Goal: Task Accomplishment & Management: Manage account settings

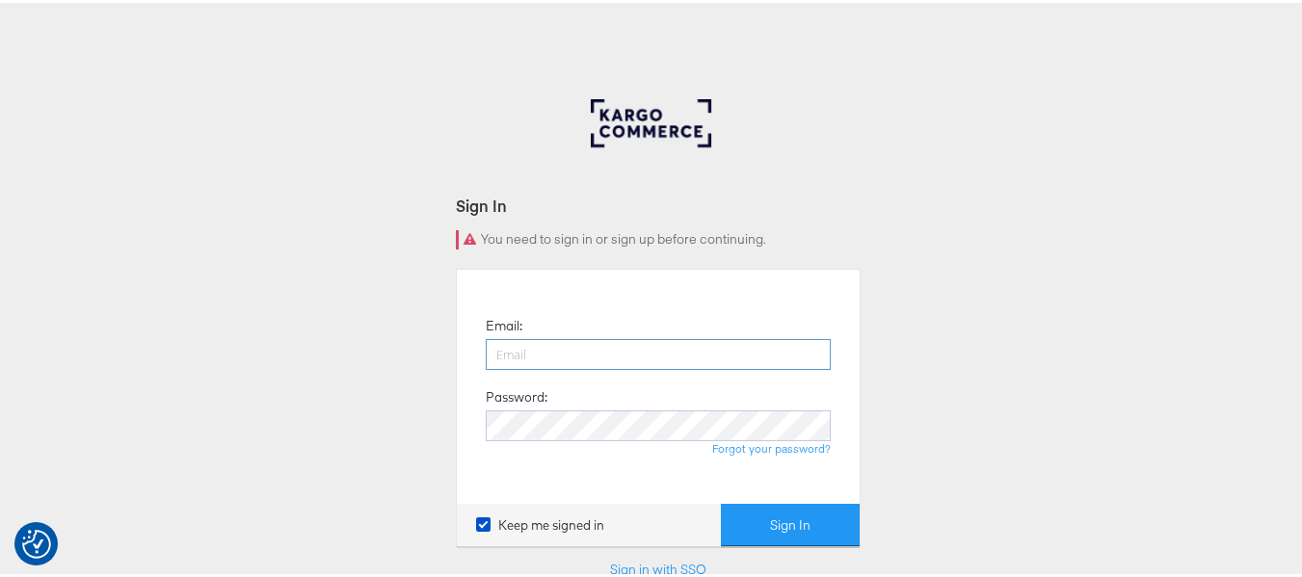
click at [635, 358] on input "email" at bounding box center [658, 351] width 345 height 31
type input "sudheer.bheemunipalli@kargo.com"
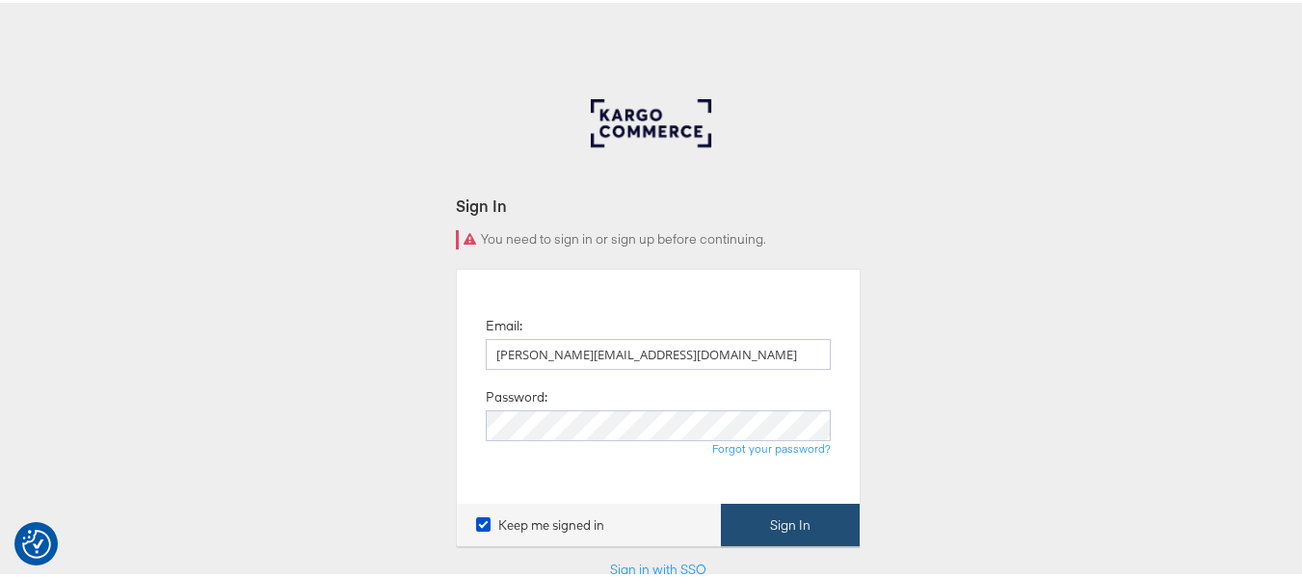
click at [786, 523] on button "Sign In" at bounding box center [790, 522] width 139 height 43
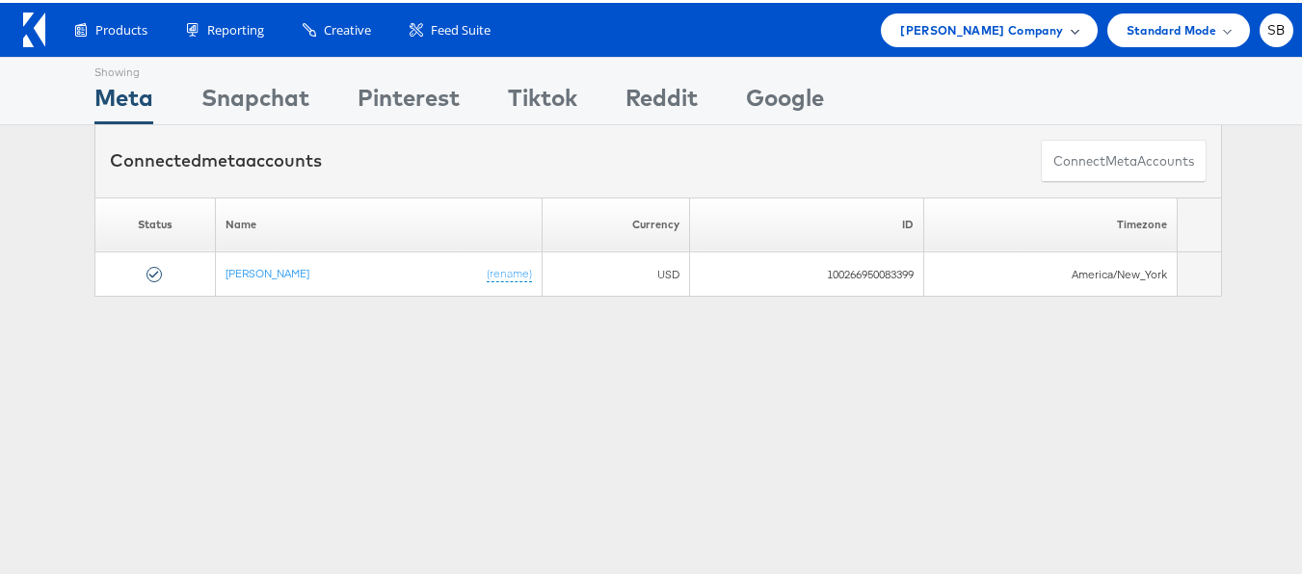
click at [993, 36] on span "[PERSON_NAME] Company" at bounding box center [981, 27] width 163 height 20
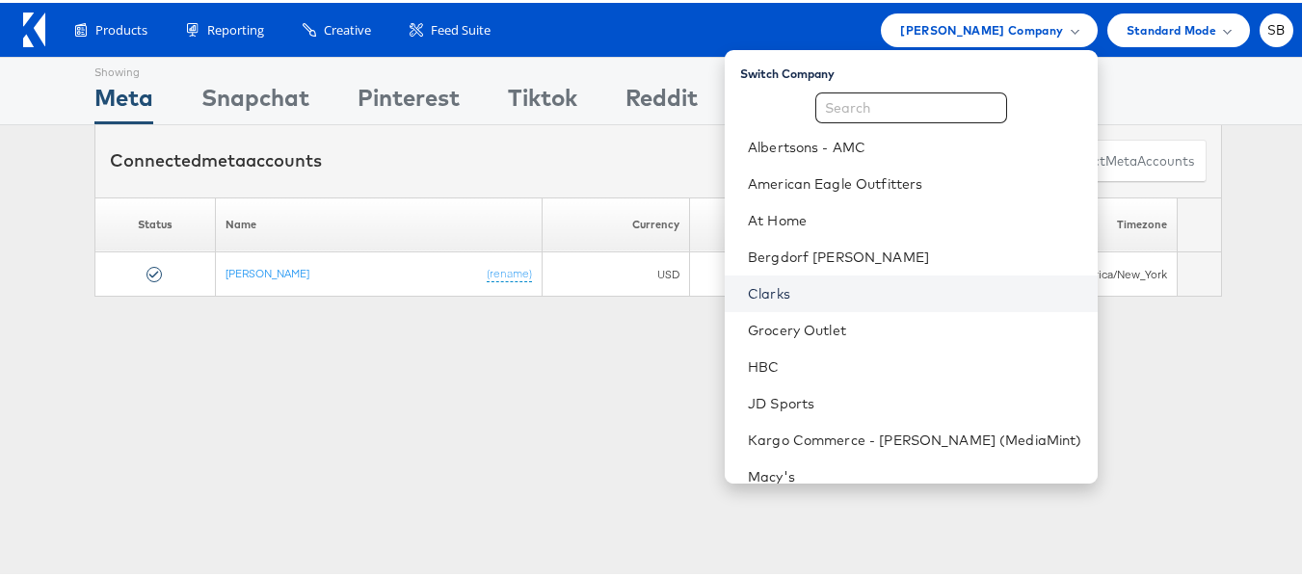
click at [814, 292] on link "Clarks" at bounding box center [915, 290] width 334 height 19
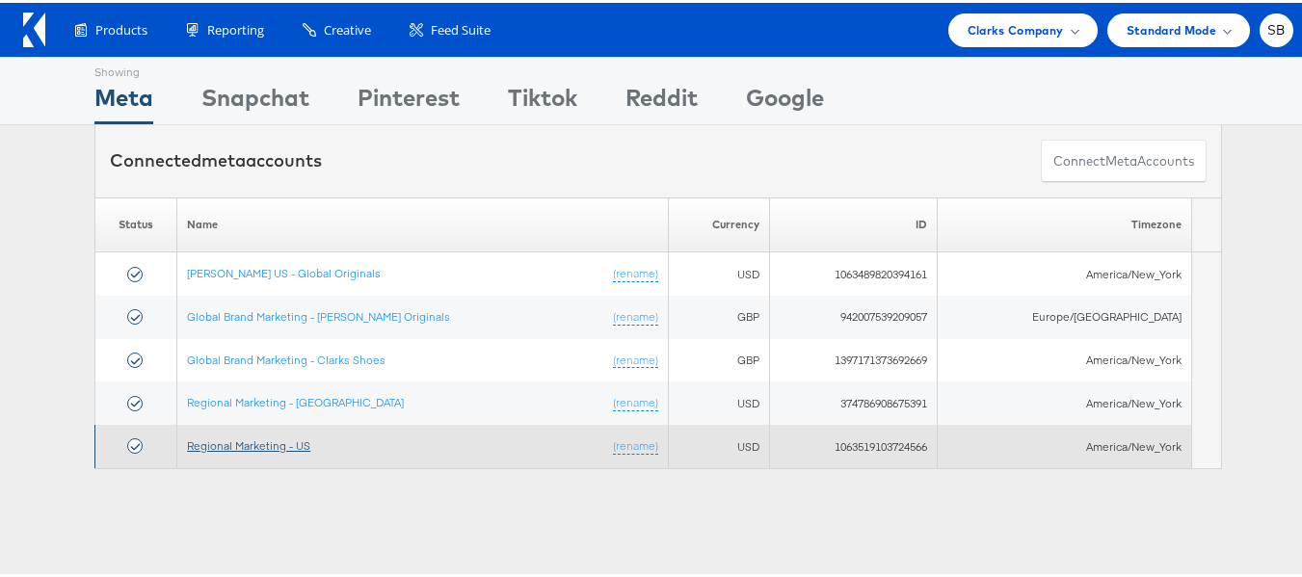
click at [256, 444] on link "Regional Marketing - US" at bounding box center [248, 442] width 123 height 14
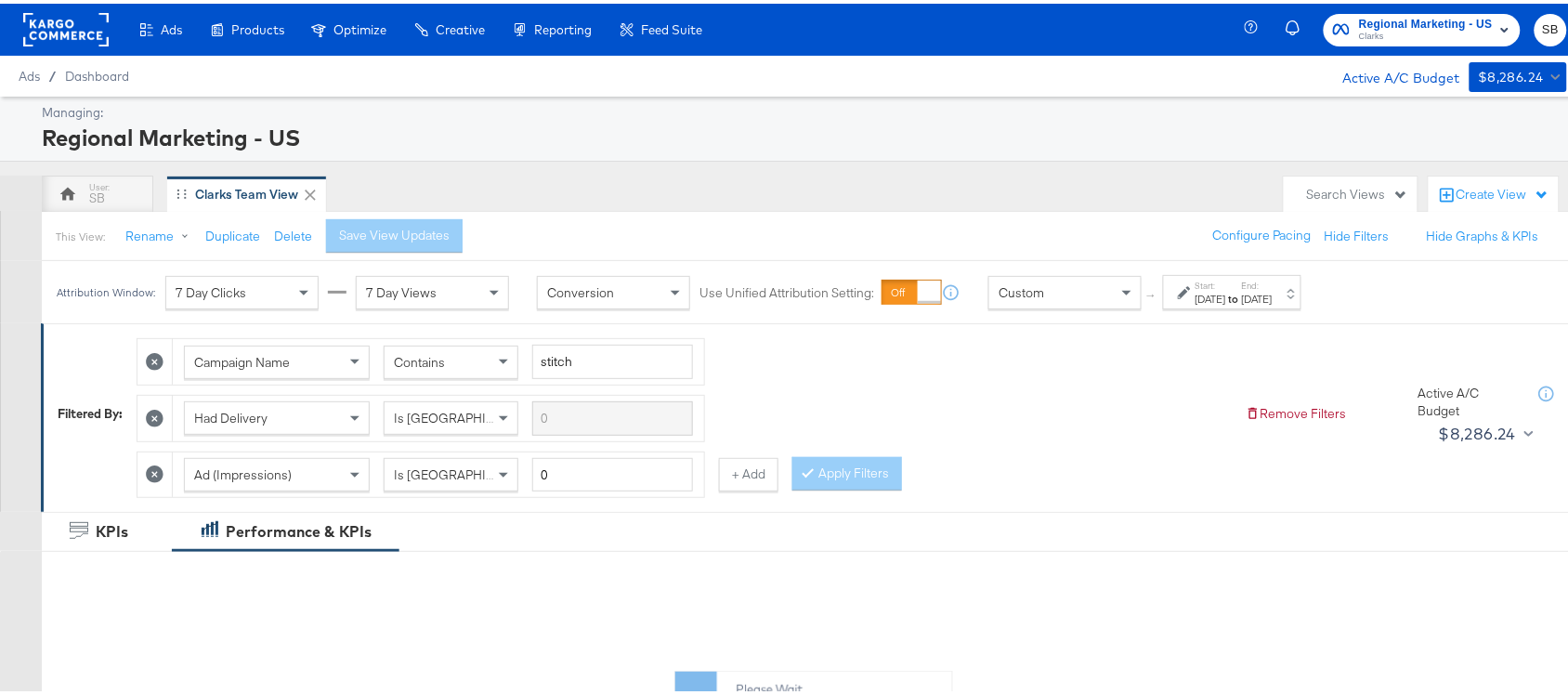
click at [1273, 293] on div "Sep 8th 2025" at bounding box center [1257, 295] width 31 height 14
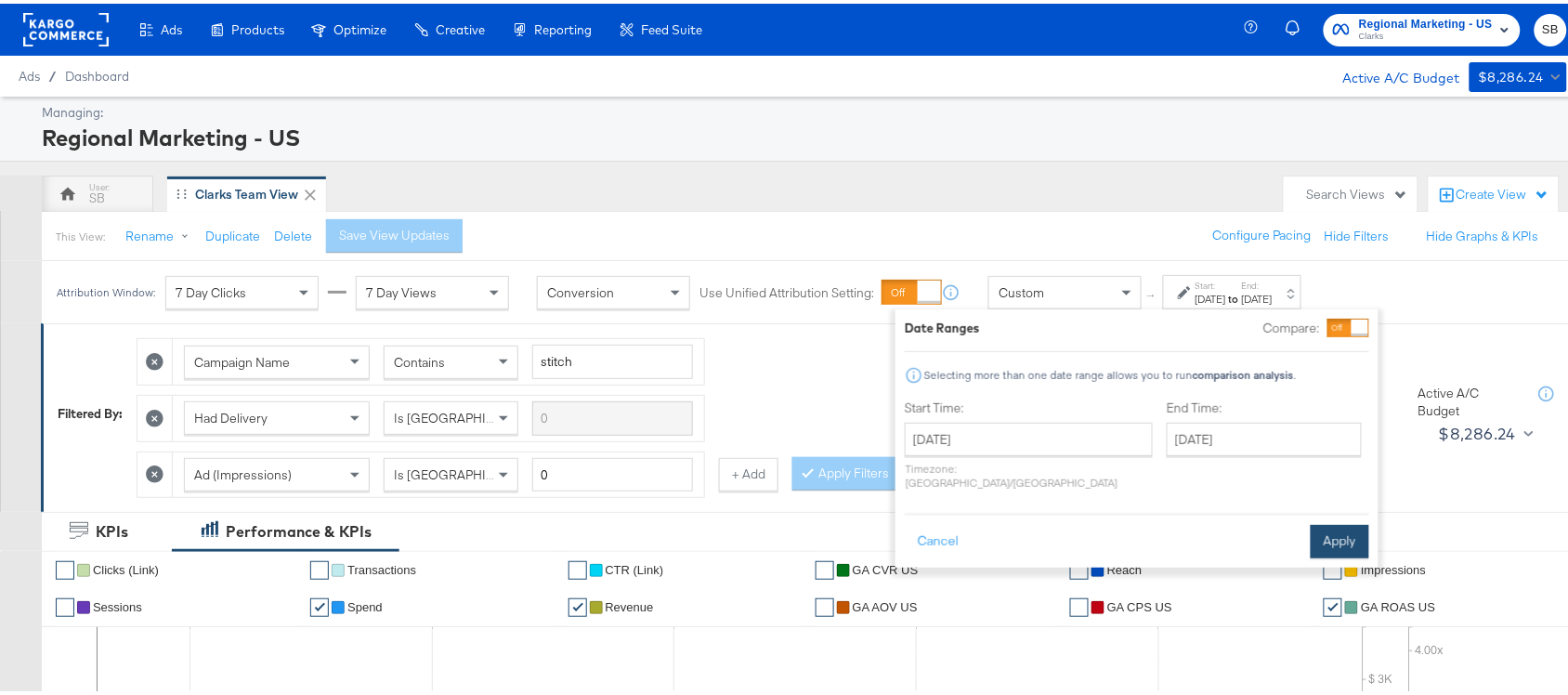
click at [1335, 521] on button "Apply" at bounding box center [1339, 537] width 59 height 34
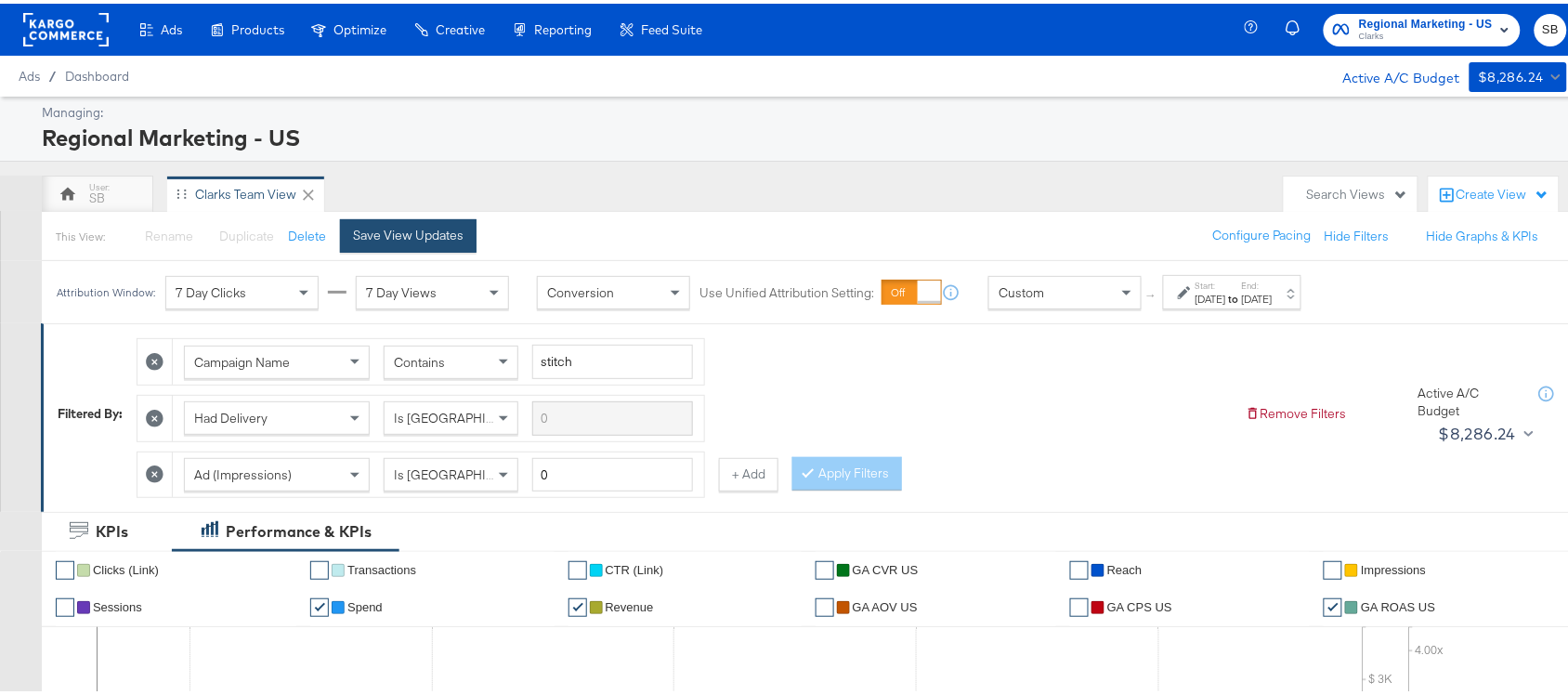
click at [399, 244] on button "Save View Updates" at bounding box center [409, 232] width 137 height 34
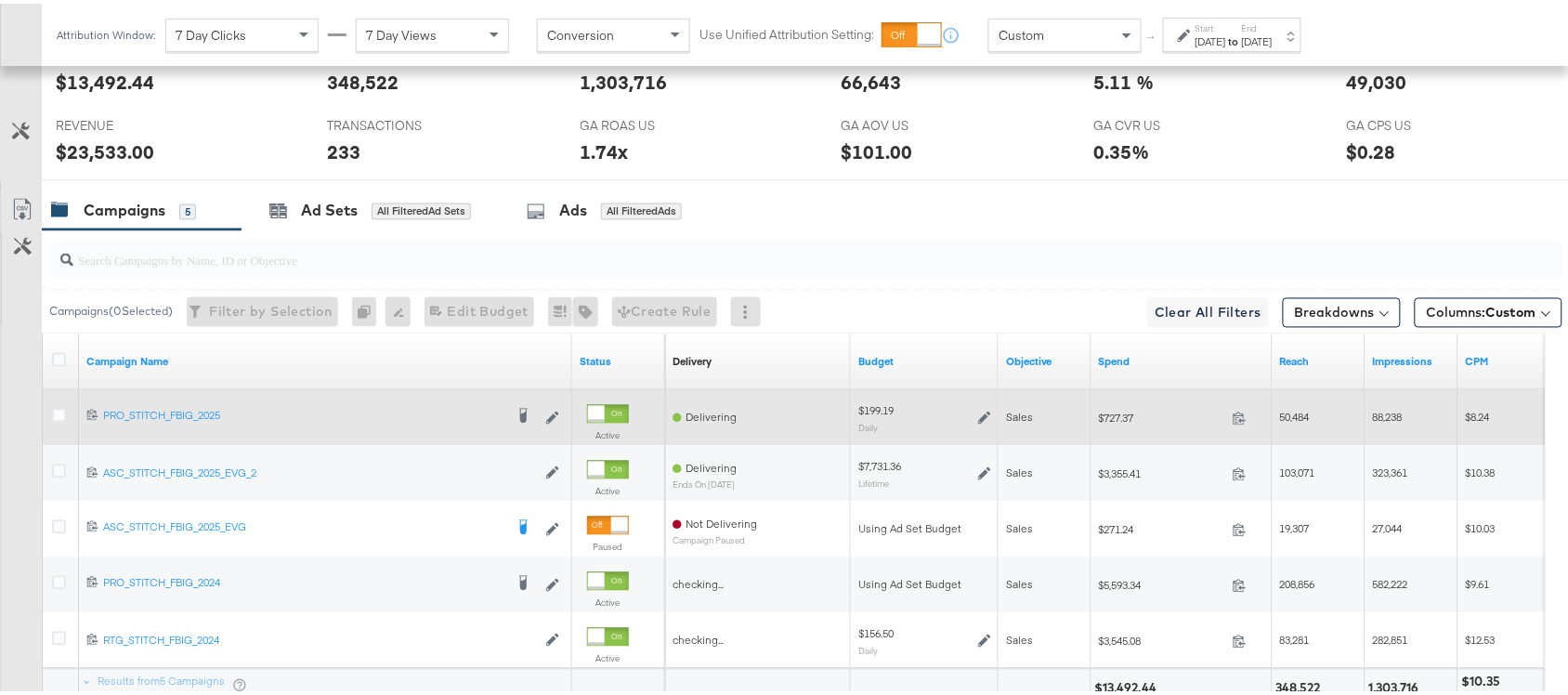
scroll to position [1080, 0]
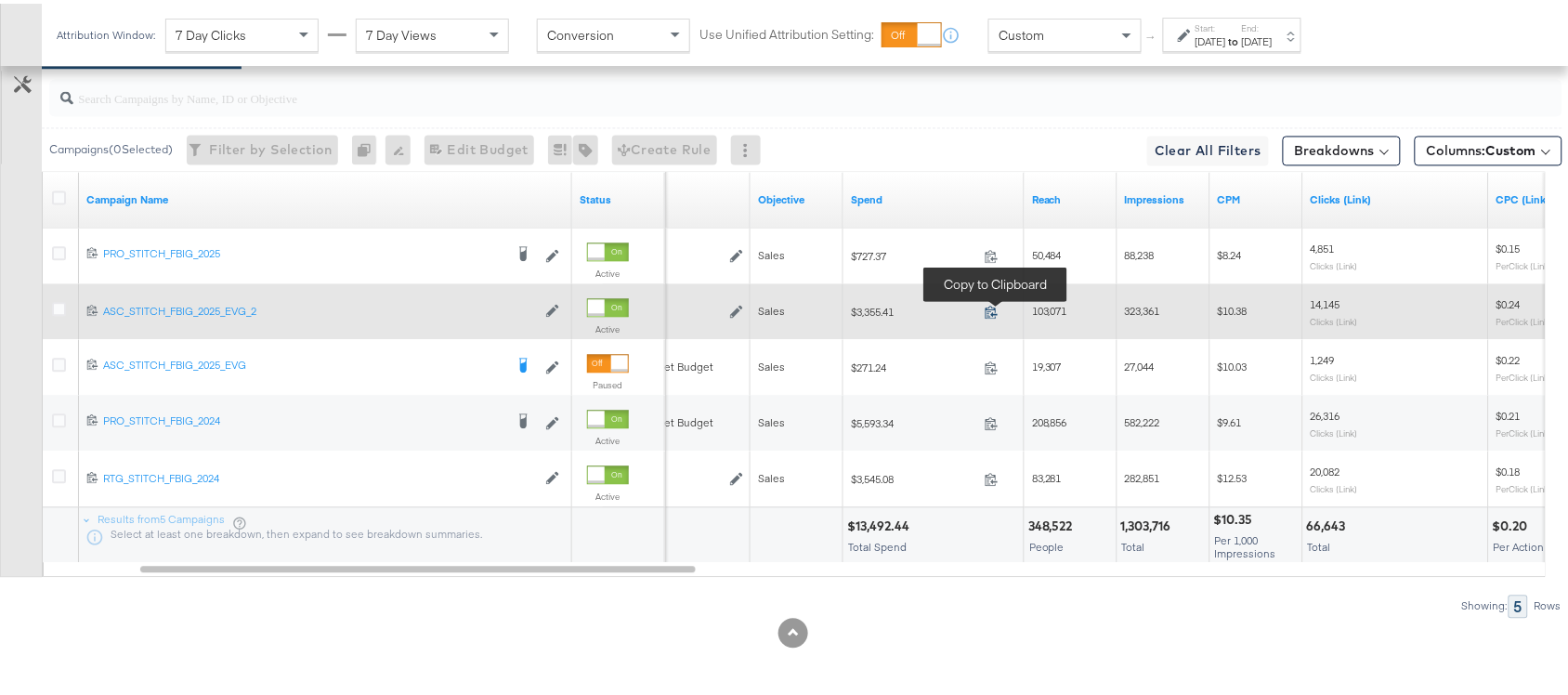
click at [994, 312] on icon at bounding box center [991, 307] width 14 height 13
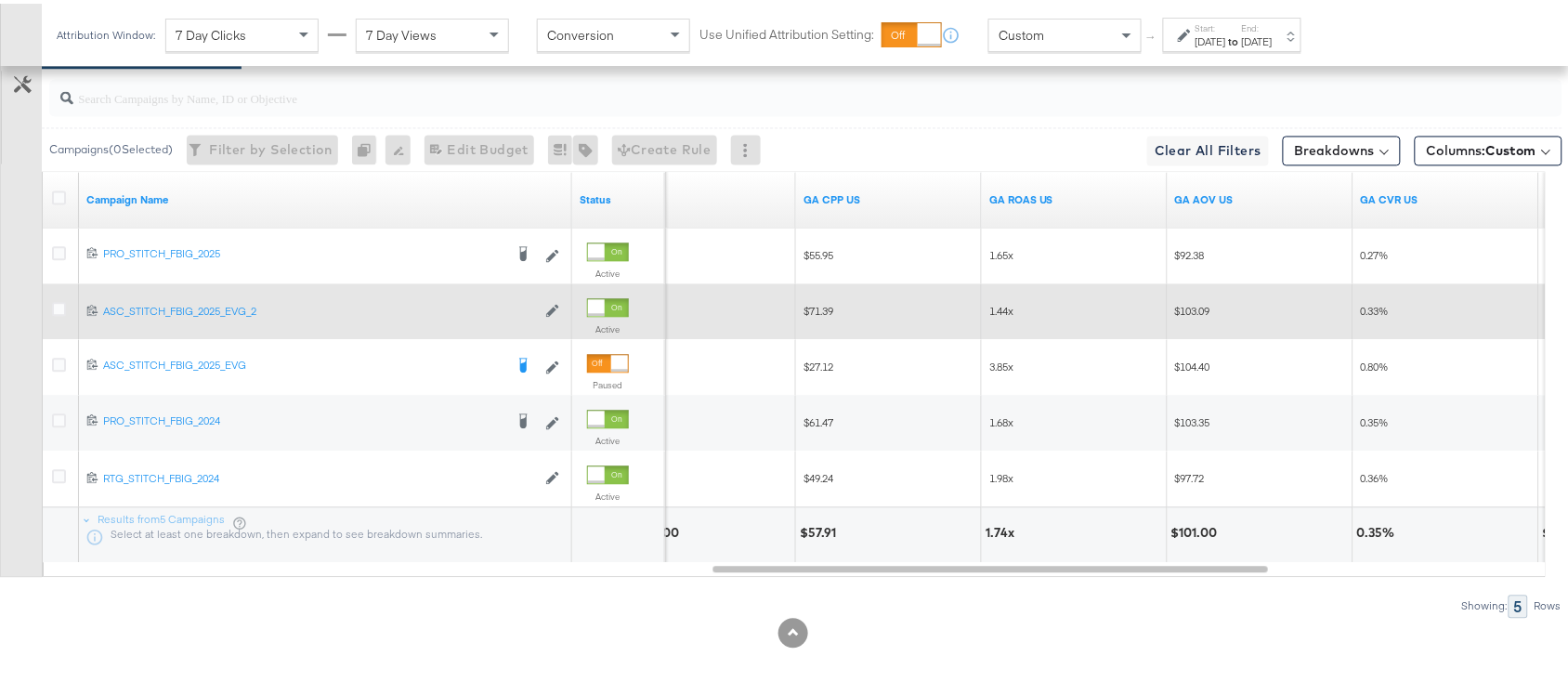
click at [1273, 18] on label "End:" at bounding box center [1257, 24] width 31 height 13
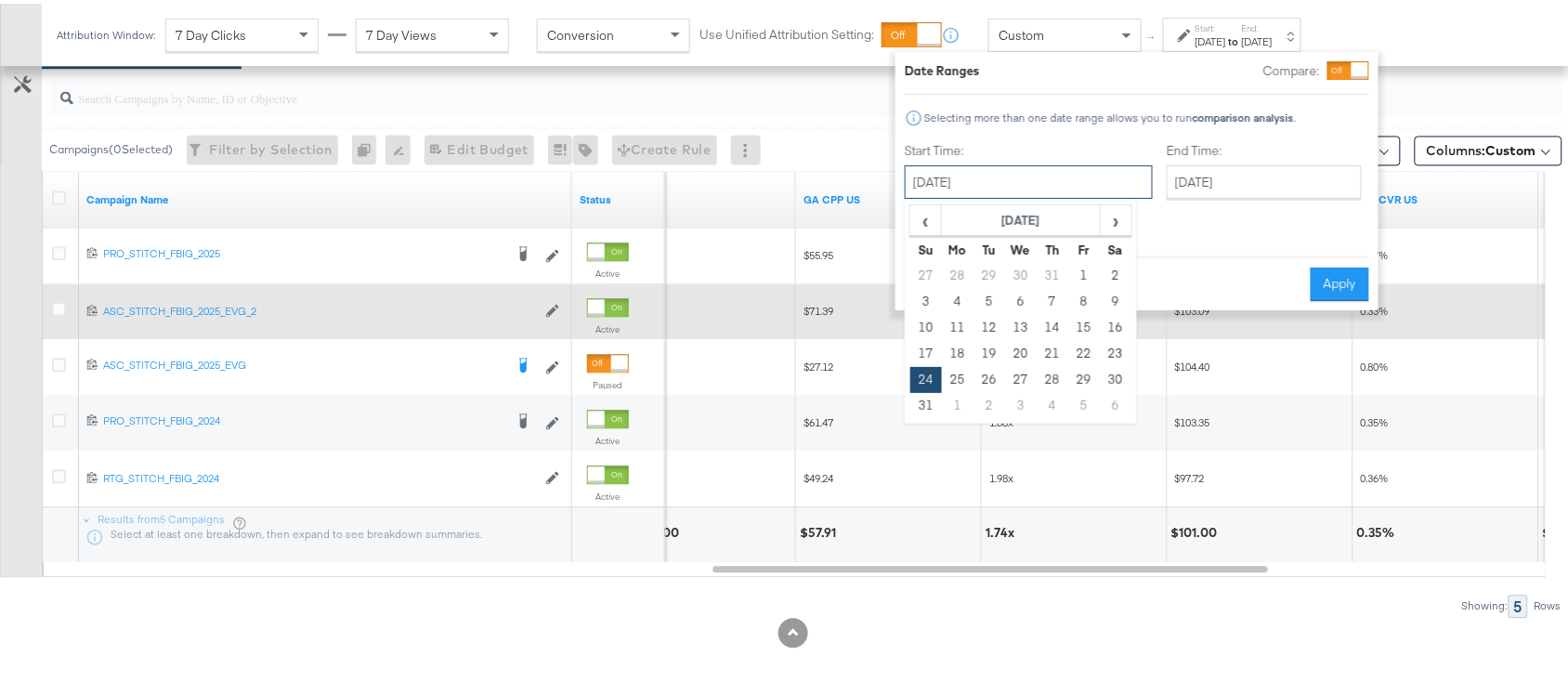
click at [1030, 173] on input "[DATE]" at bounding box center [1028, 178] width 248 height 34
click at [1113, 211] on span "›" at bounding box center [1117, 216] width 29 height 28
click at [922, 303] on td "7" at bounding box center [926, 298] width 32 height 26
type input "[DATE]"
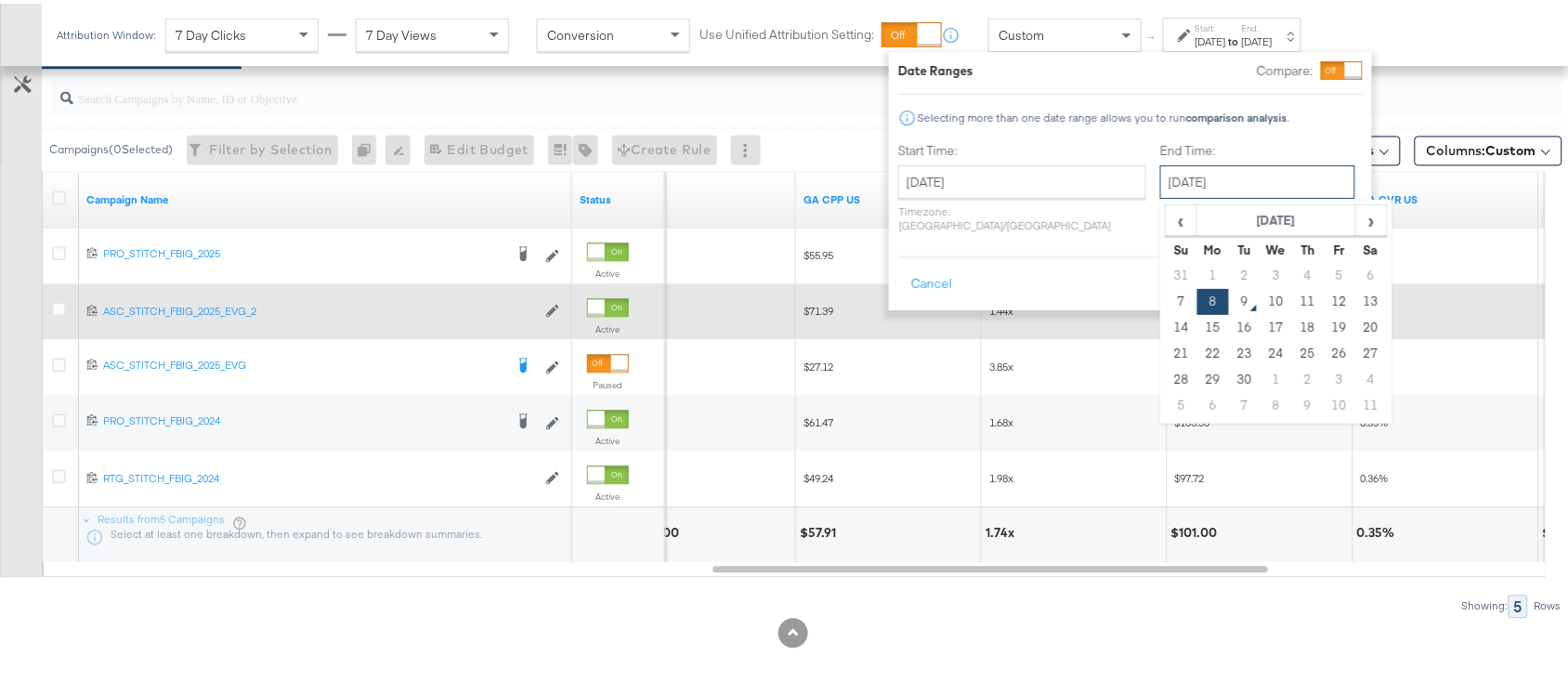
click at [1205, 177] on input "[DATE]" at bounding box center [1257, 178] width 195 height 34
click at [1166, 303] on td "7" at bounding box center [1181, 298] width 32 height 26
type input "[DATE]"
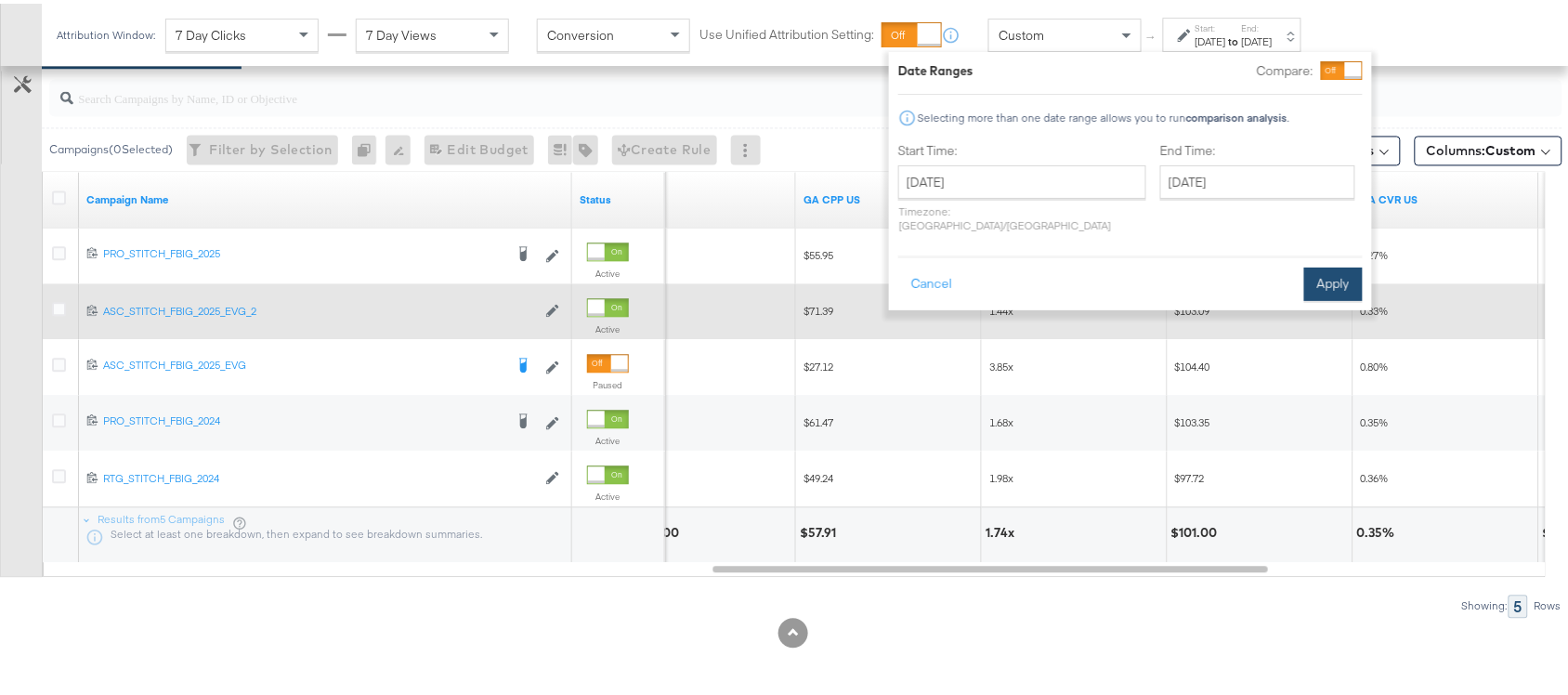
click at [1336, 264] on button "Apply" at bounding box center [1334, 281] width 59 height 34
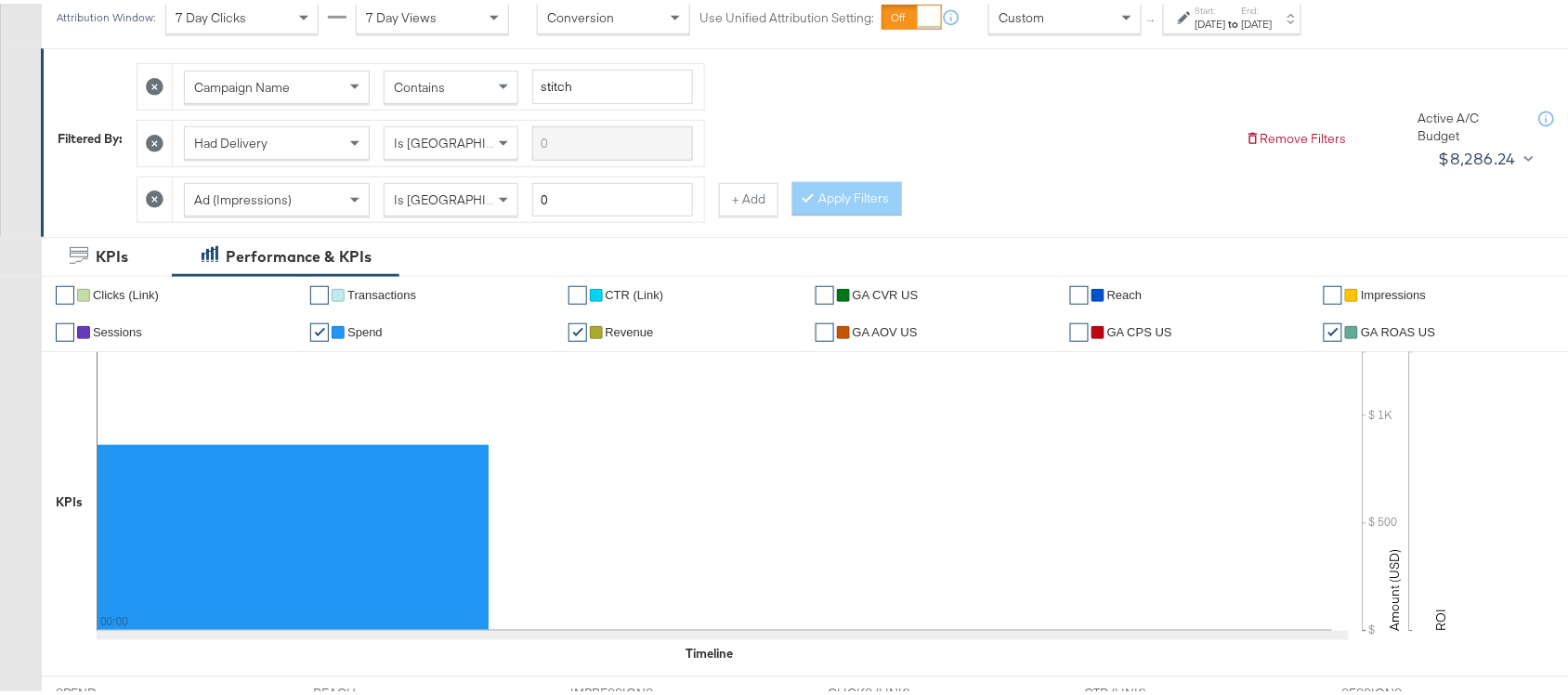
scroll to position [0, 0]
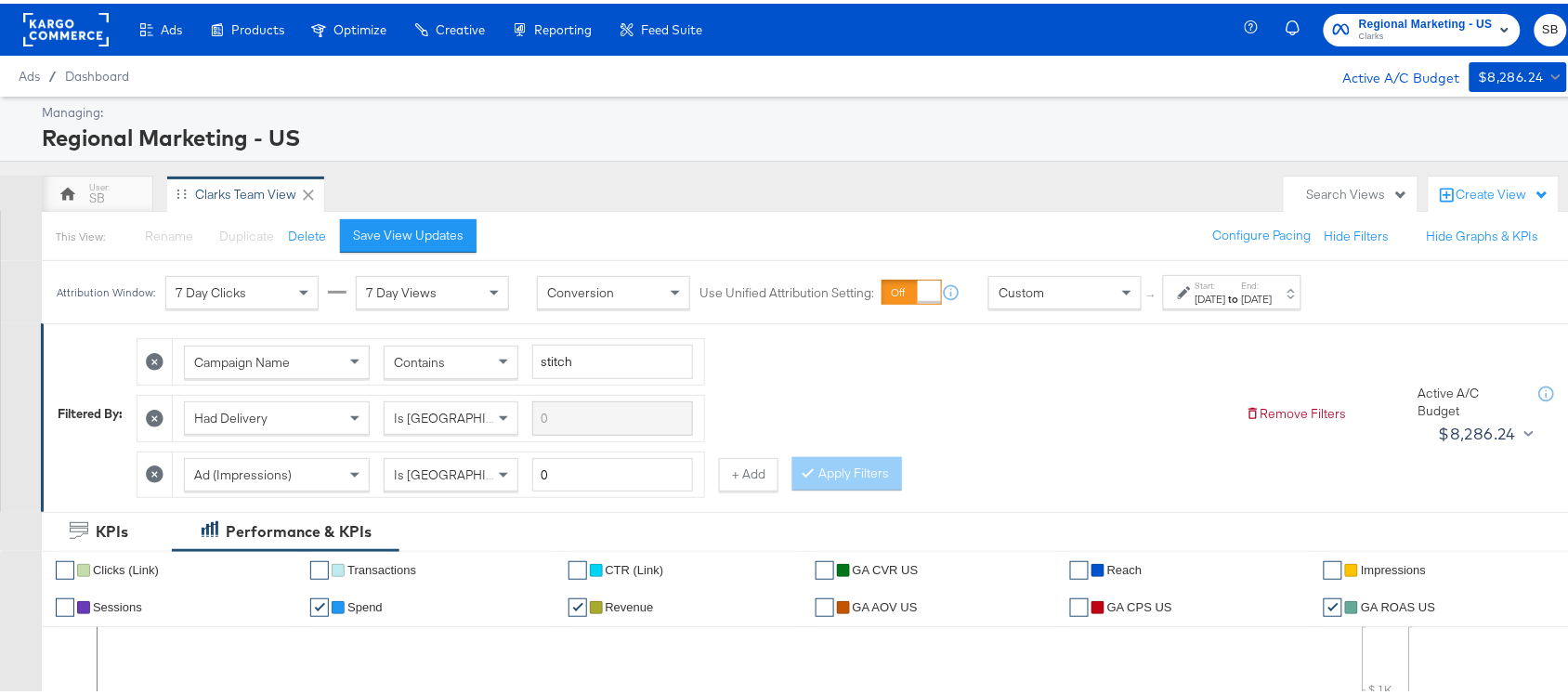
click at [68, 39] on rect at bounding box center [66, 26] width 86 height 34
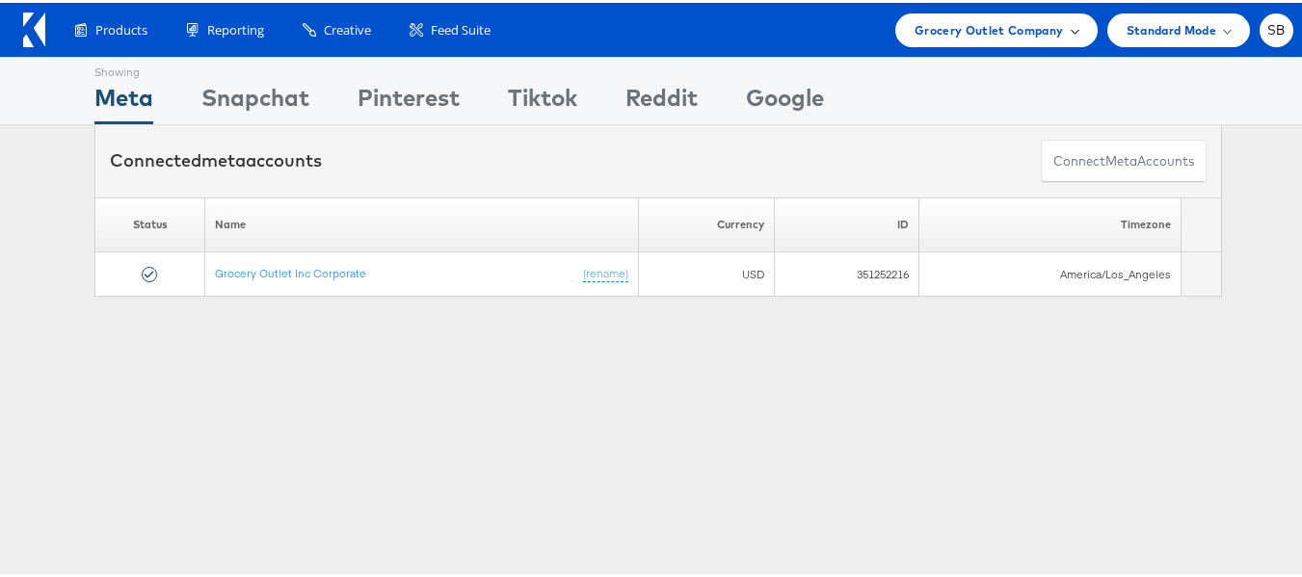
click at [996, 34] on span "Grocery Outlet Company" at bounding box center [988, 27] width 149 height 20
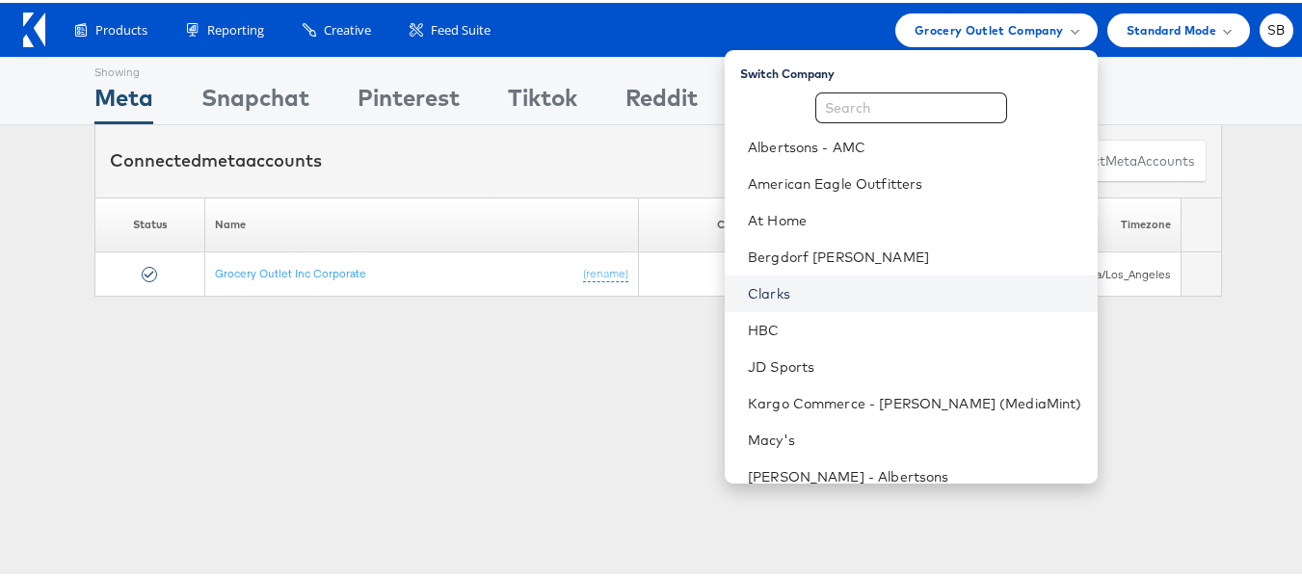
click at [800, 294] on link "Clarks" at bounding box center [915, 290] width 334 height 19
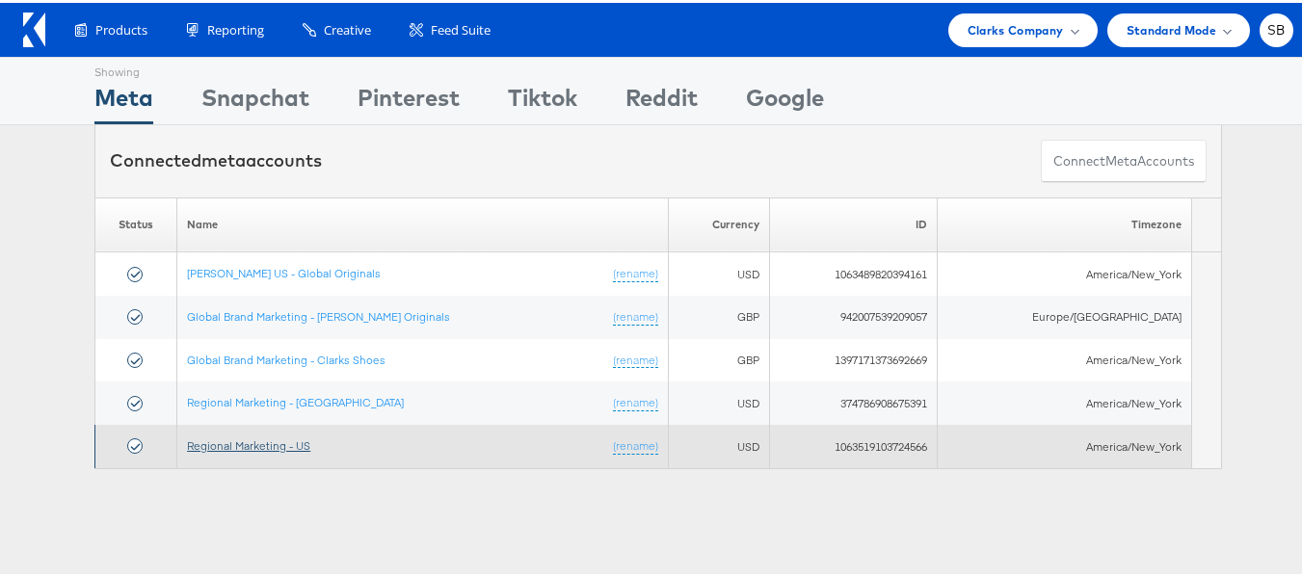
click at [277, 436] on link "Regional Marketing - US" at bounding box center [248, 442] width 123 height 14
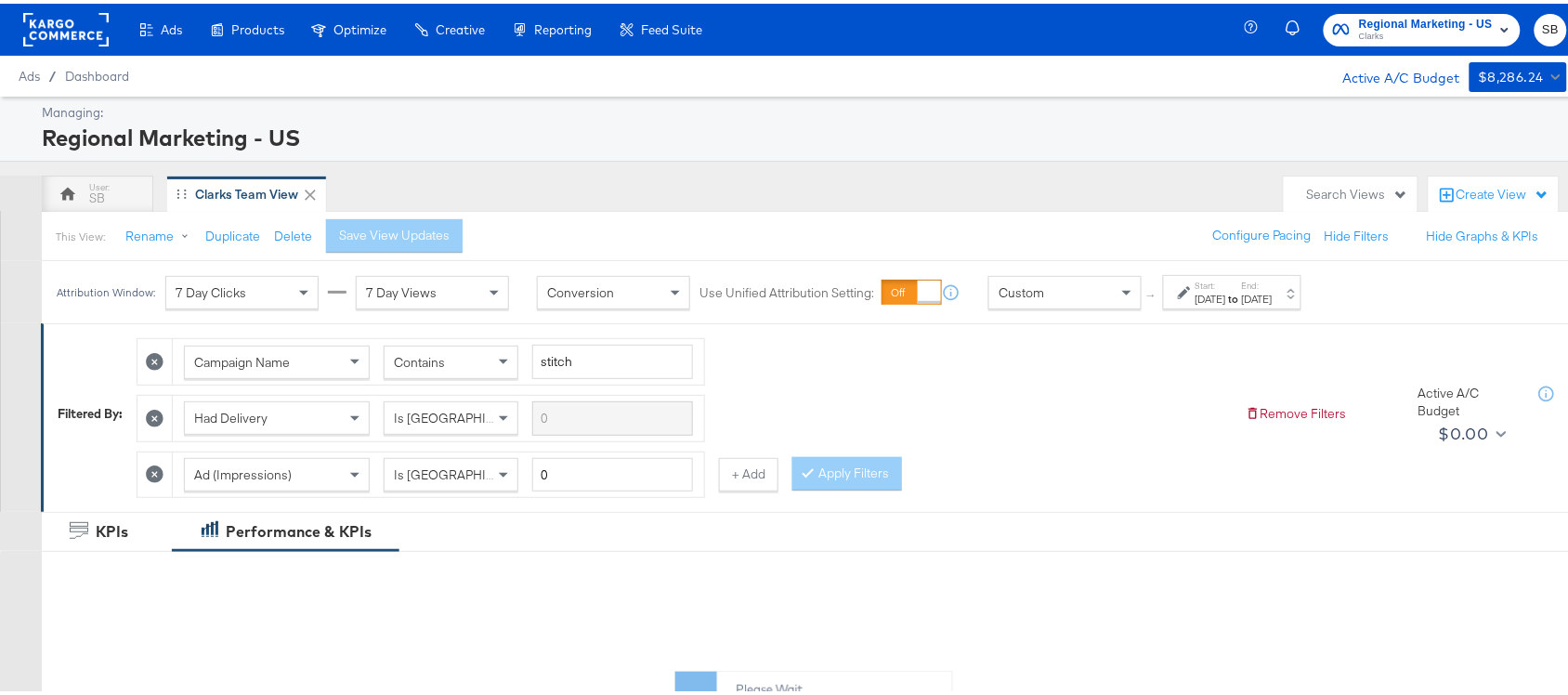
click at [1227, 302] on div "Aug 24th 2025" at bounding box center [1211, 295] width 31 height 14
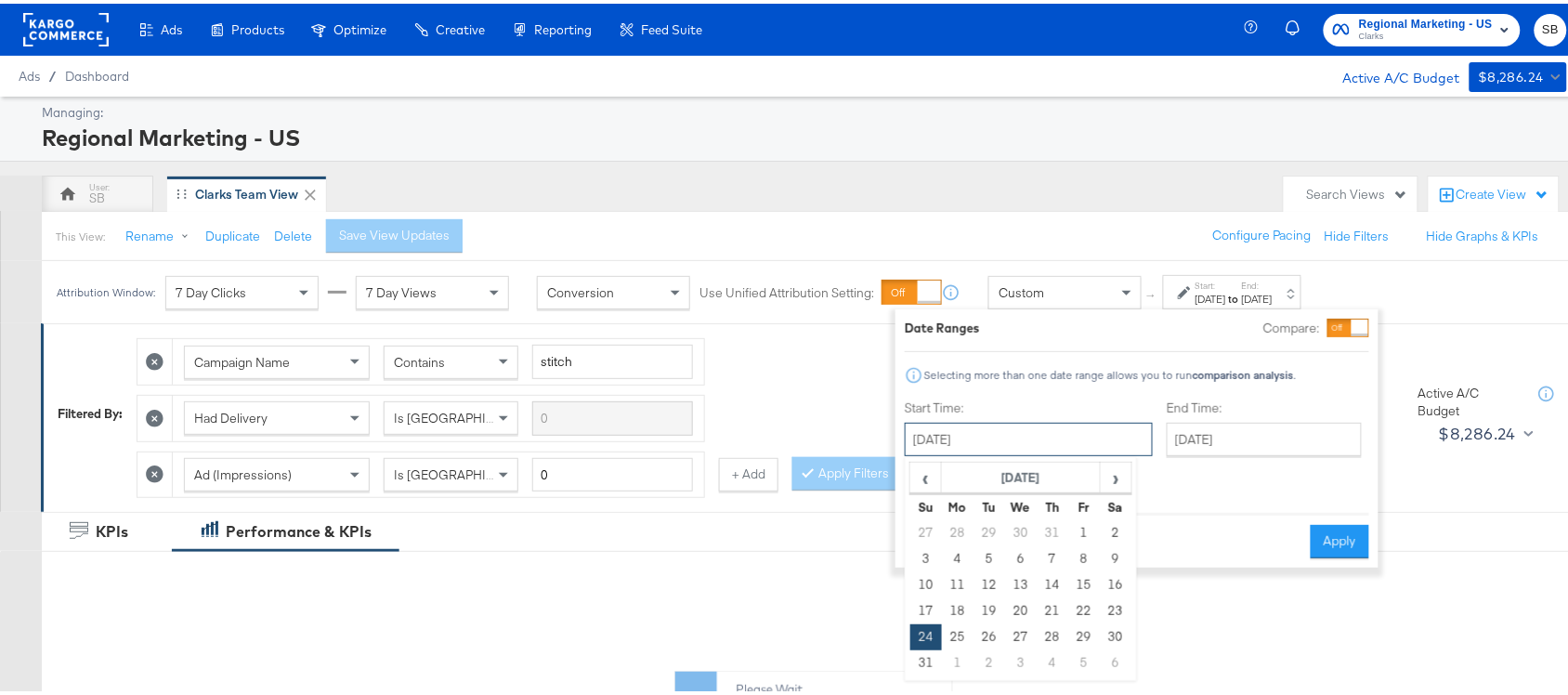
click at [1024, 444] on input "August 24th 2025" at bounding box center [1028, 436] width 248 height 34
click at [1111, 473] on span "›" at bounding box center [1117, 473] width 29 height 28
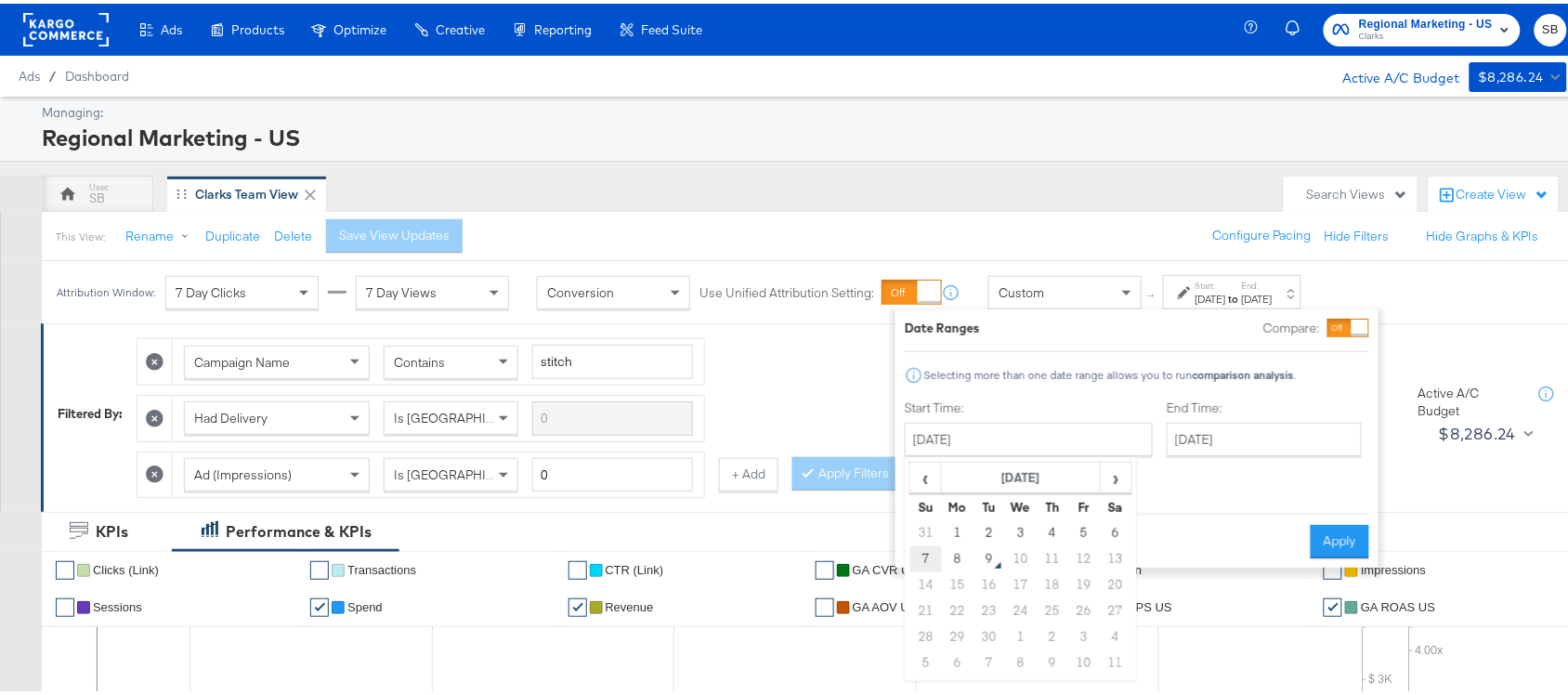
click at [928, 555] on td "7" at bounding box center [926, 555] width 32 height 26
type input "[DATE]"
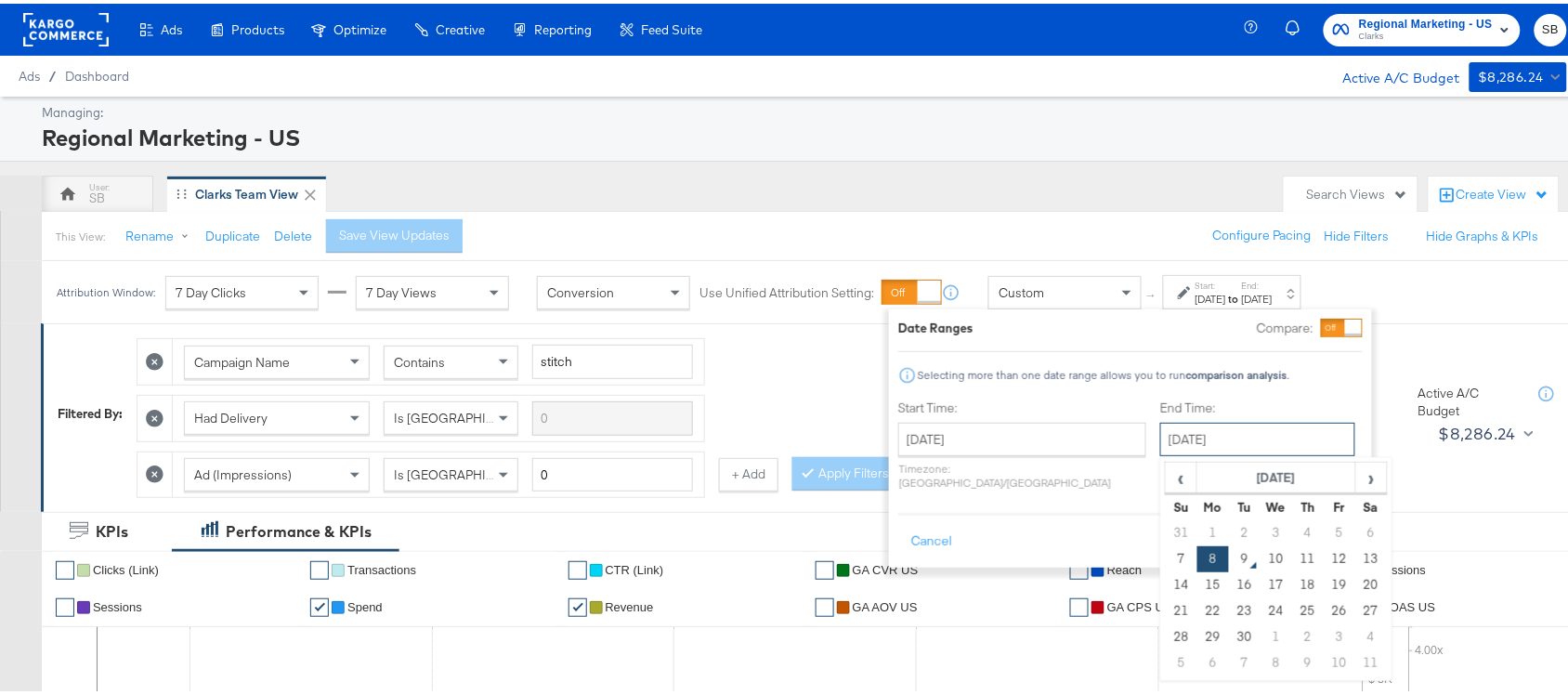
click at [1227, 430] on input "[DATE]" at bounding box center [1257, 436] width 195 height 34
click at [1166, 555] on td "7" at bounding box center [1181, 555] width 32 height 26
type input "[DATE]"
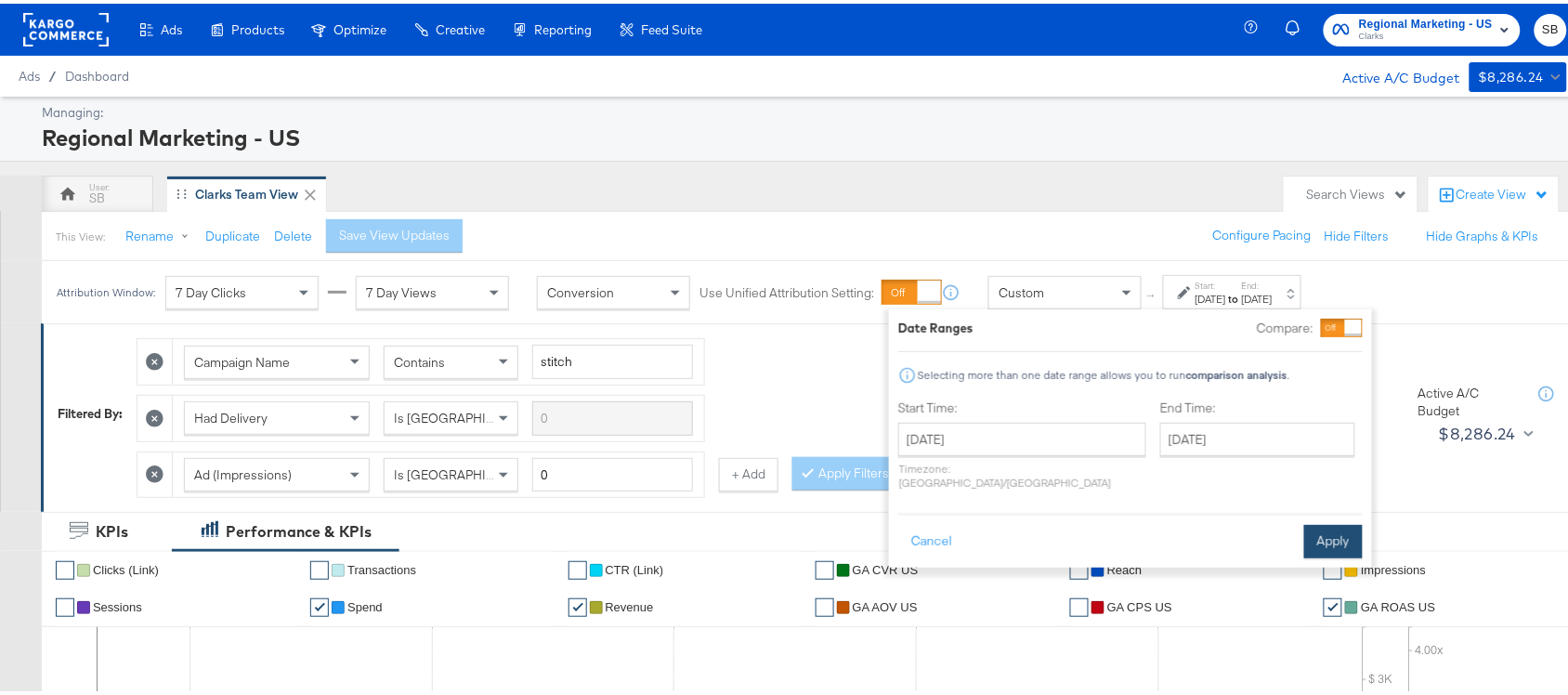
click at [1350, 521] on button "Apply" at bounding box center [1334, 537] width 59 height 34
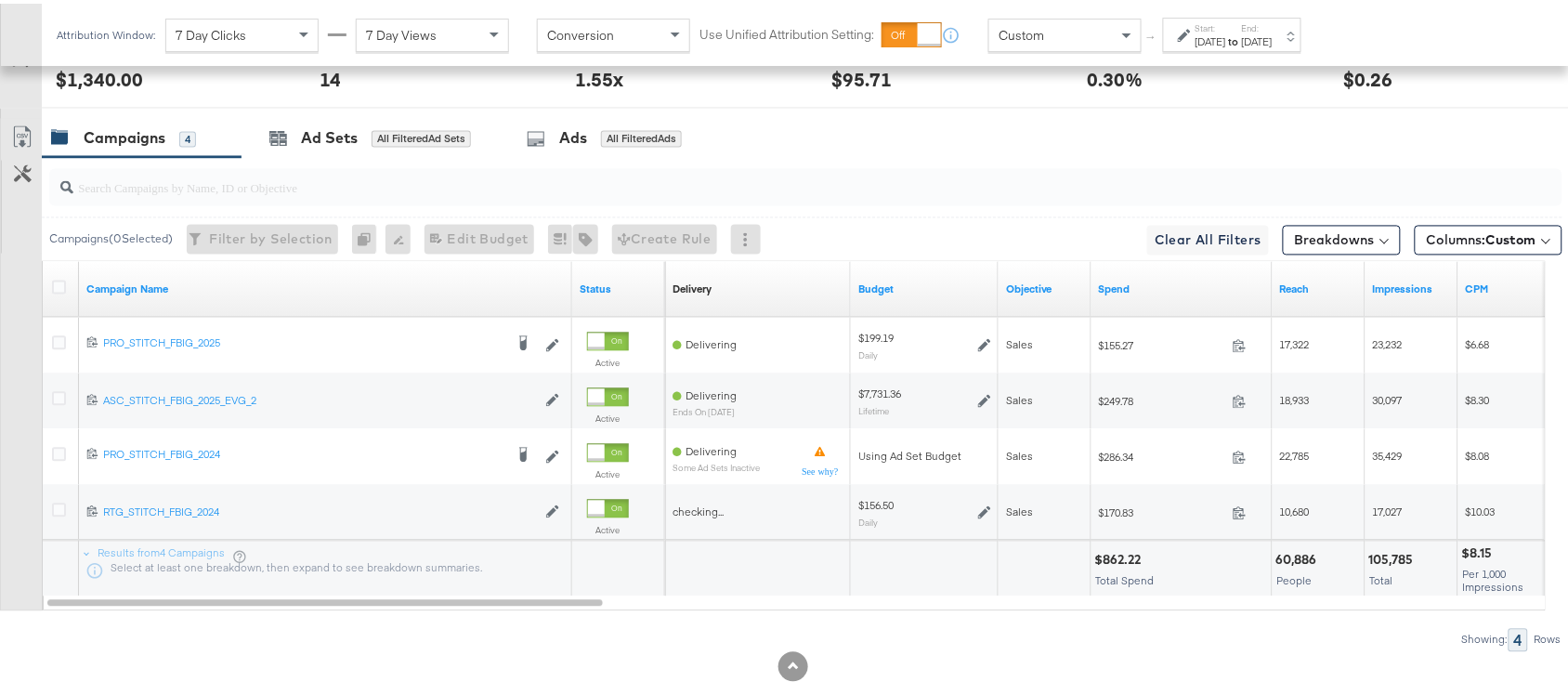
scroll to position [982, 0]
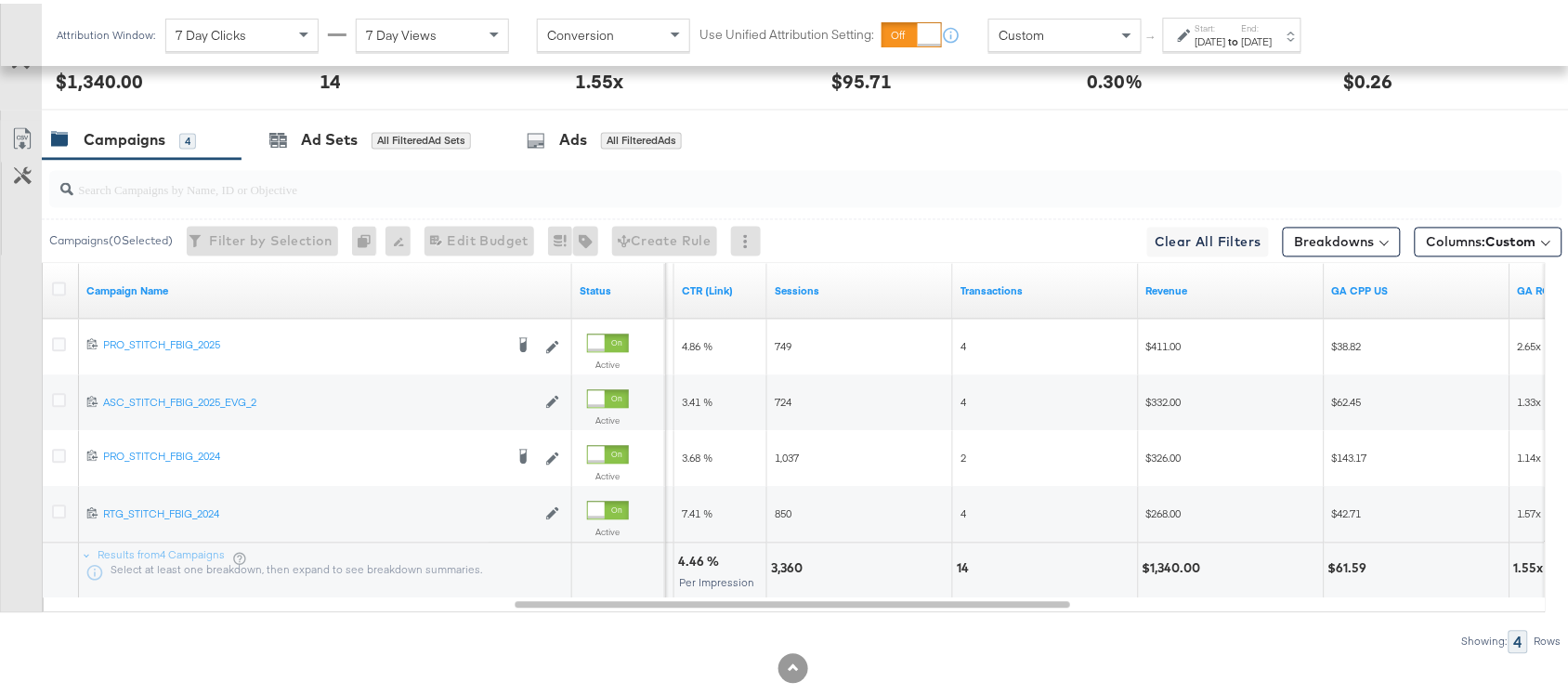
click at [1166, 574] on div "$1,340.00" at bounding box center [1175, 565] width 64 height 17
copy div "1,340.00"
click at [1166, 574] on div "$1,340.00" at bounding box center [1175, 565] width 64 height 17
click at [1242, 35] on strong "to" at bounding box center [1234, 38] width 15 height 13
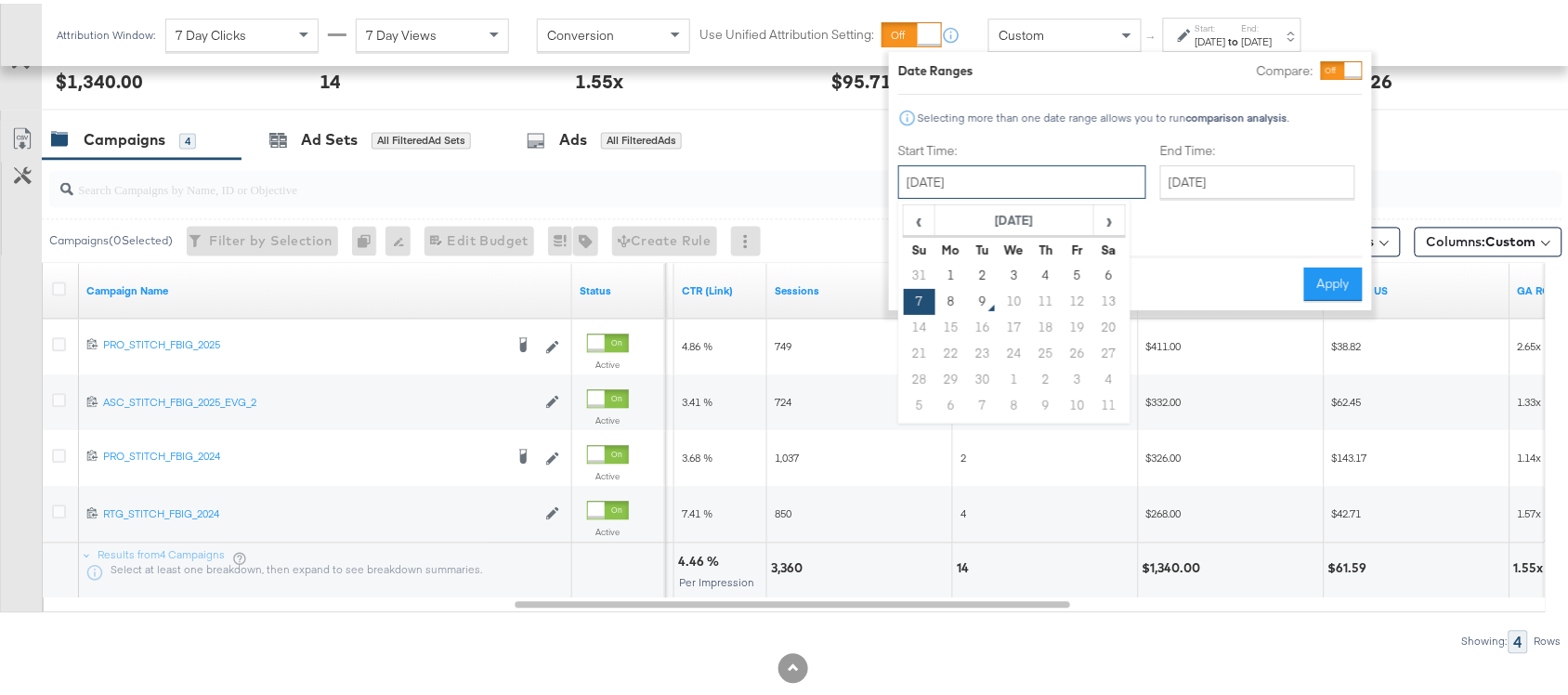
click at [1027, 176] on input "[DATE]" at bounding box center [1022, 178] width 248 height 34
click at [944, 294] on td "8" at bounding box center [951, 298] width 32 height 26
type input "[DATE]"
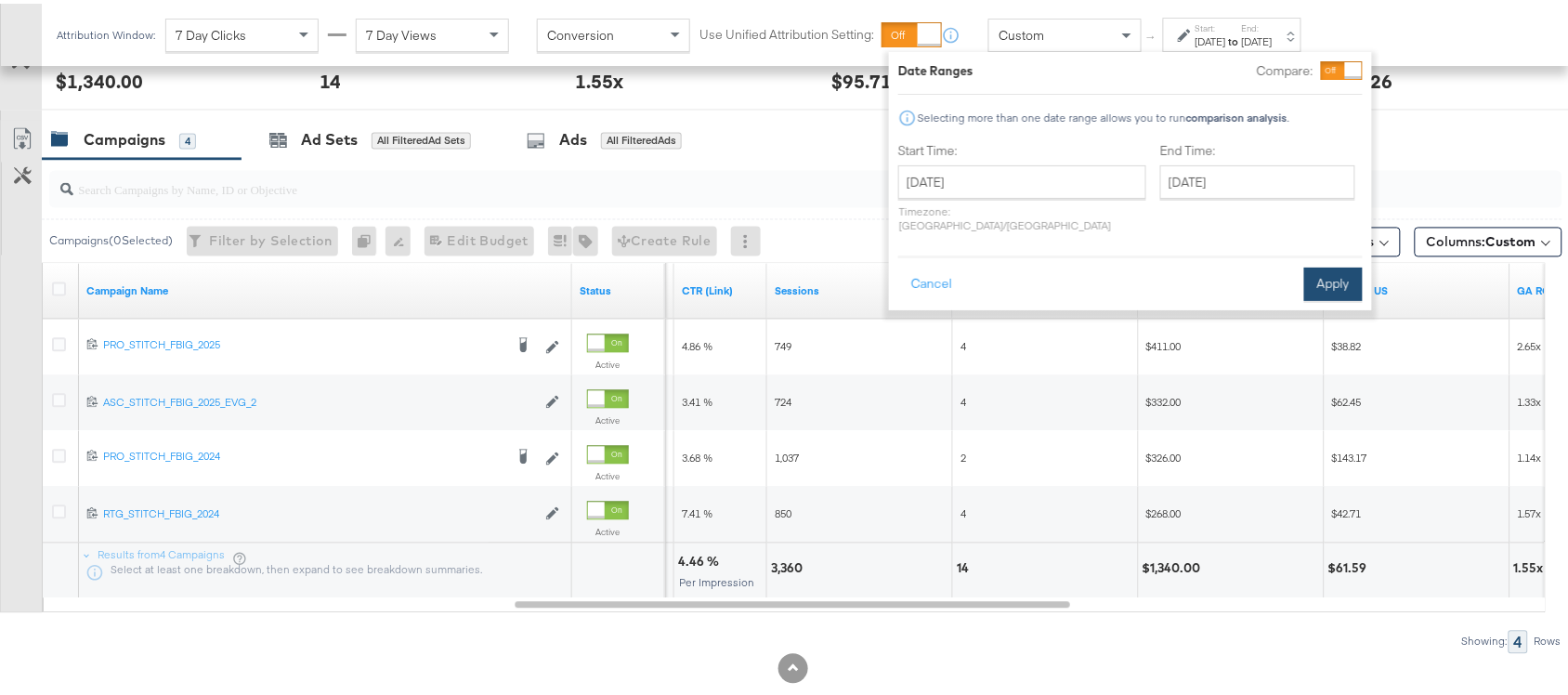
click at [1320, 267] on button "Apply" at bounding box center [1334, 281] width 59 height 34
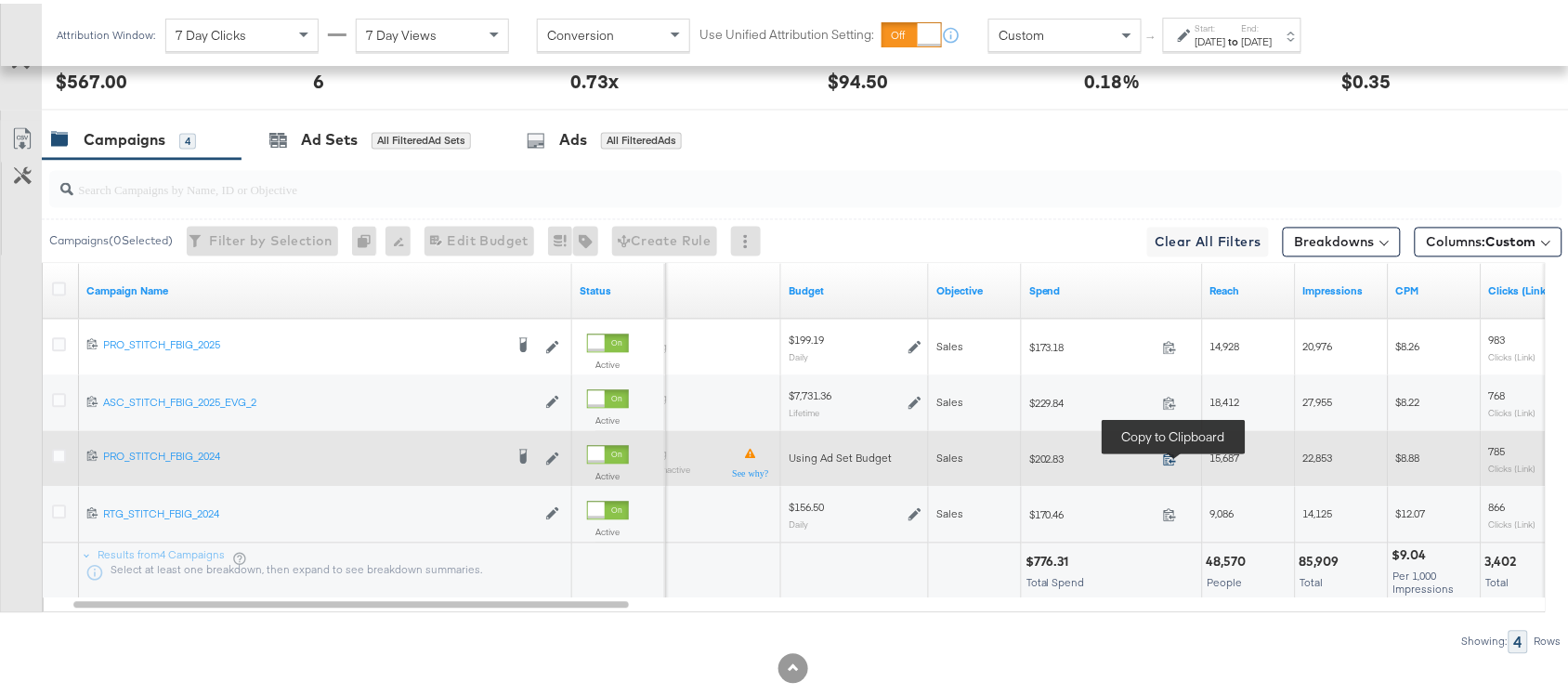
click at [1166, 463] on icon at bounding box center [1170, 455] width 14 height 13
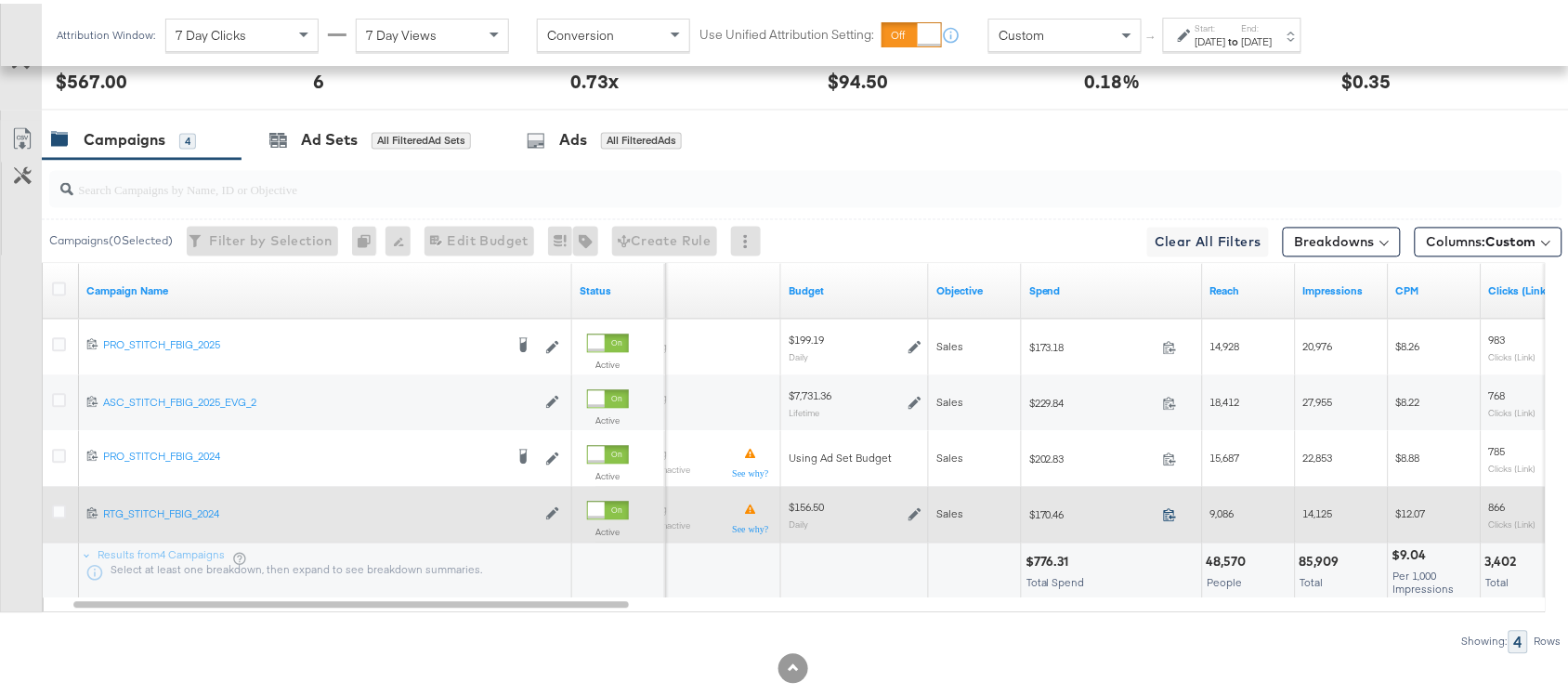
click at [1168, 518] on icon at bounding box center [1170, 511] width 14 height 13
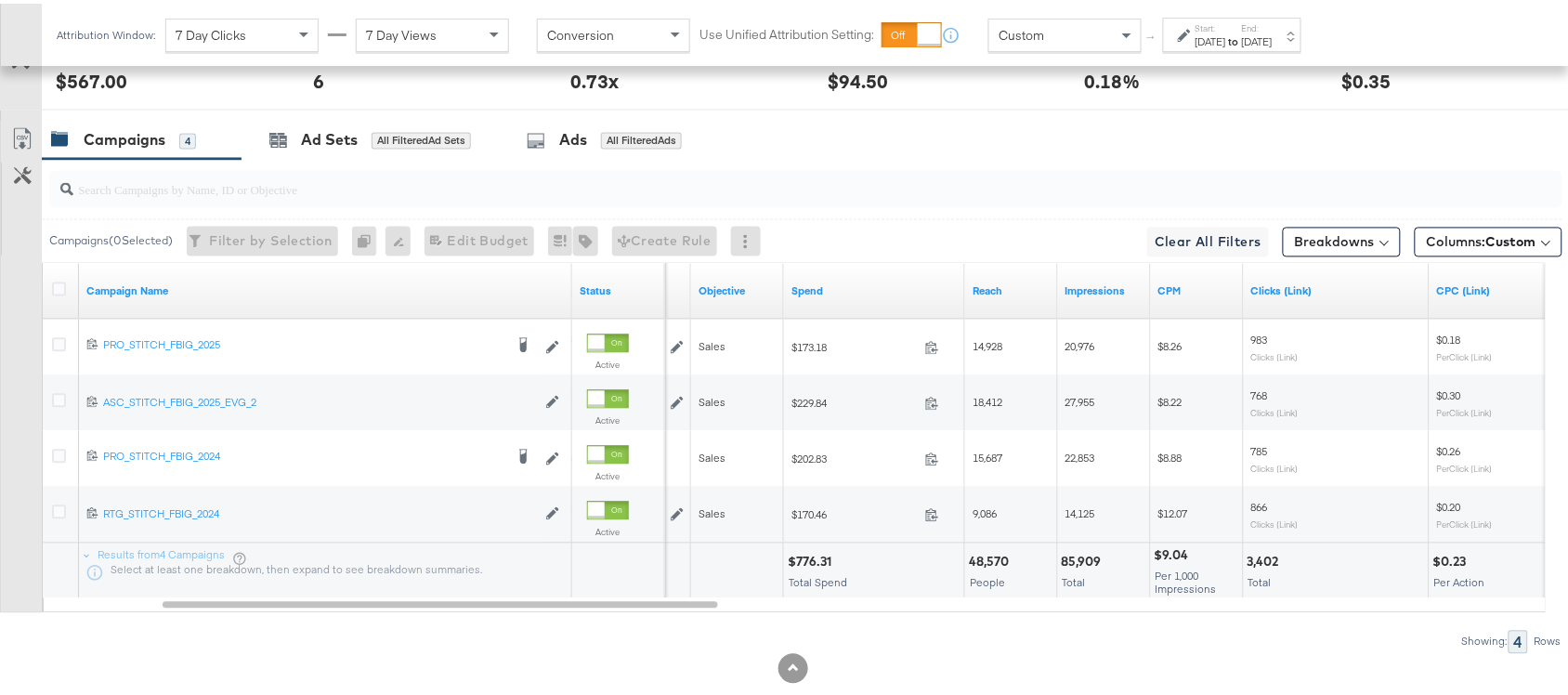
click at [806, 567] on div "$776.31" at bounding box center [812, 558] width 49 height 17
copy div "776.31"
click at [806, 567] on div "$776.31" at bounding box center [812, 558] width 49 height 17
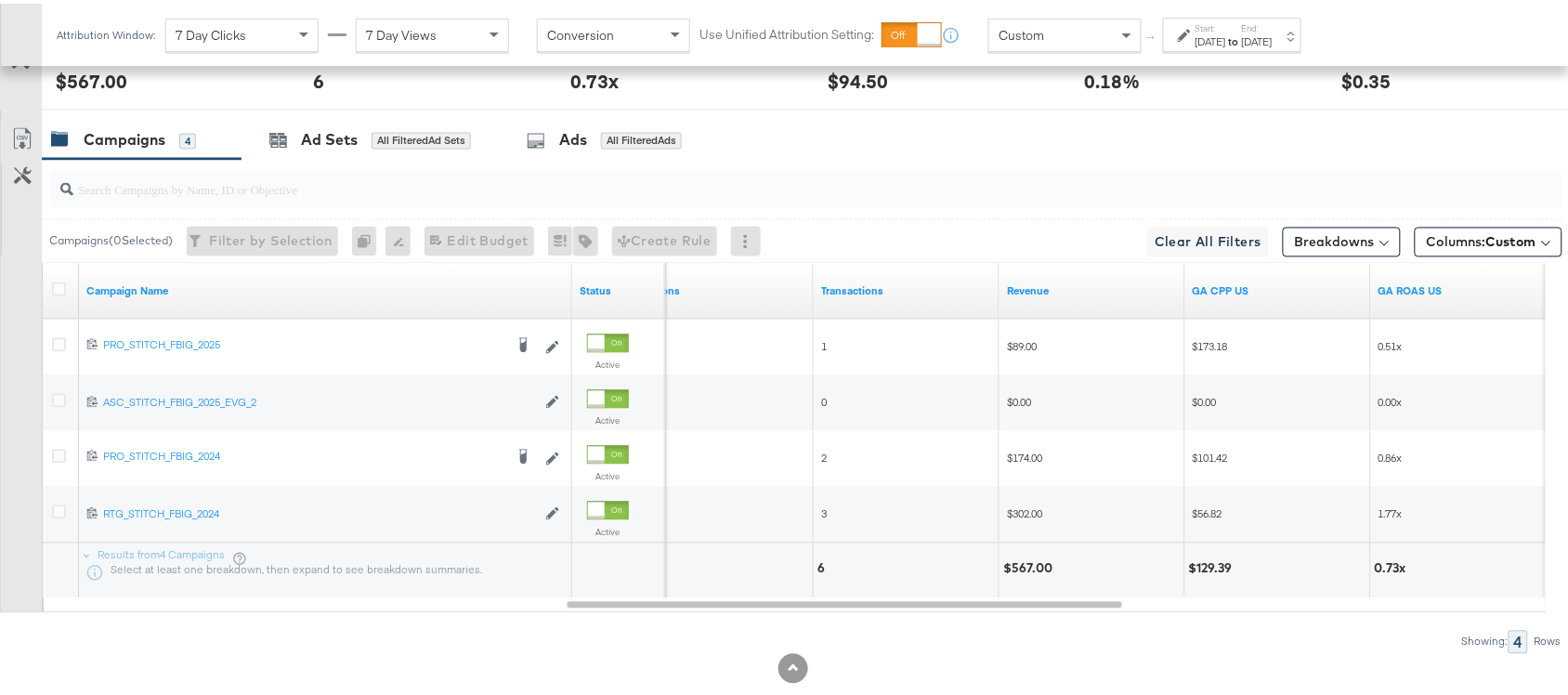
click at [1019, 568] on div "$567.00" at bounding box center [1031, 565] width 55 height 17
copy div "567.00"
click at [1019, 568] on div "$567.00" at bounding box center [1031, 565] width 55 height 17
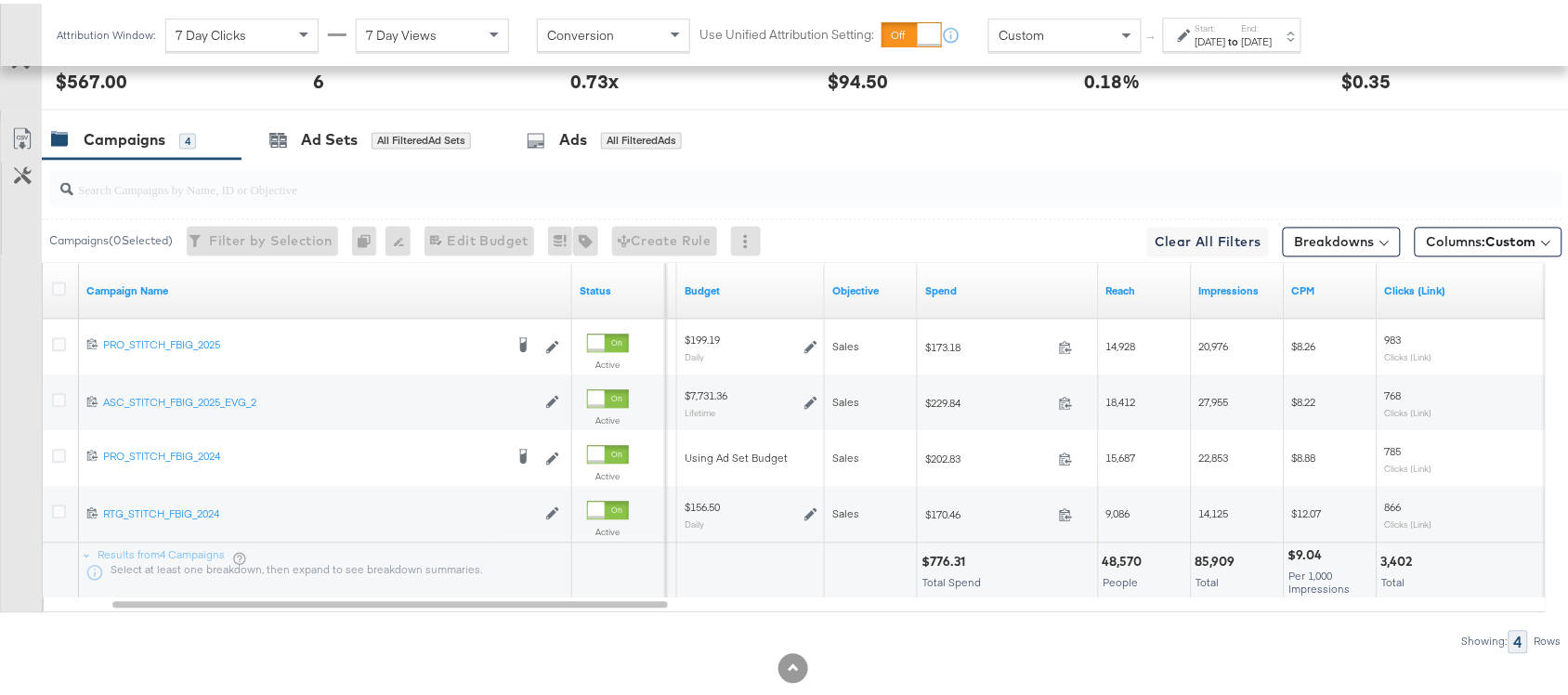
scroll to position [1024, 0]
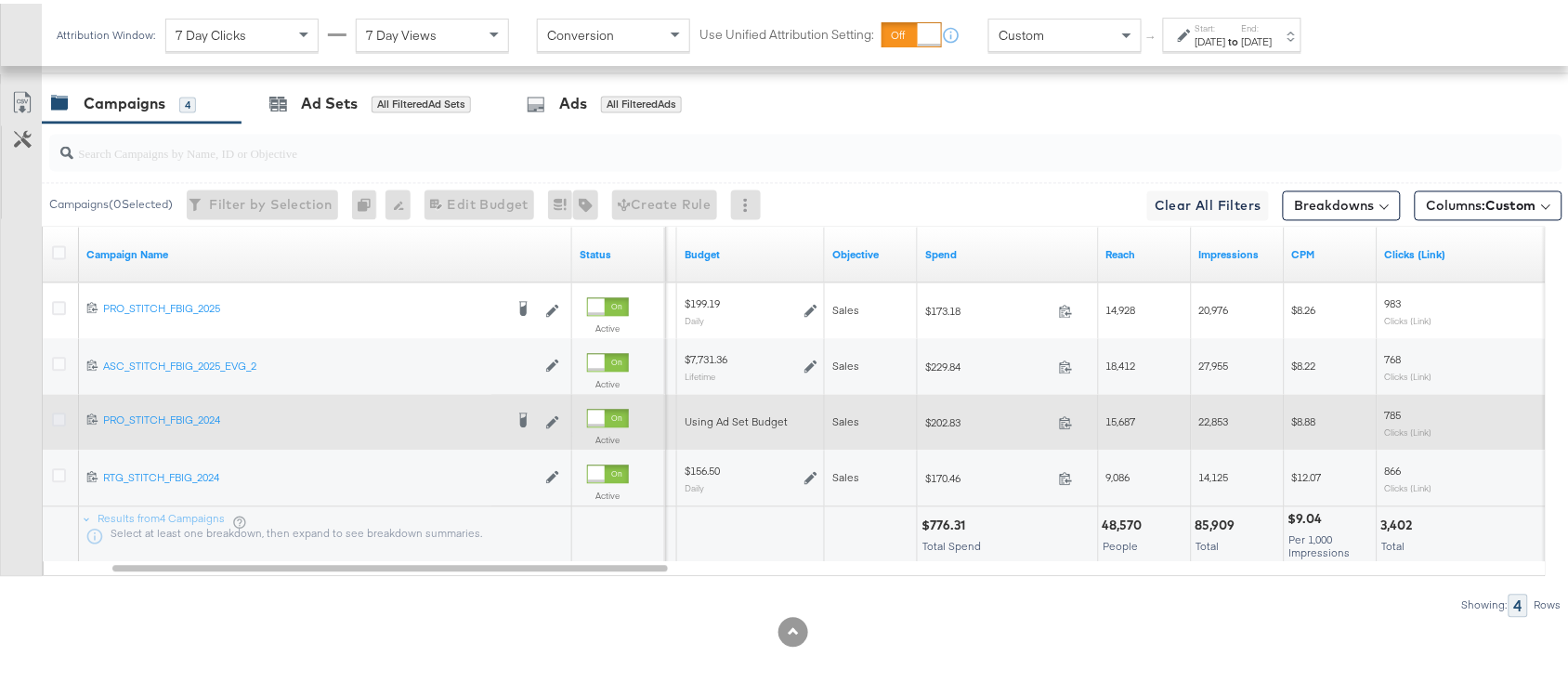
click at [59, 418] on icon at bounding box center [59, 416] width 14 height 13
click at [0, 0] on input "checkbox" at bounding box center [0, 0] width 0 height 0
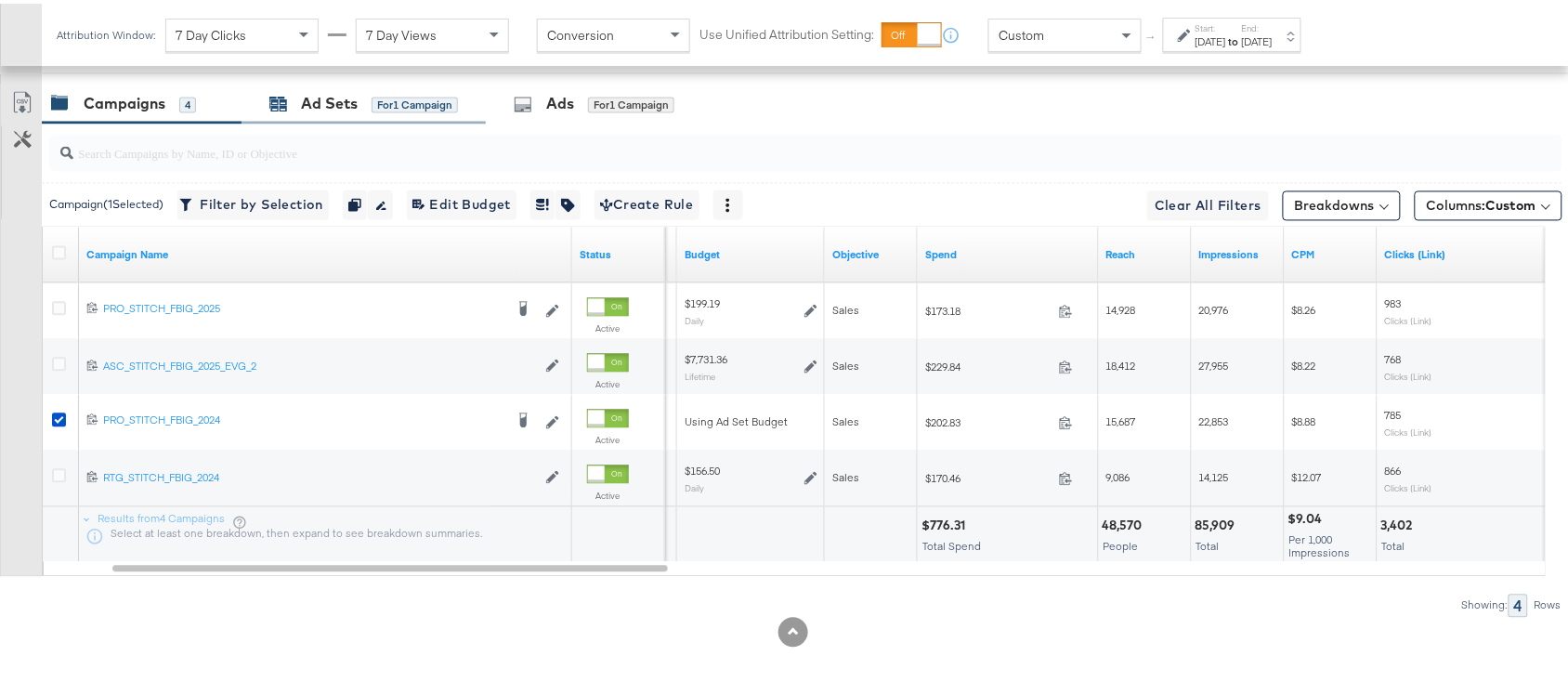
click at [317, 107] on div "Ad Sets" at bounding box center [329, 100] width 57 height 21
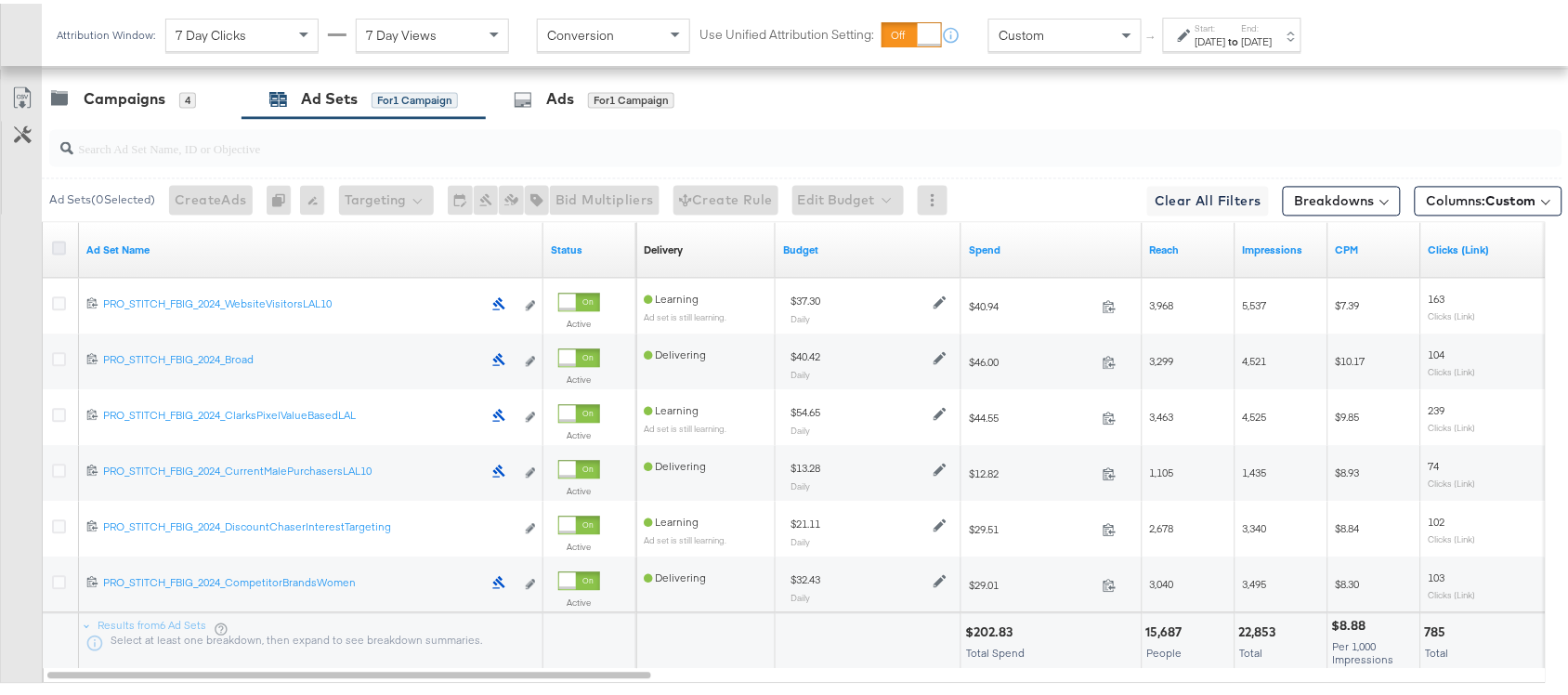
click at [57, 252] on icon at bounding box center [59, 245] width 14 height 13
click at [0, 0] on input "checkbox" at bounding box center [0, 0] width 0 height 0
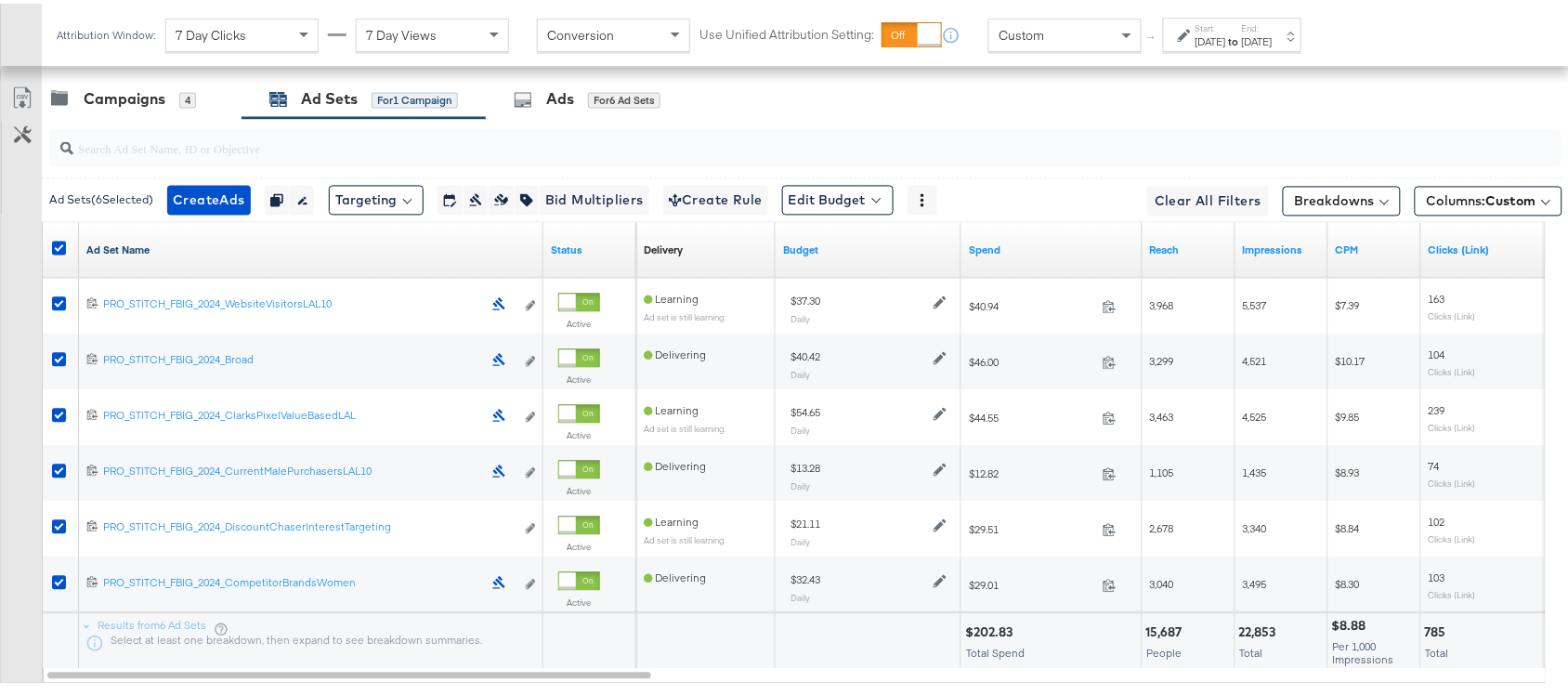
click at [160, 254] on link "Ad Set Name" at bounding box center [311, 247] width 449 height 14
click at [160, 254] on link "Ad Set Name ↓" at bounding box center [311, 247] width 449 height 14
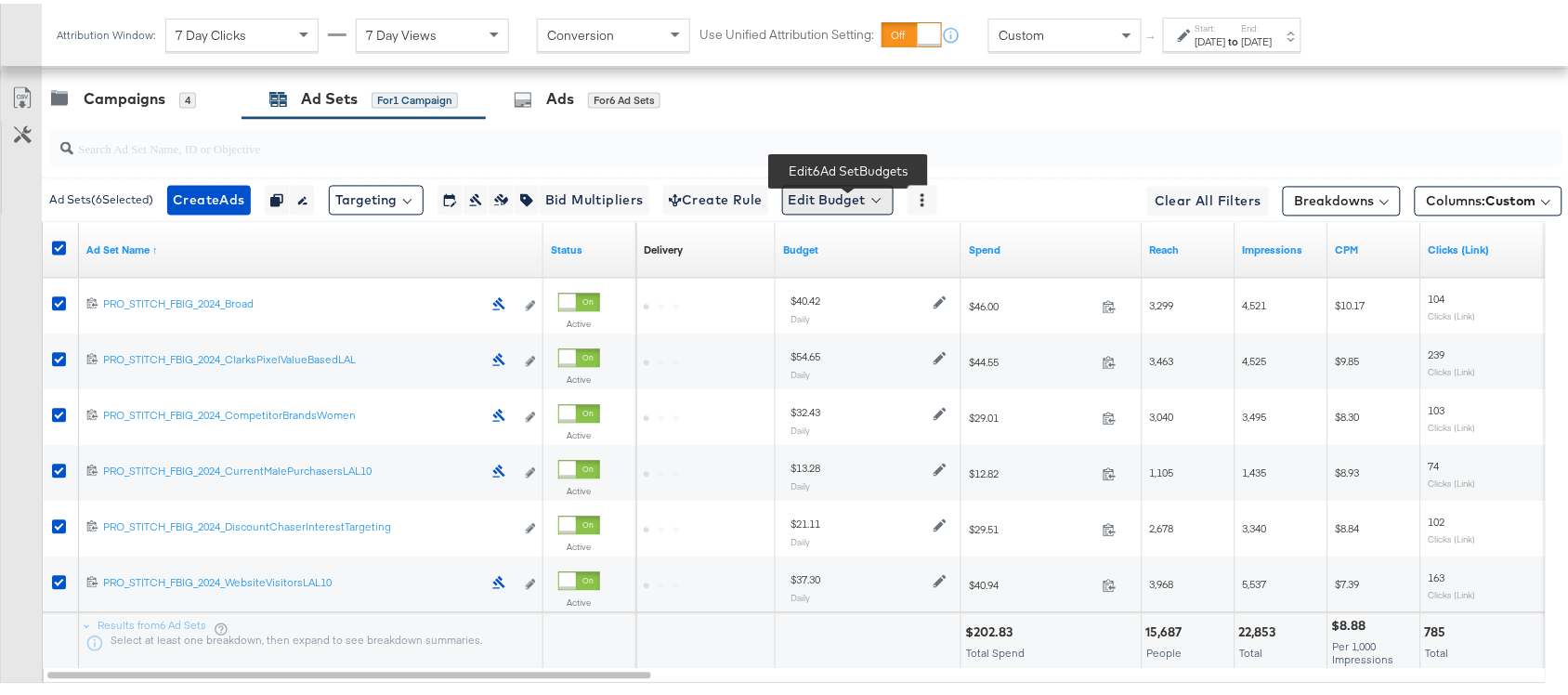
click at [894, 192] on button "Edit Budget" at bounding box center [838, 197] width 112 height 30
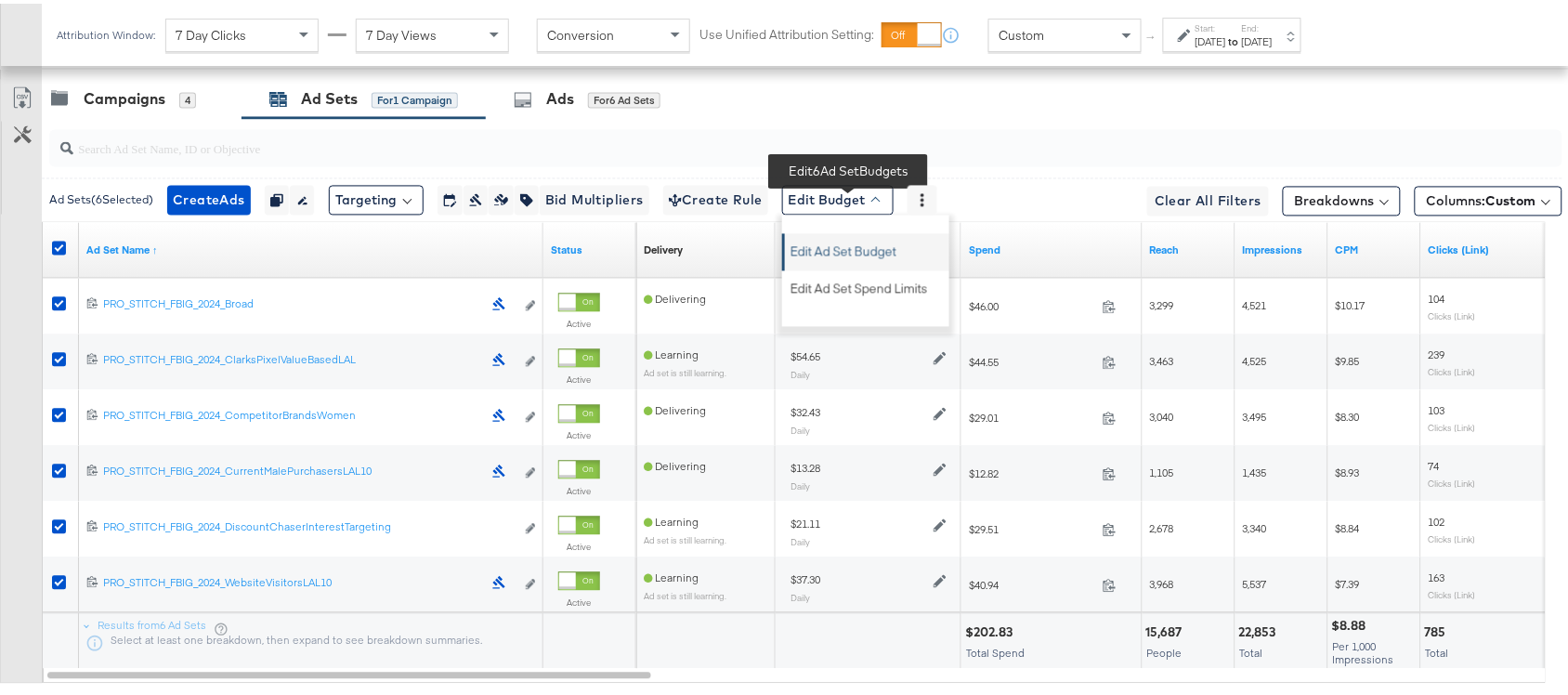
click at [880, 256] on span "Edit Ad Set Budget" at bounding box center [844, 245] width 106 height 24
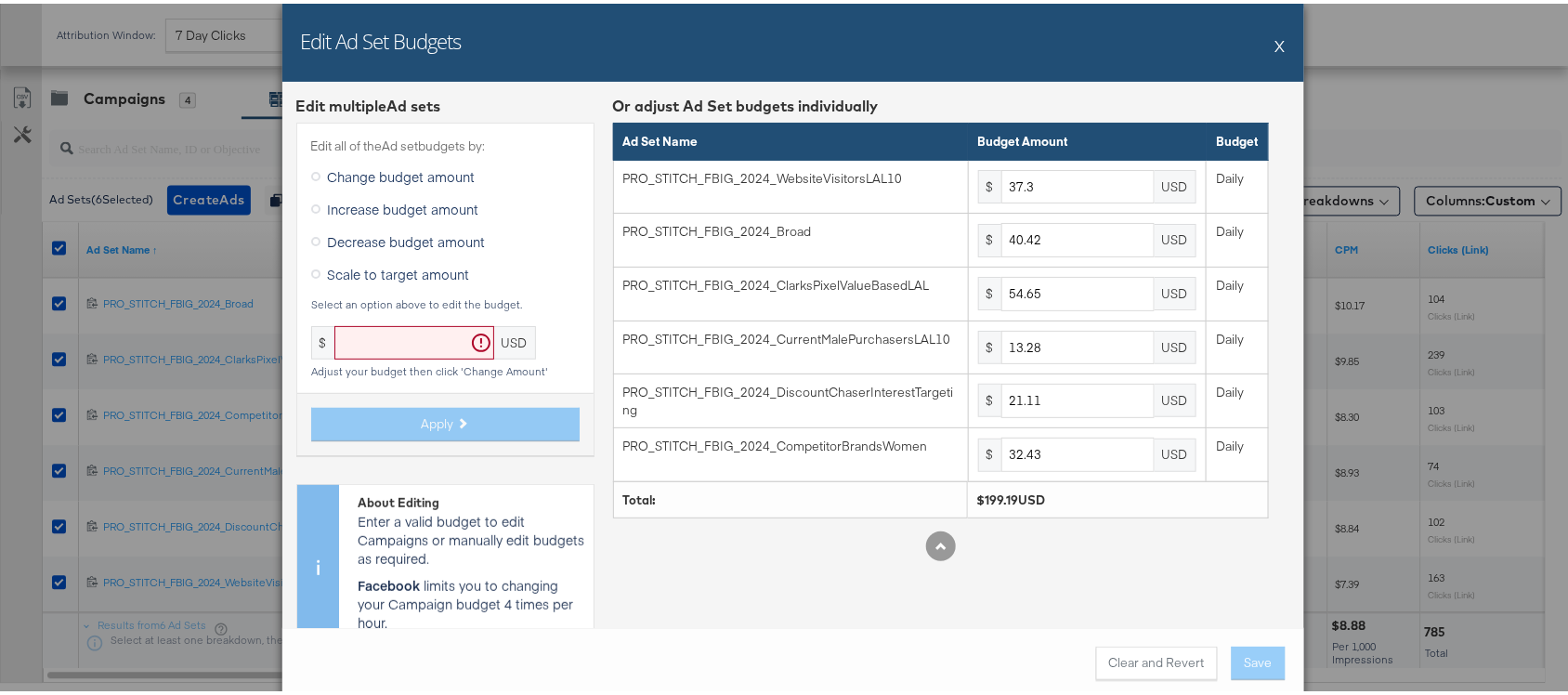
click at [368, 275] on span "Scale to target amount" at bounding box center [398, 270] width 142 height 18
click at [0, 0] on input "Scale to target amount" at bounding box center [0, 0] width 0 height 0
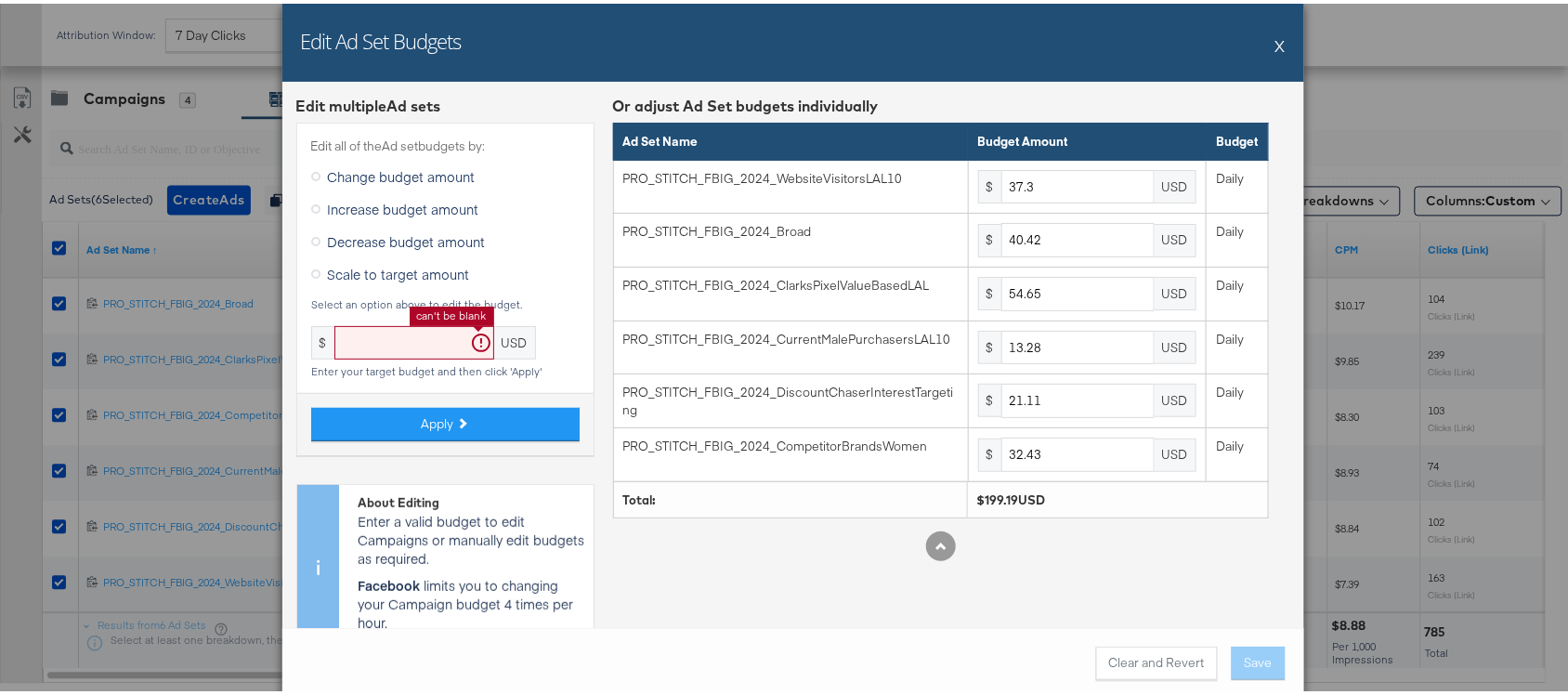
click at [376, 340] on input "text" at bounding box center [415, 339] width 160 height 35
paste input "text"
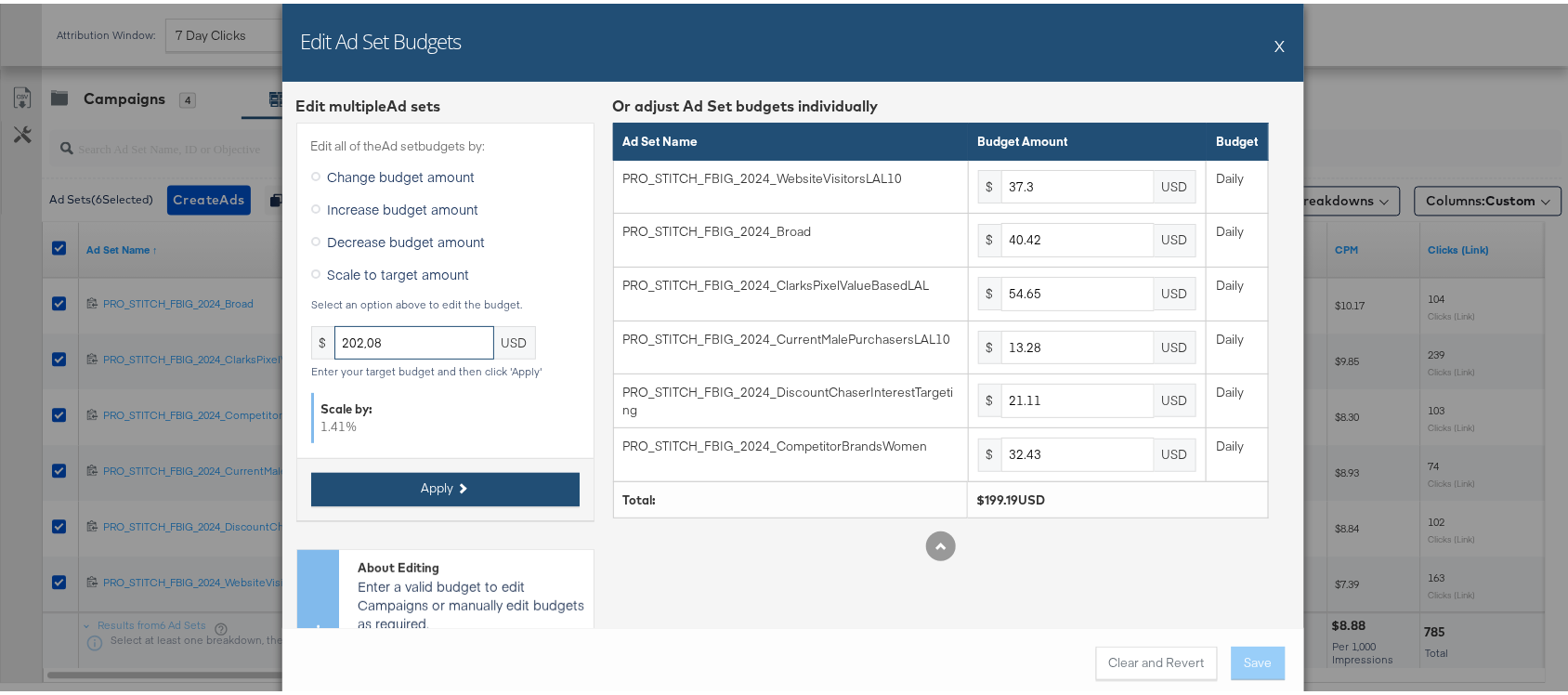
type input "202,08"
click at [446, 480] on button "Apply" at bounding box center [446, 486] width 268 height 34
type input "37.82"
type input "40.99"
type input "55.42"
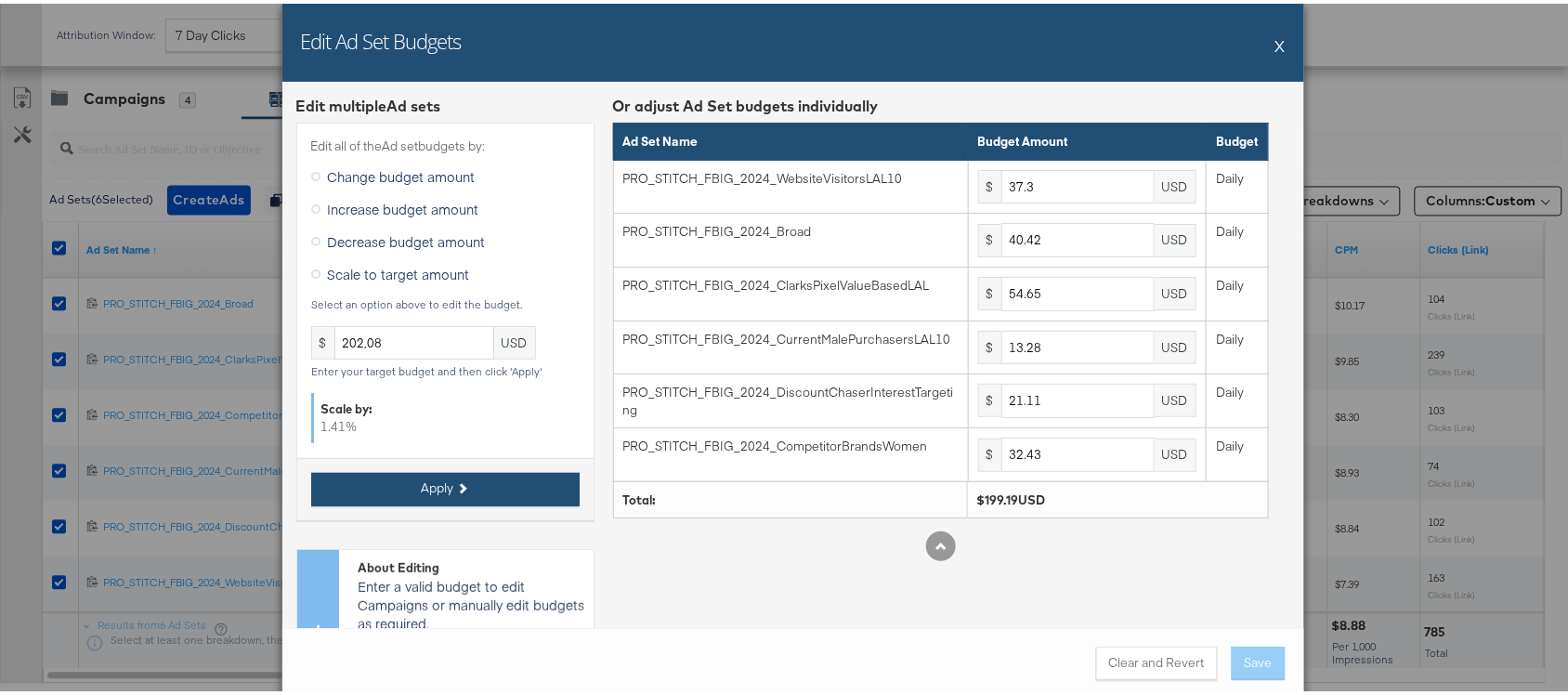
type input "13.46"
type input "21.4"
type input "32.88"
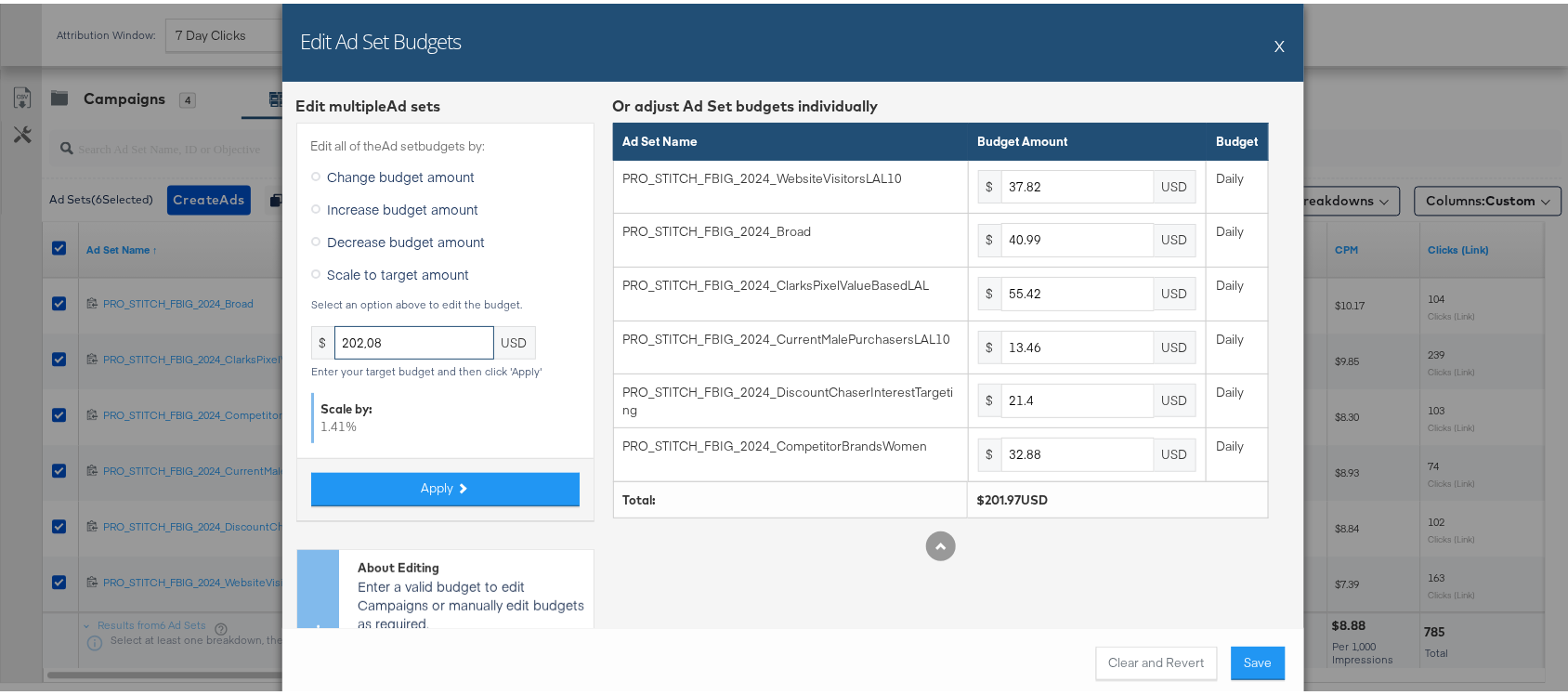
click at [391, 343] on input "202,08" at bounding box center [415, 339] width 160 height 35
type input "202,"
click at [1149, 653] on button "Clear and Revert" at bounding box center [1157, 659] width 122 height 34
type input "37.3"
type input "40.42"
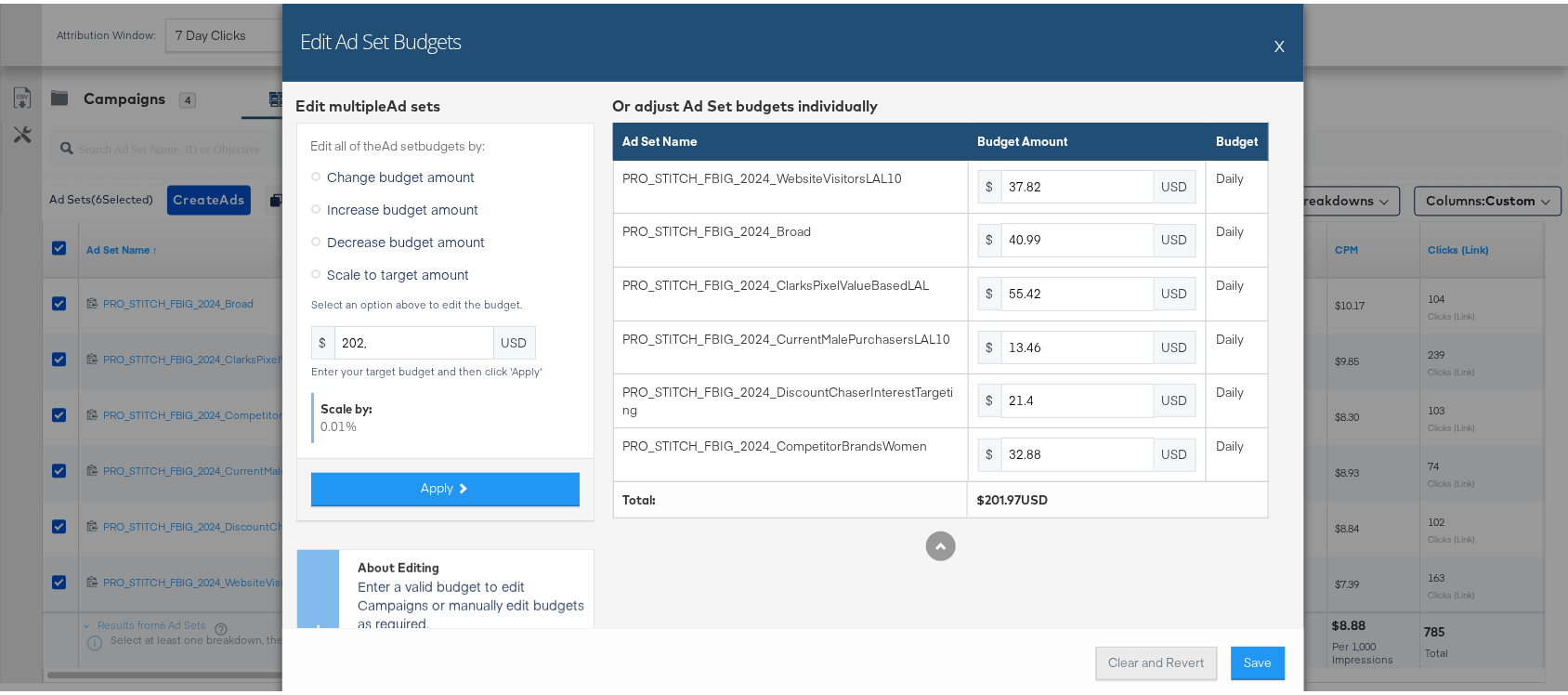
type input "54.65"
type input "13.28"
type input "21.11"
type input "32.43"
click at [388, 340] on input "202," at bounding box center [415, 339] width 160 height 35
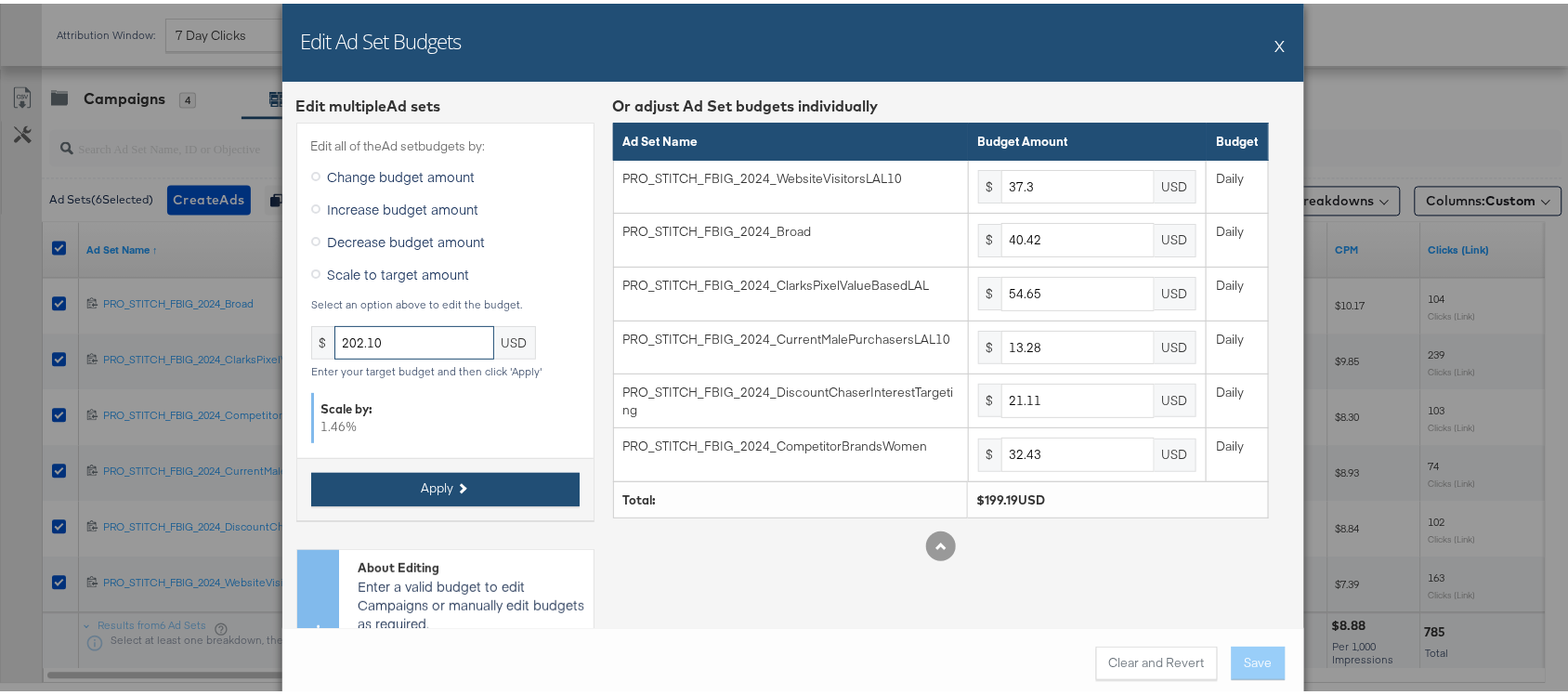
type input "202.10"
click at [456, 484] on icon at bounding box center [461, 484] width 11 height 11
type input "37.84"
type input "41.01"
type input "55.44"
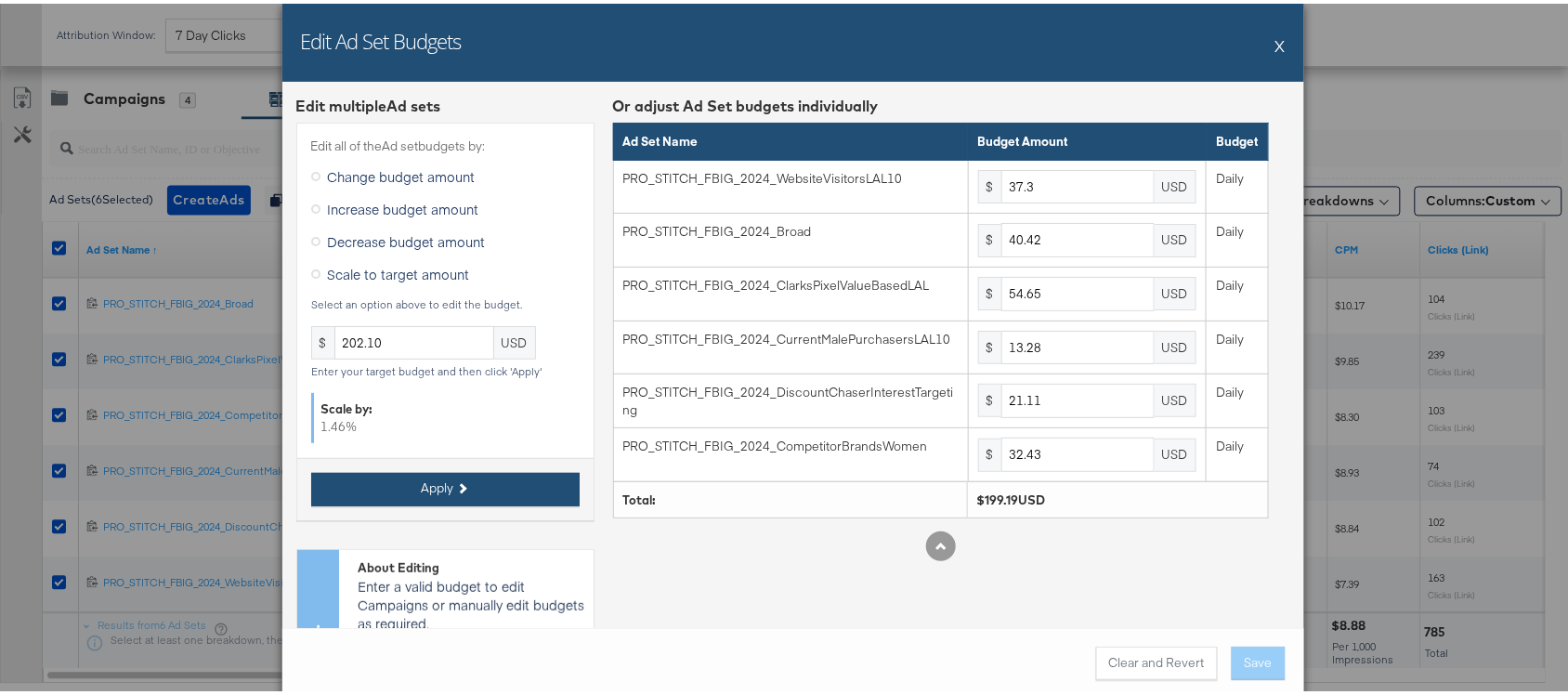
type input "13.47"
type input "21.41"
type input "32.9"
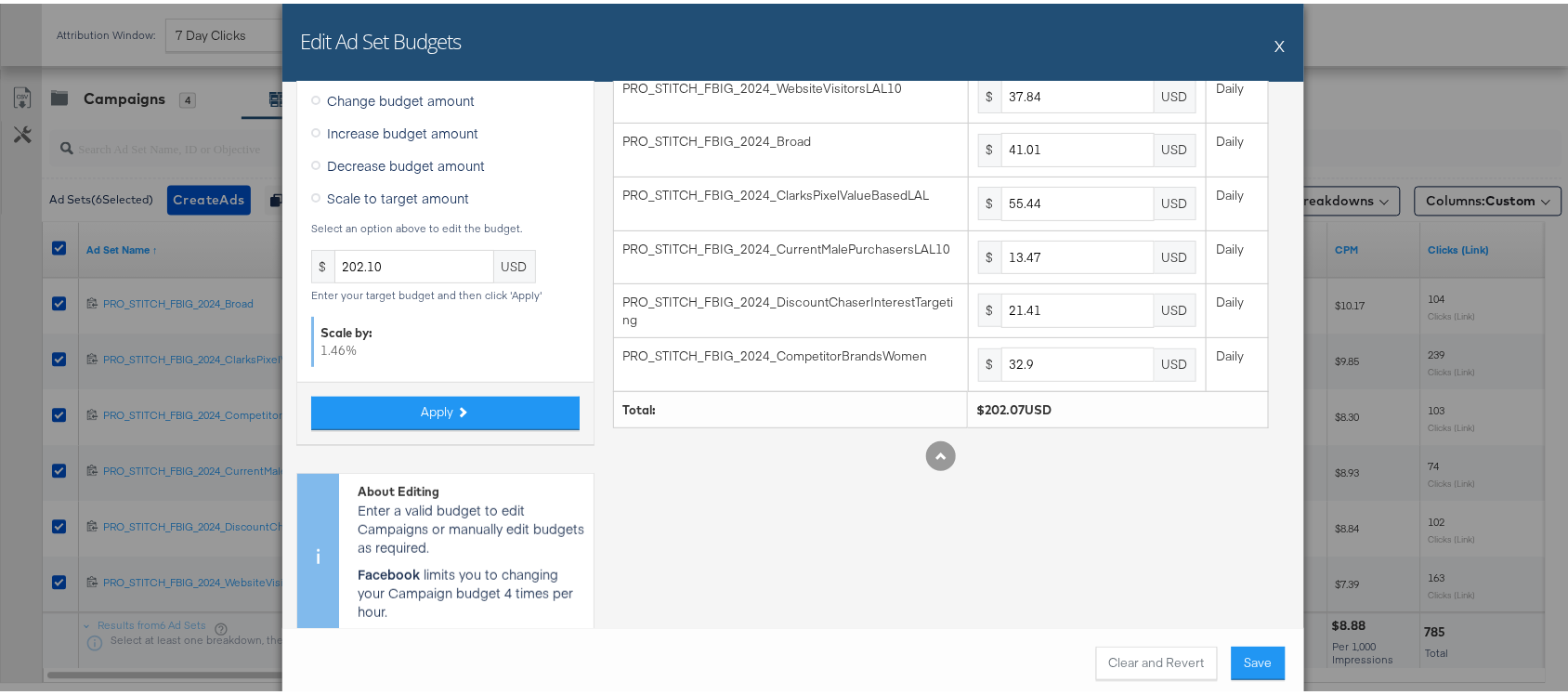
scroll to position [91, 0]
click at [1253, 652] on button "Save" at bounding box center [1259, 659] width 54 height 34
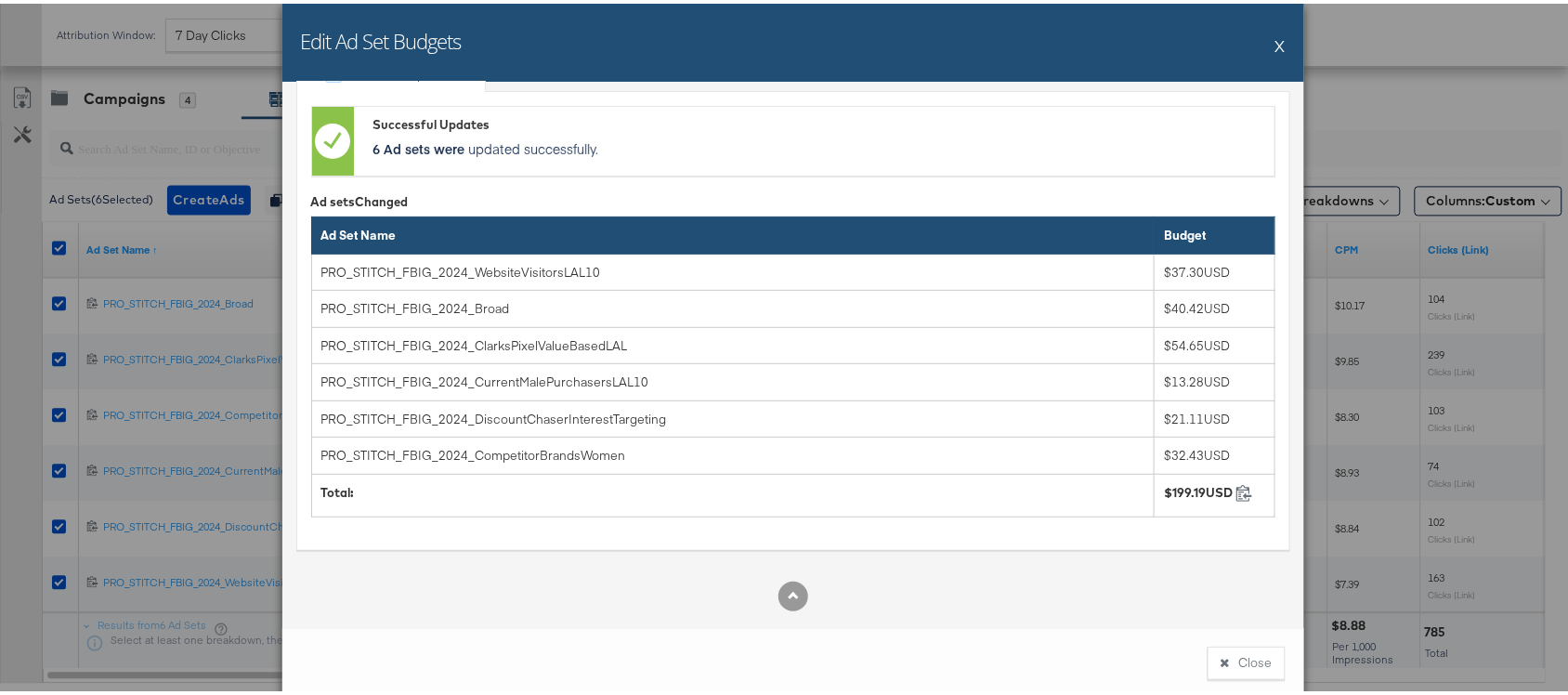
scroll to position [1135, 0]
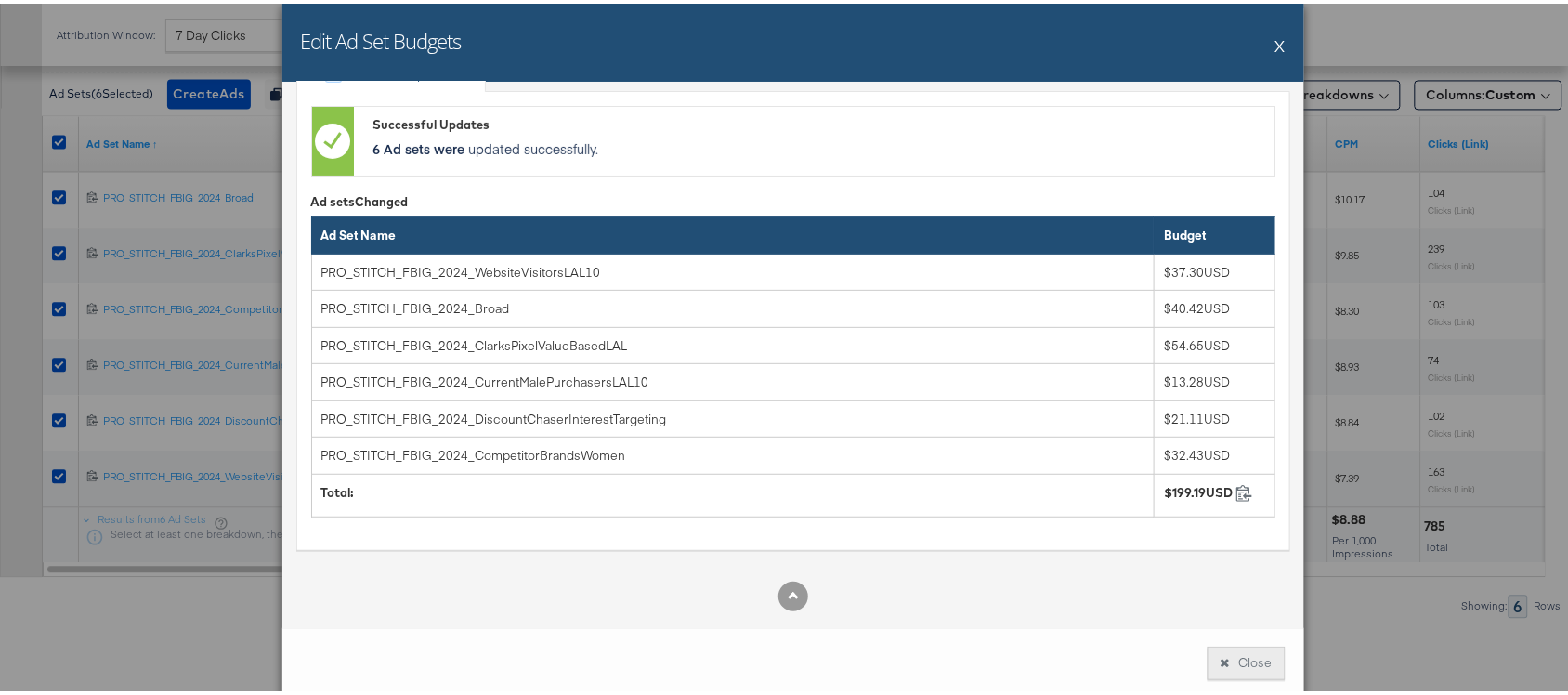
click at [1221, 661] on icon at bounding box center [1226, 658] width 10 height 13
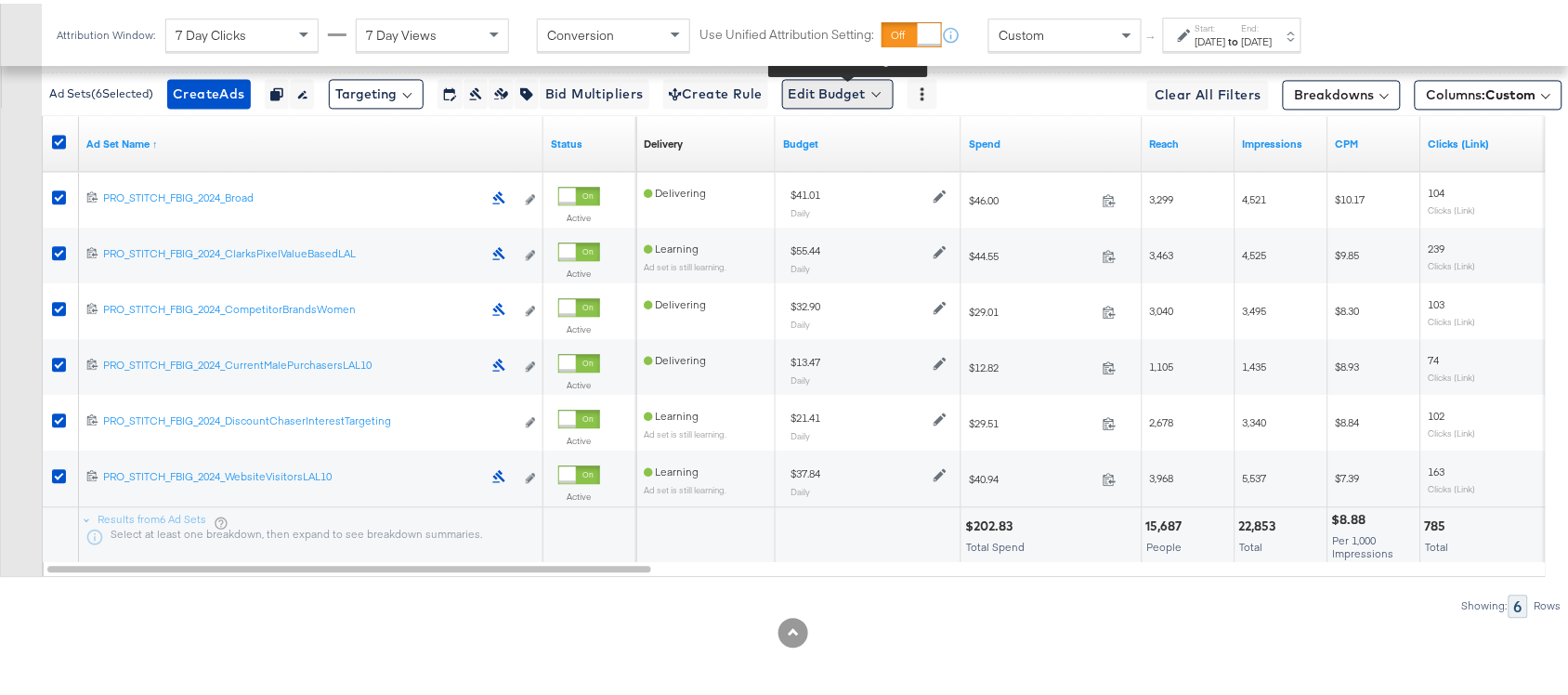
click at [848, 93] on button "Edit Budget" at bounding box center [838, 90] width 112 height 30
click at [862, 150] on button "Edit Ad Set Budget" at bounding box center [867, 138] width 165 height 30
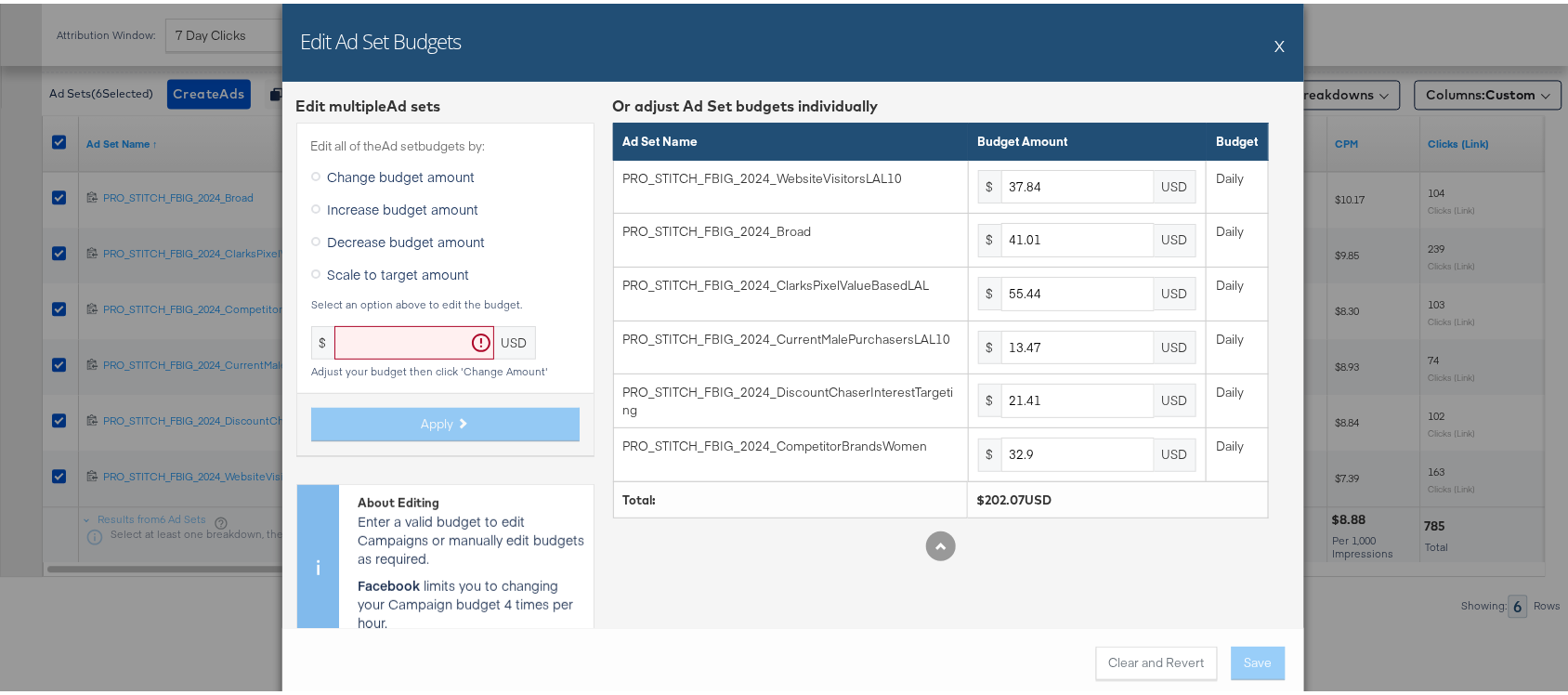
scroll to position [38, 0]
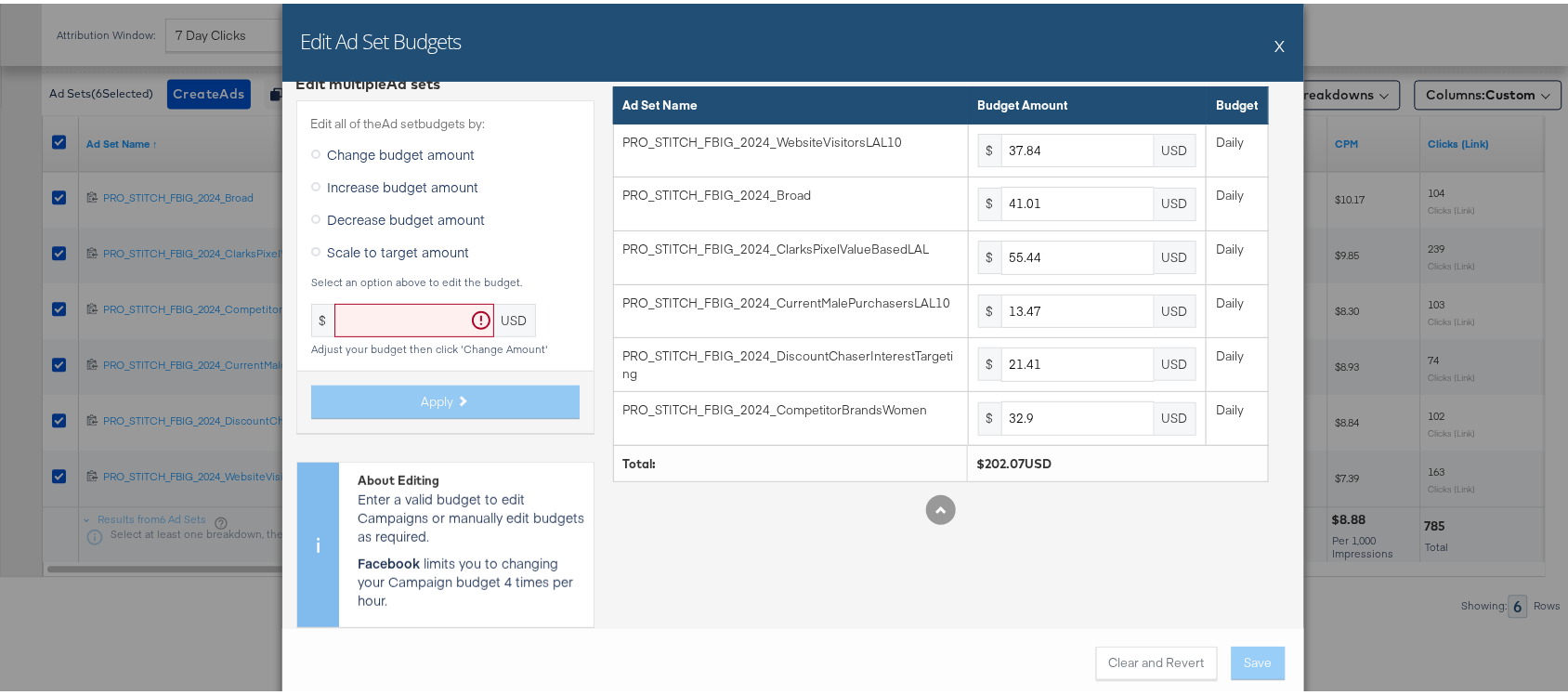
click at [420, 257] on label "Scale to target amount" at bounding box center [394, 248] width 166 height 28
click at [0, 0] on input "Scale to target amount" at bounding box center [0, 0] width 0 height 0
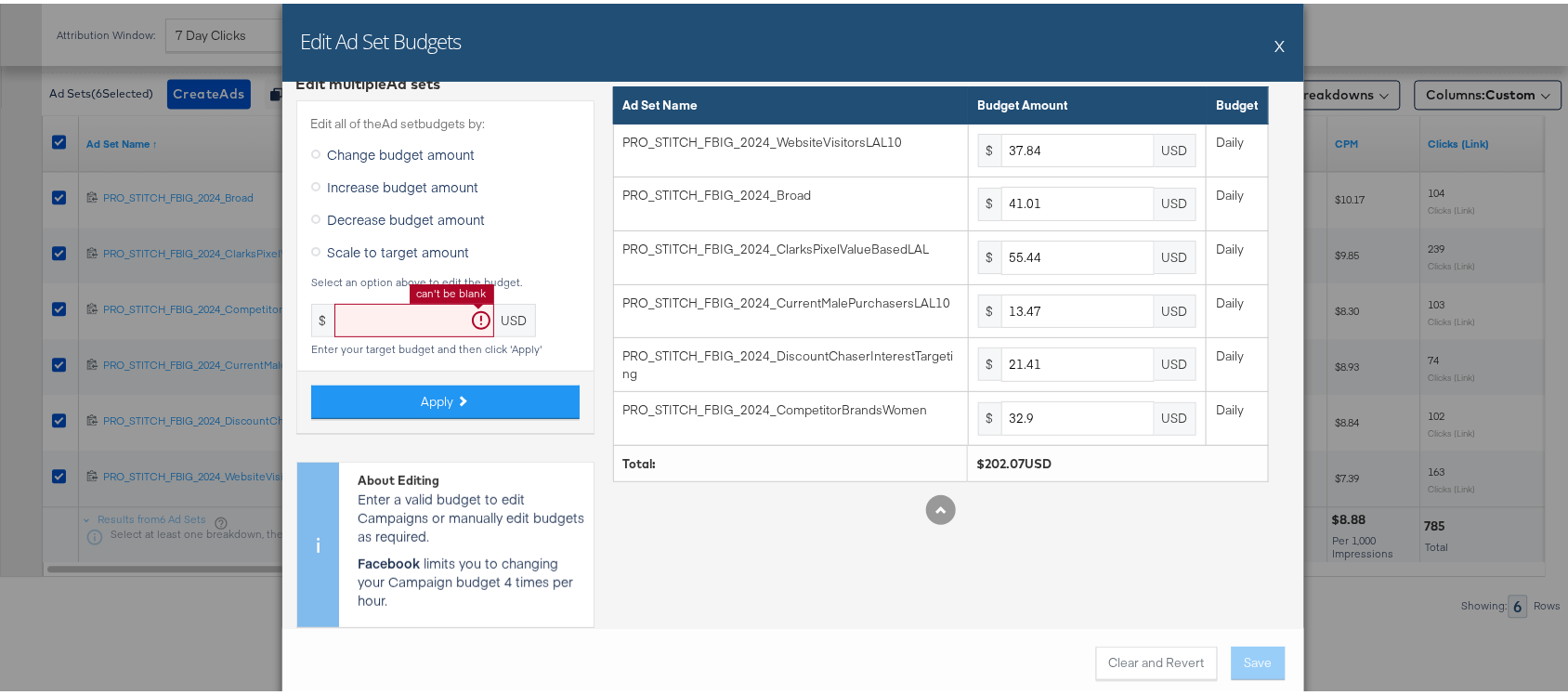
click at [400, 317] on input "text" at bounding box center [415, 317] width 160 height 35
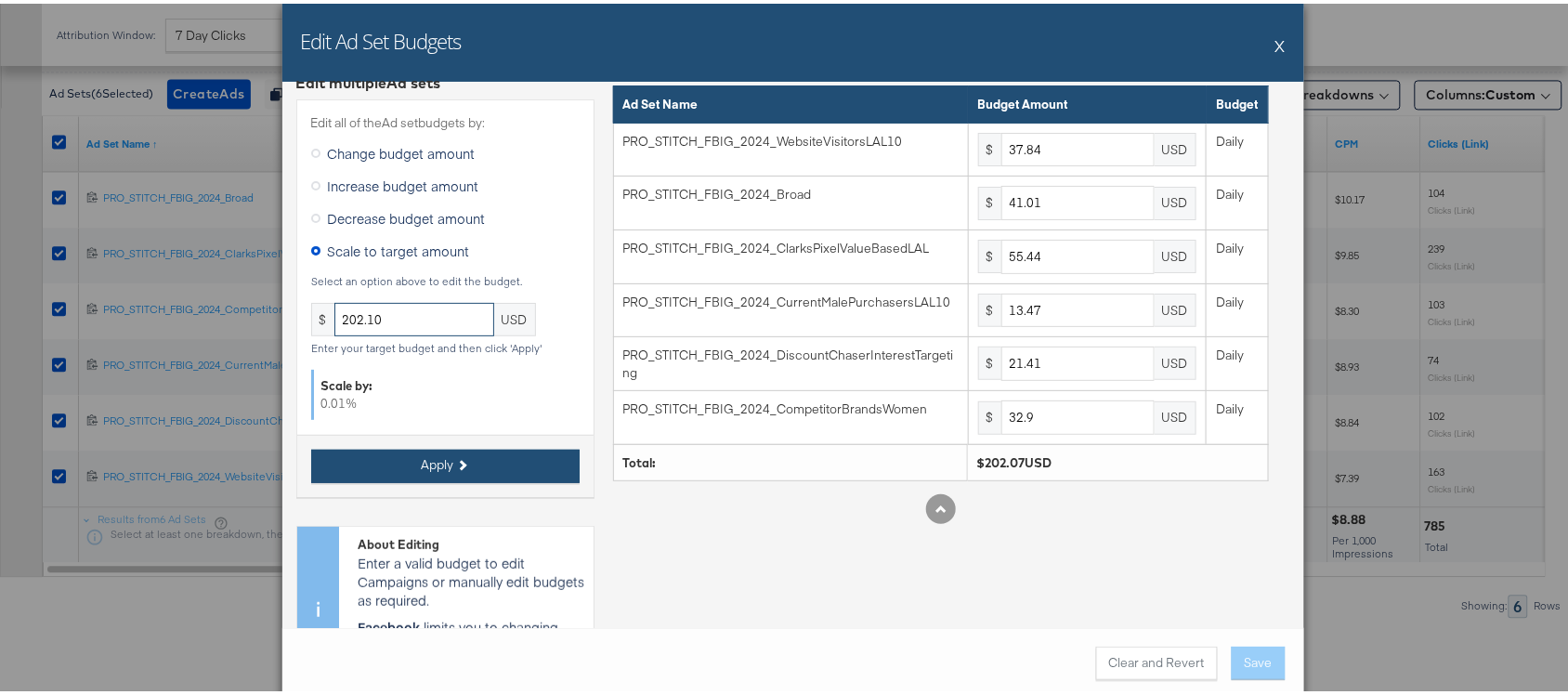
type input "202.10"
click at [443, 452] on span "Apply" at bounding box center [438, 461] width 33 height 17
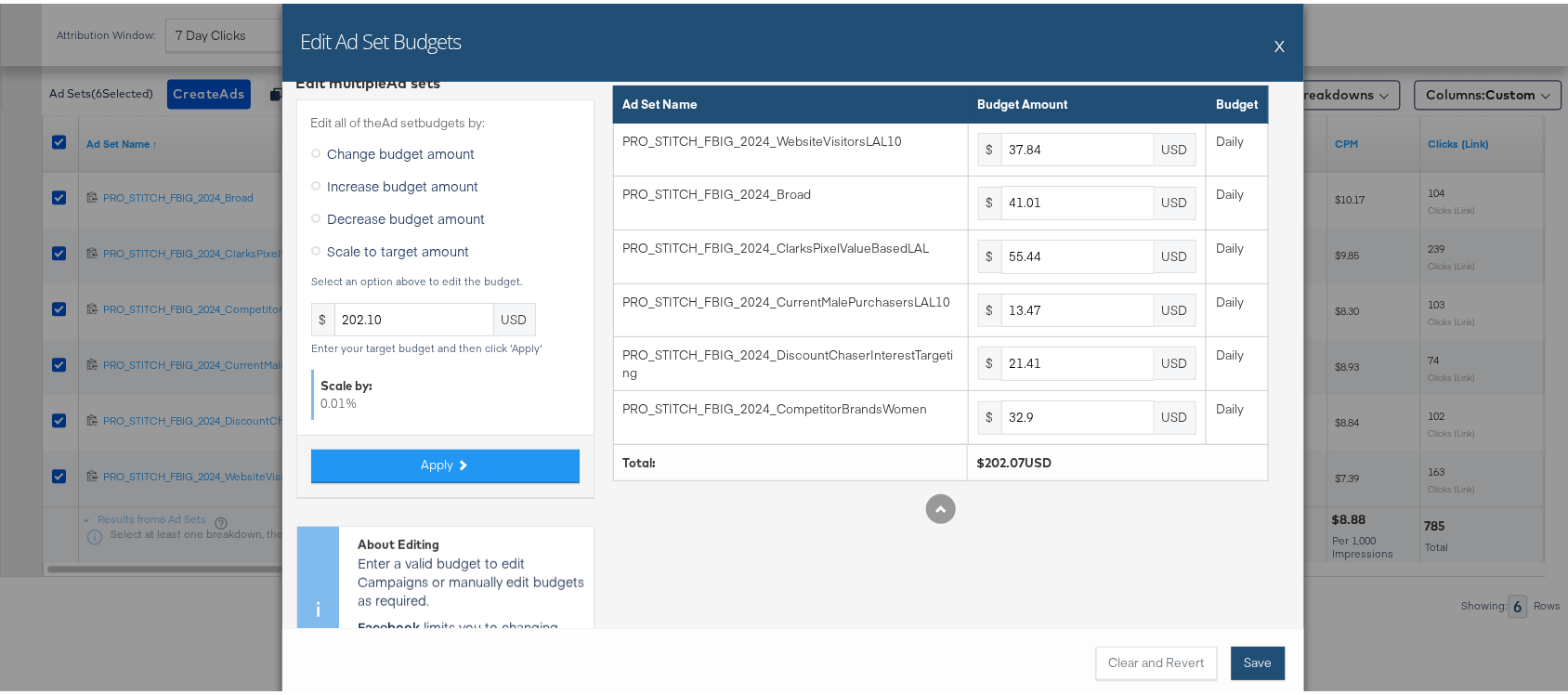
click at [1251, 656] on button "Save" at bounding box center [1259, 659] width 54 height 34
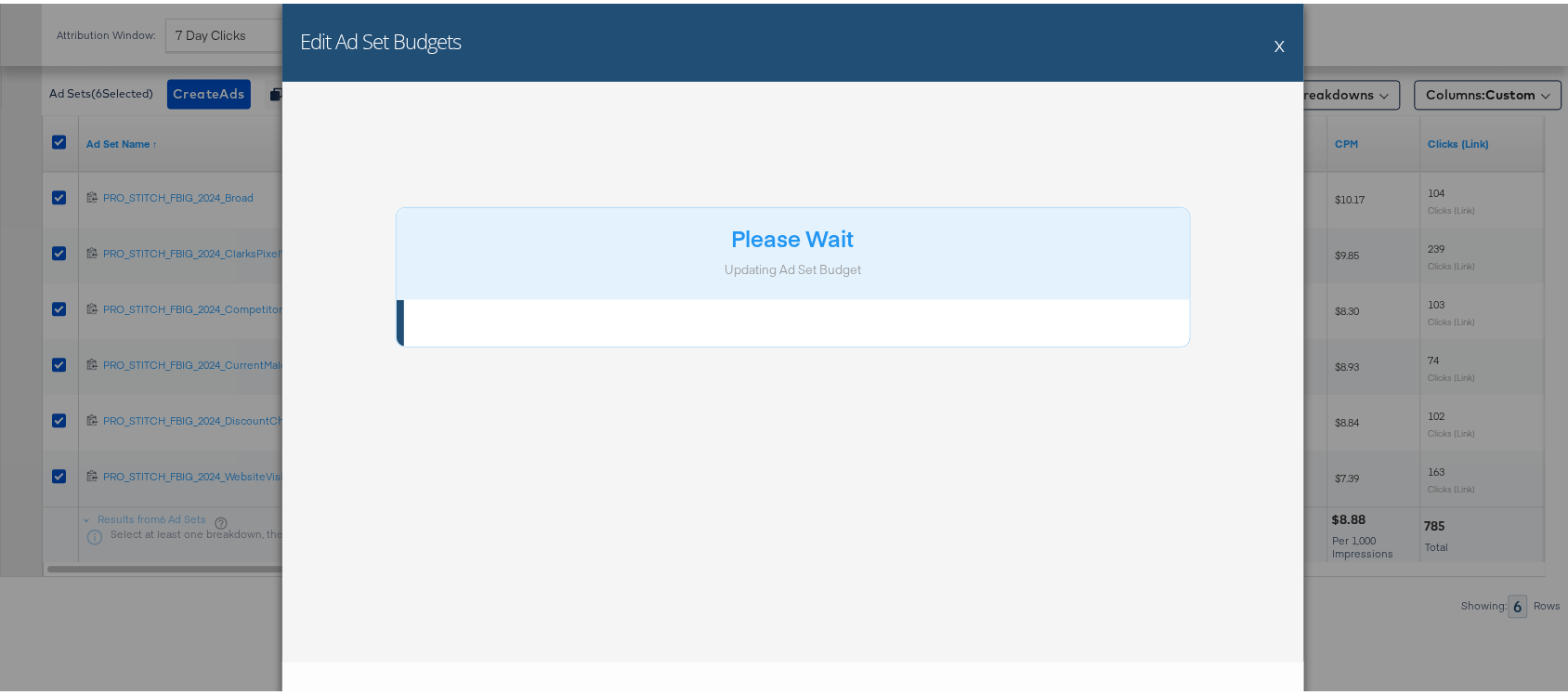
scroll to position [0, 0]
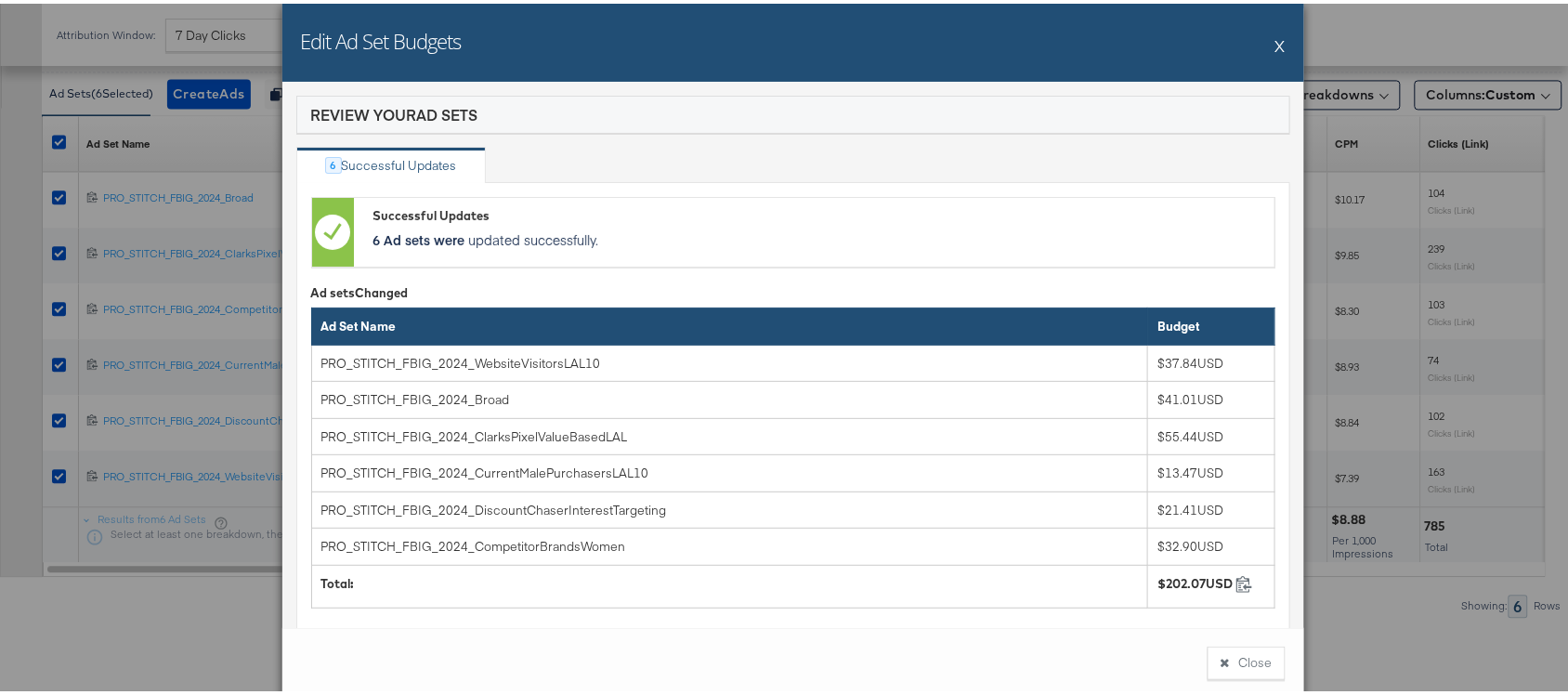
click at [1271, 20] on div "Edit Ad Set Budgets X" at bounding box center [794, 39] width 1022 height 78
click at [1276, 34] on button "X" at bounding box center [1281, 41] width 11 height 38
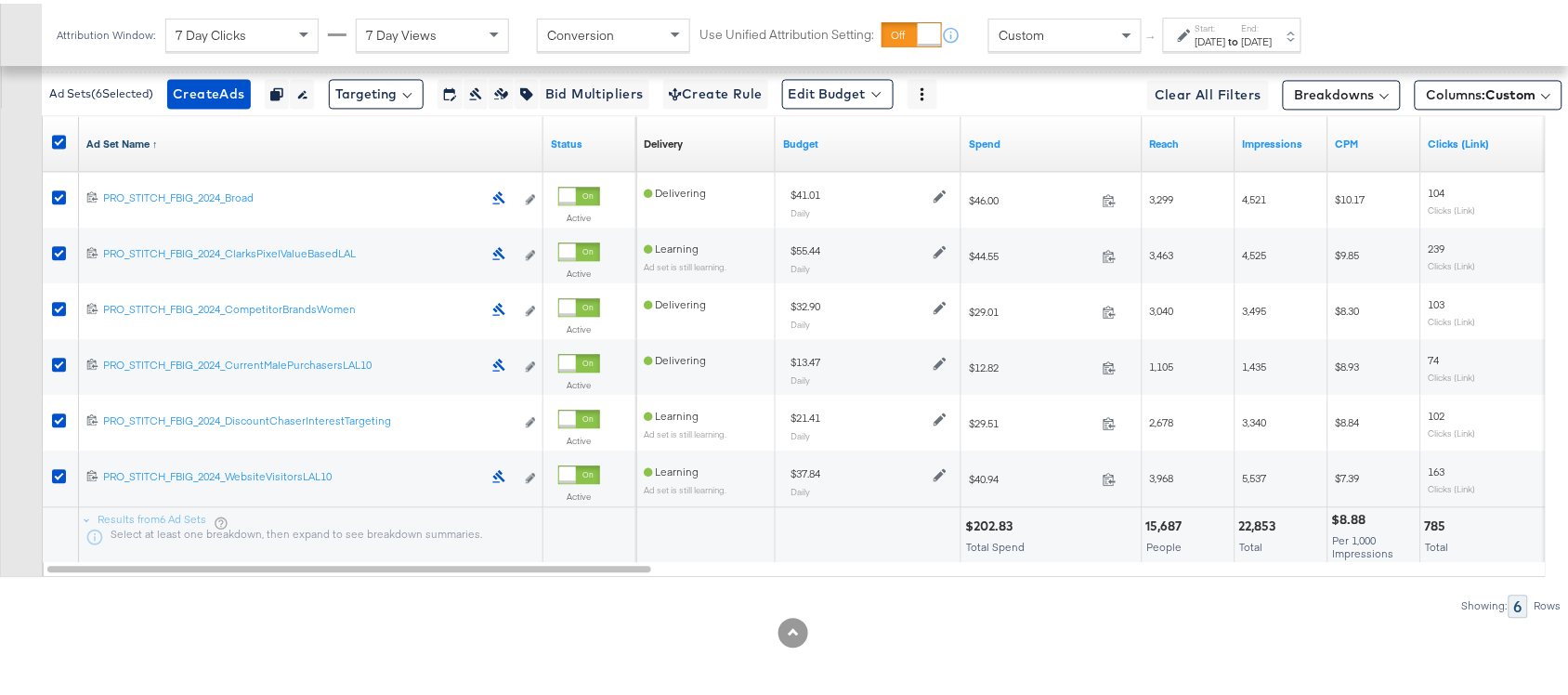
scroll to position [1009, 0]
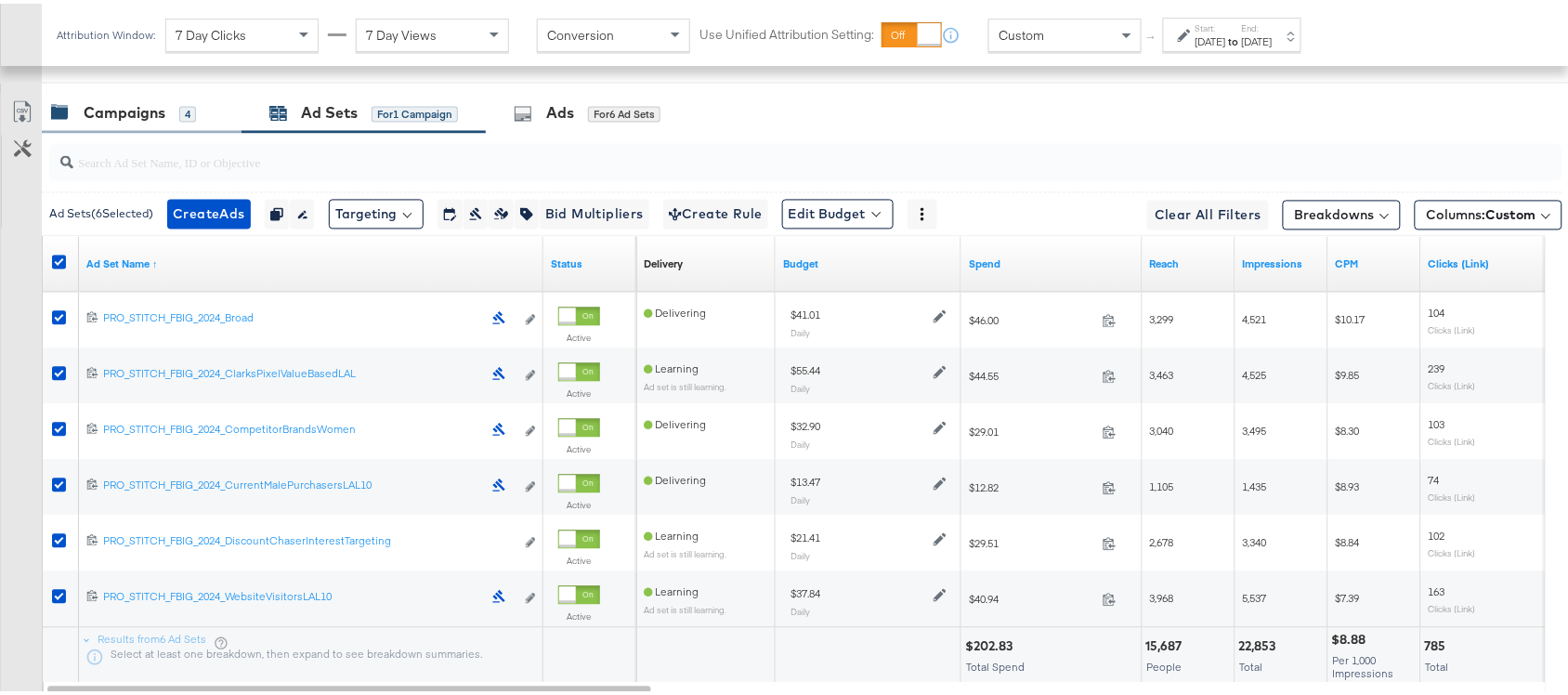
click at [109, 115] on div "Campaigns" at bounding box center [124, 110] width 82 height 21
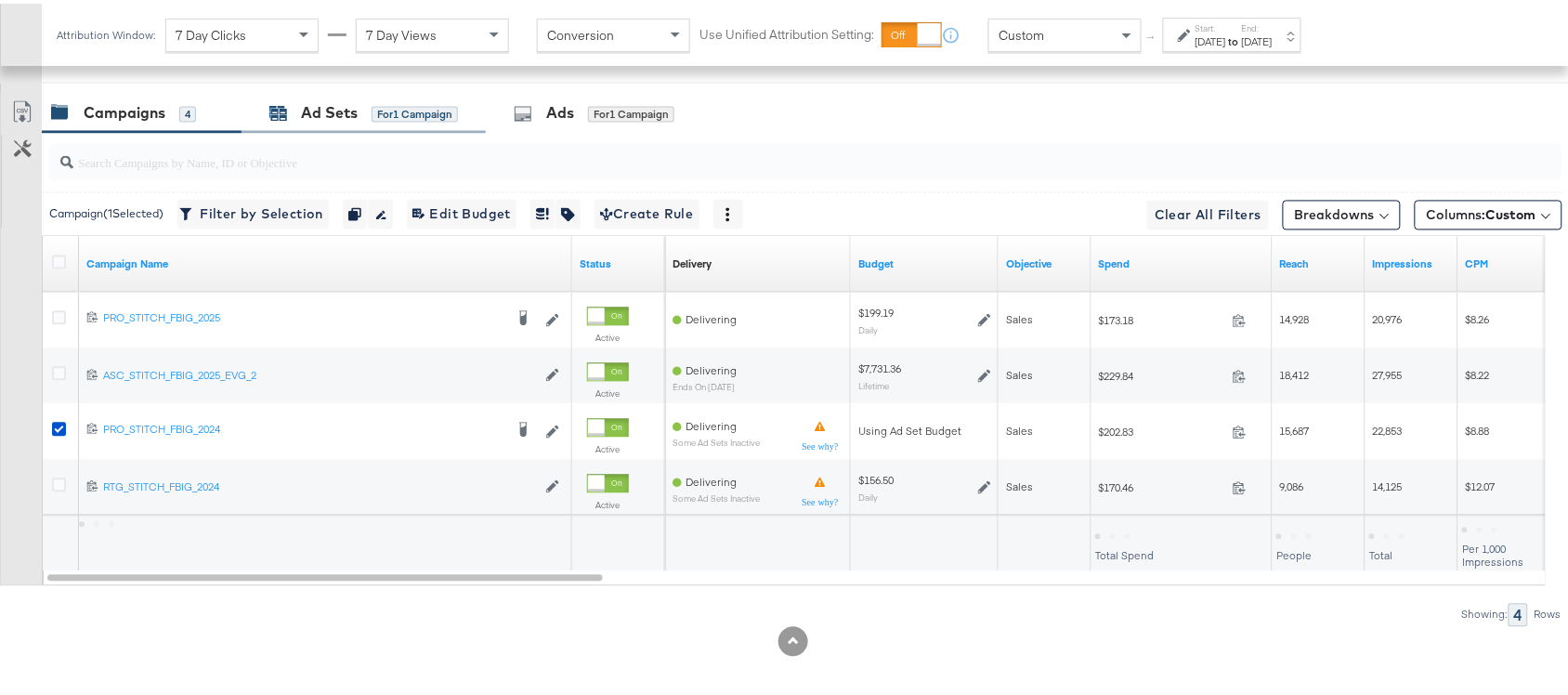
click at [330, 116] on div "Ad Sets" at bounding box center [329, 110] width 57 height 21
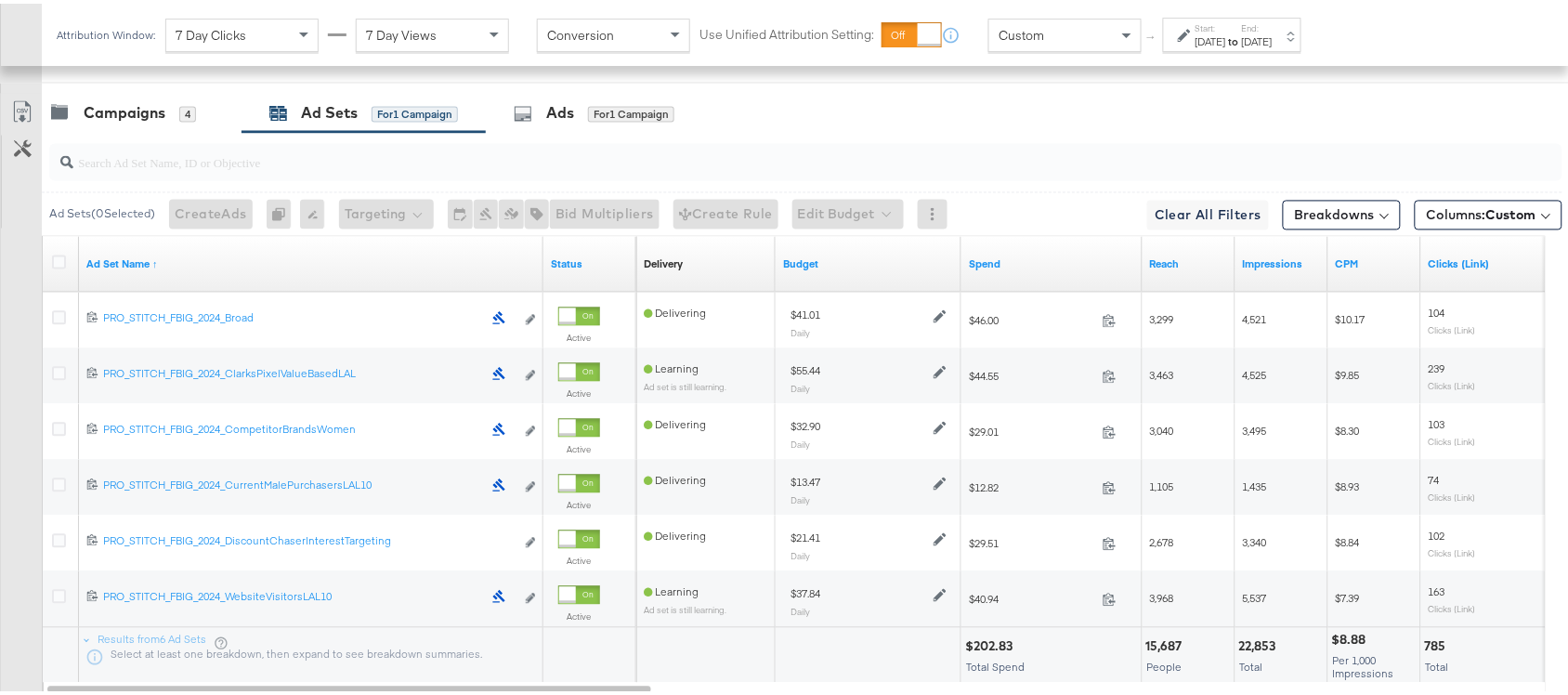
click at [62, 270] on div at bounding box center [62, 260] width 19 height 18
click at [58, 266] on icon at bounding box center [59, 258] width 14 height 13
click at [0, 0] on input "checkbox" at bounding box center [0, 0] width 0 height 0
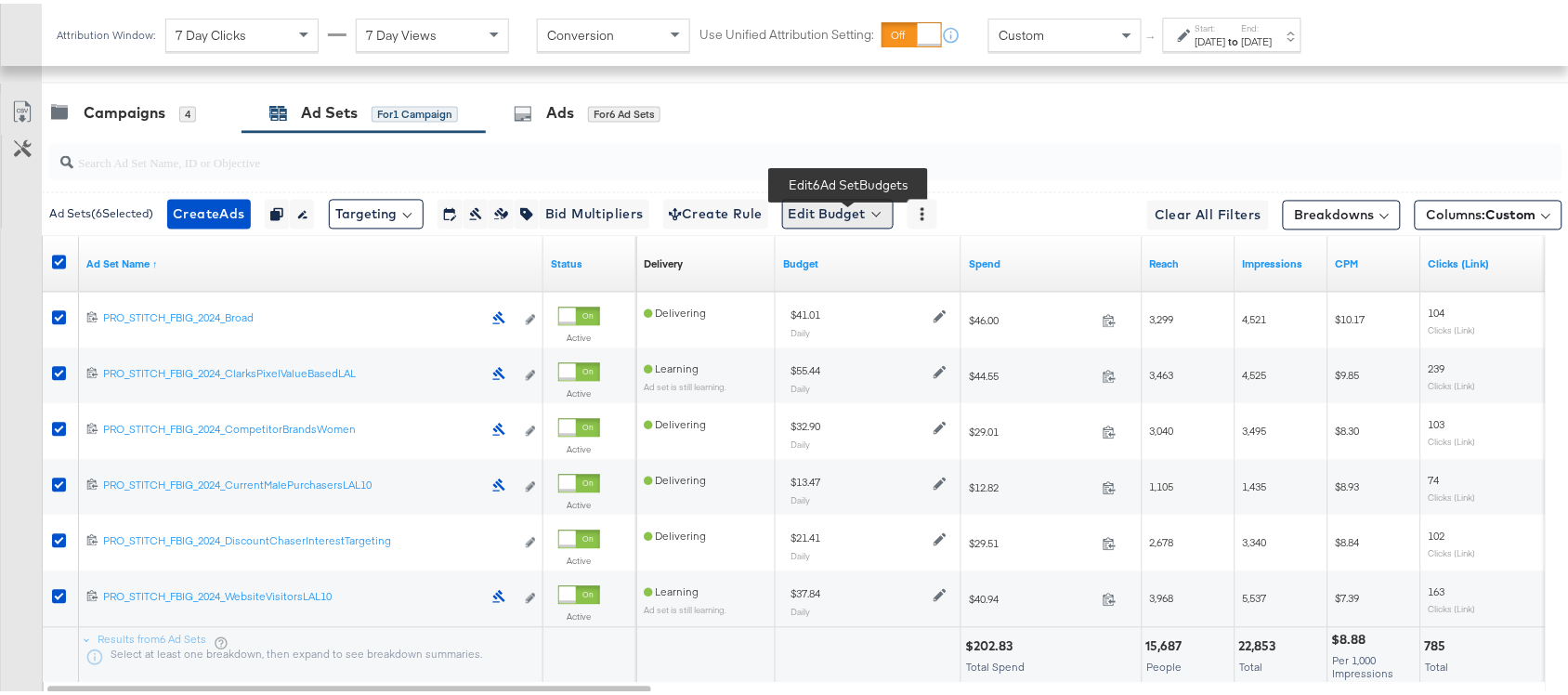
click at [852, 207] on button "Edit Budget" at bounding box center [838, 210] width 112 height 30
click at [852, 267] on span "Edit Ad Set Budget" at bounding box center [844, 258] width 106 height 24
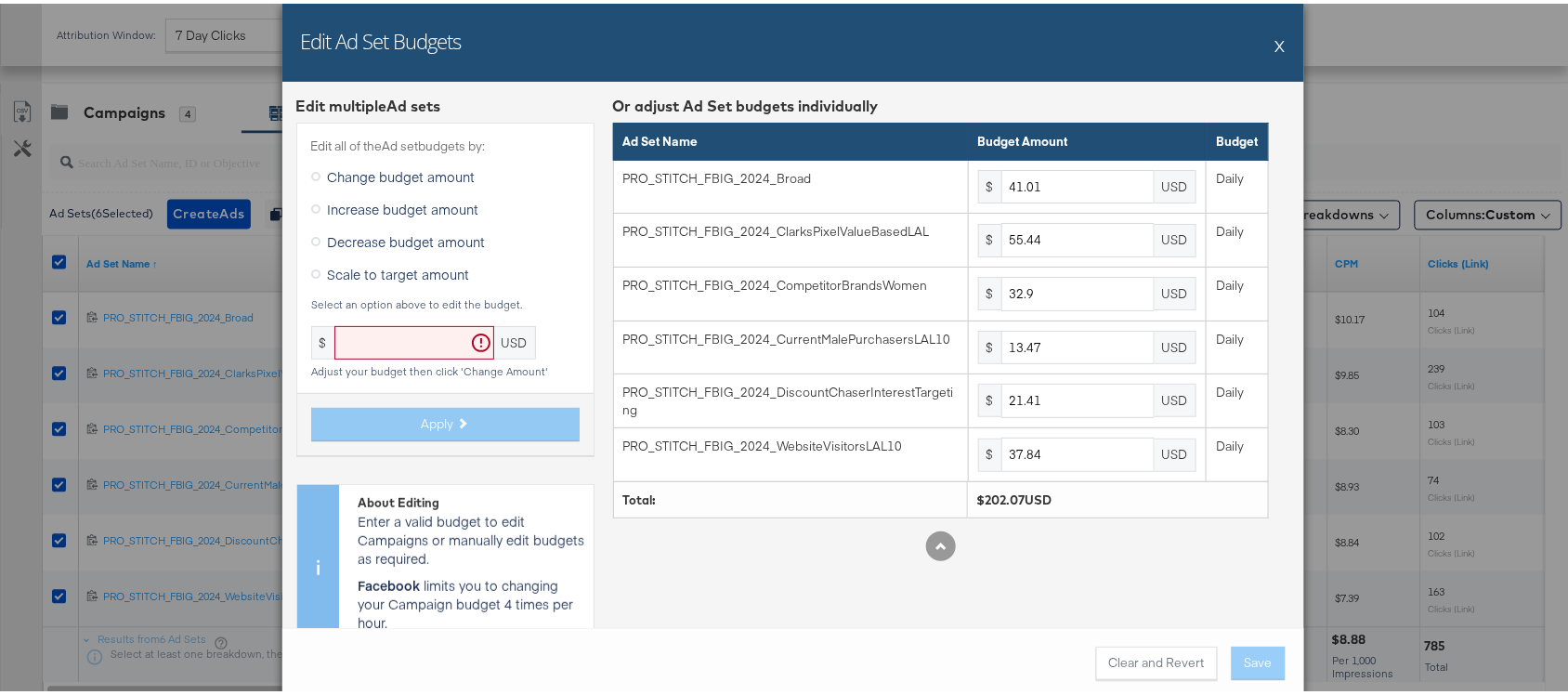
click at [1276, 41] on button "X" at bounding box center [1281, 41] width 11 height 38
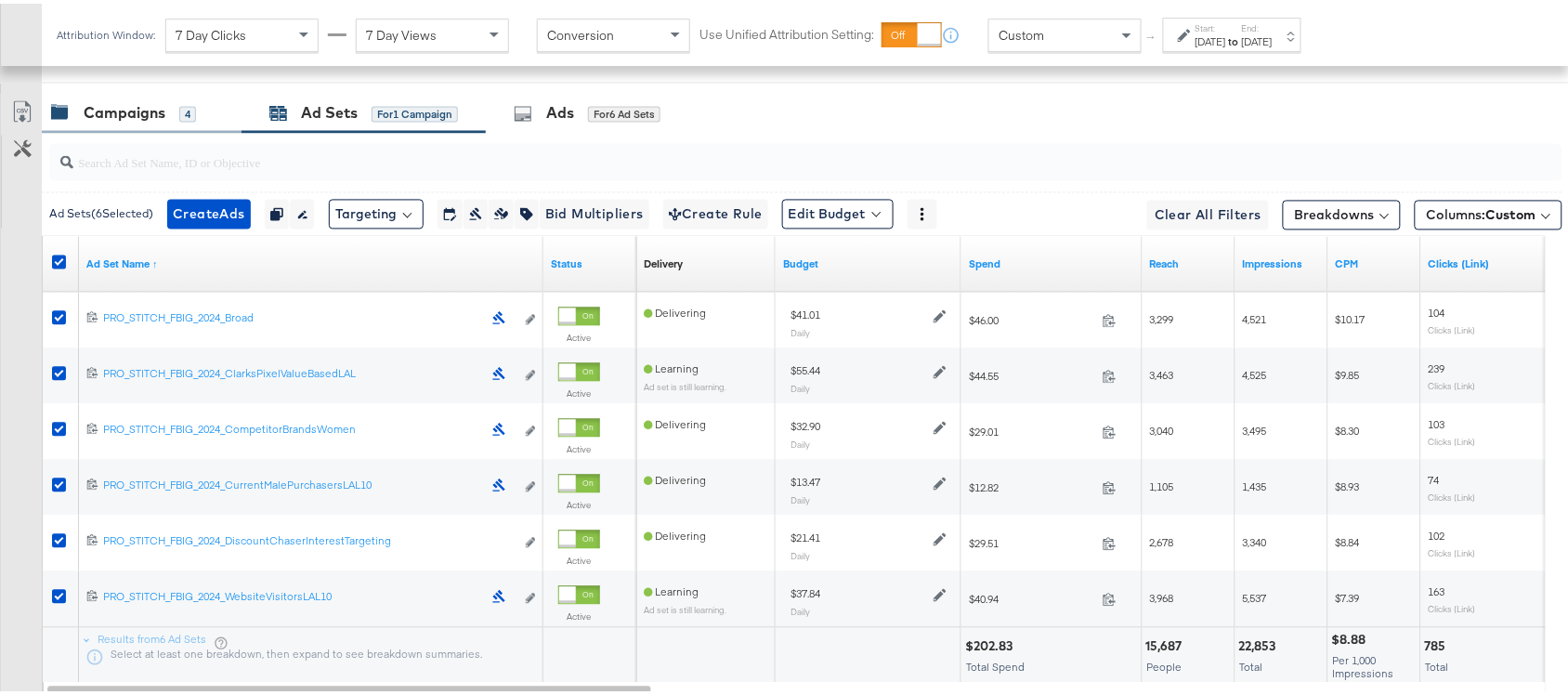
click at [95, 116] on div "Campaigns" at bounding box center [124, 110] width 82 height 21
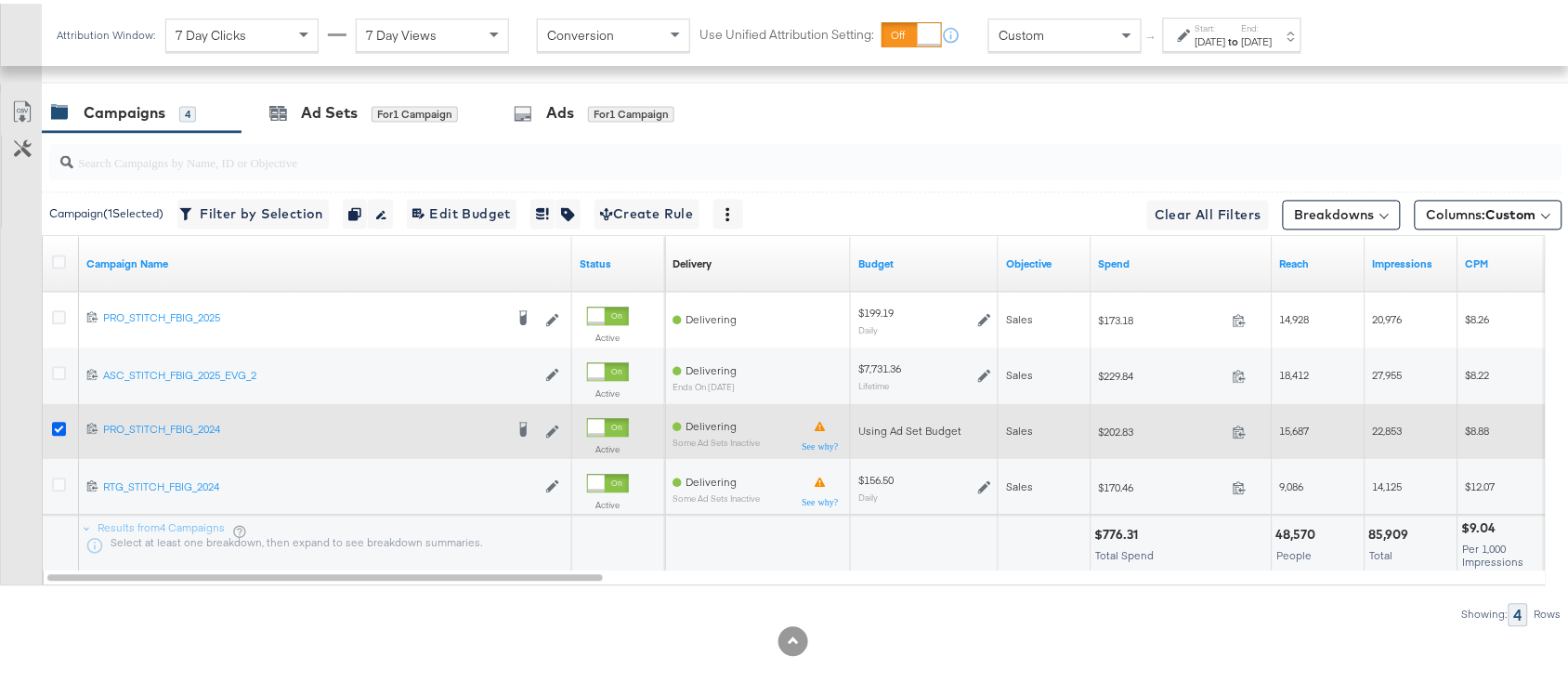
click at [52, 429] on icon at bounding box center [59, 426] width 14 height 13
click at [0, 0] on input "checkbox" at bounding box center [0, 0] width 0 height 0
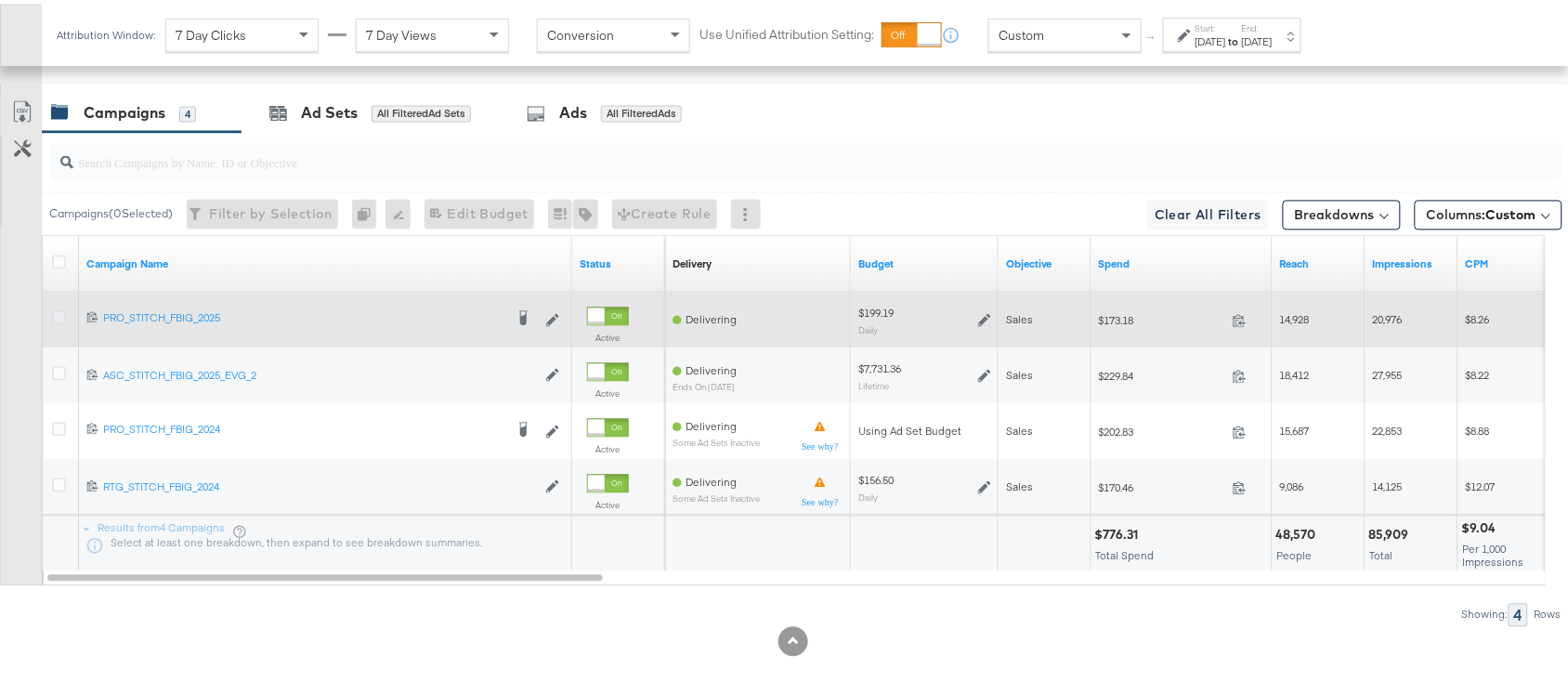
click at [56, 317] on icon at bounding box center [59, 314] width 14 height 13
click at [0, 0] on input "checkbox" at bounding box center [0, 0] width 0 height 0
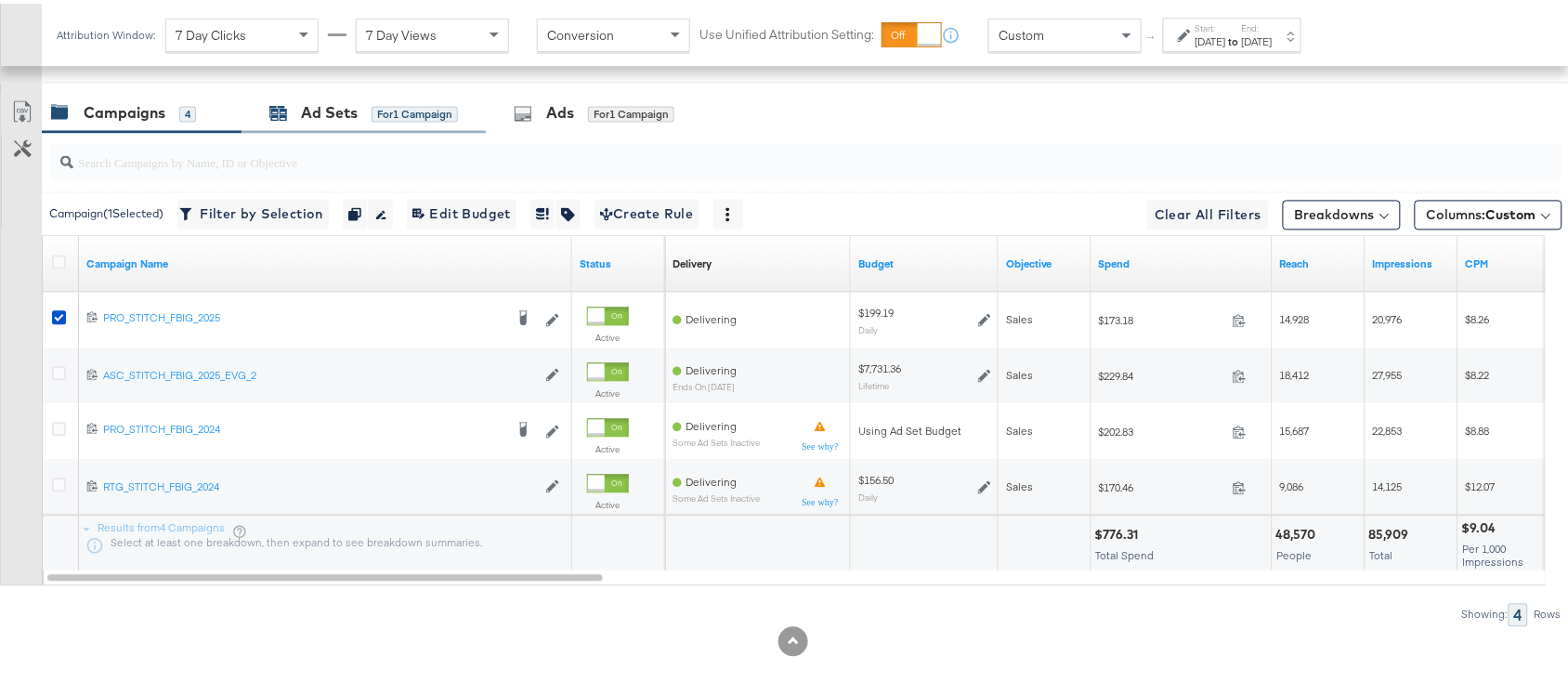
click at [320, 115] on div "Ad Sets" at bounding box center [329, 110] width 57 height 21
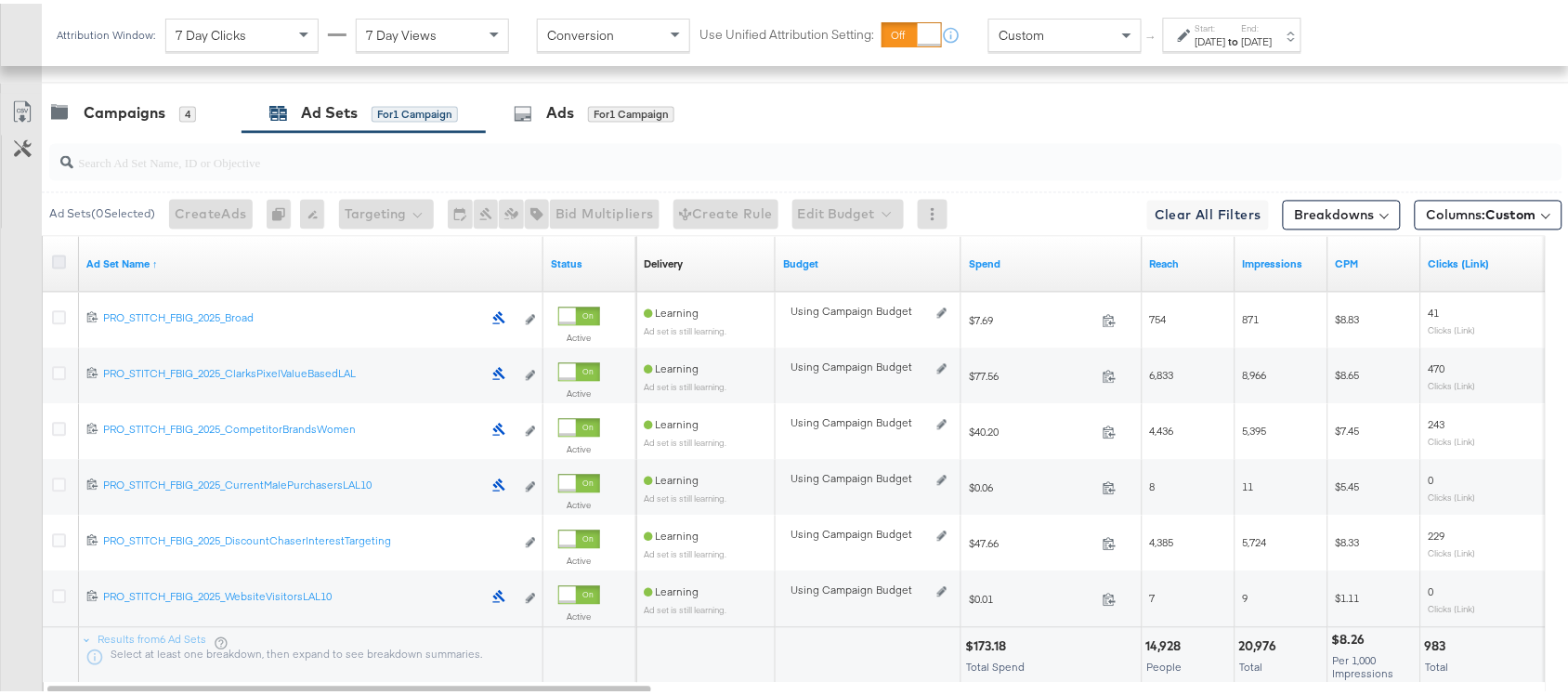
click at [54, 263] on icon at bounding box center [59, 258] width 14 height 13
click at [0, 0] on input "checkbox" at bounding box center [0, 0] width 0 height 0
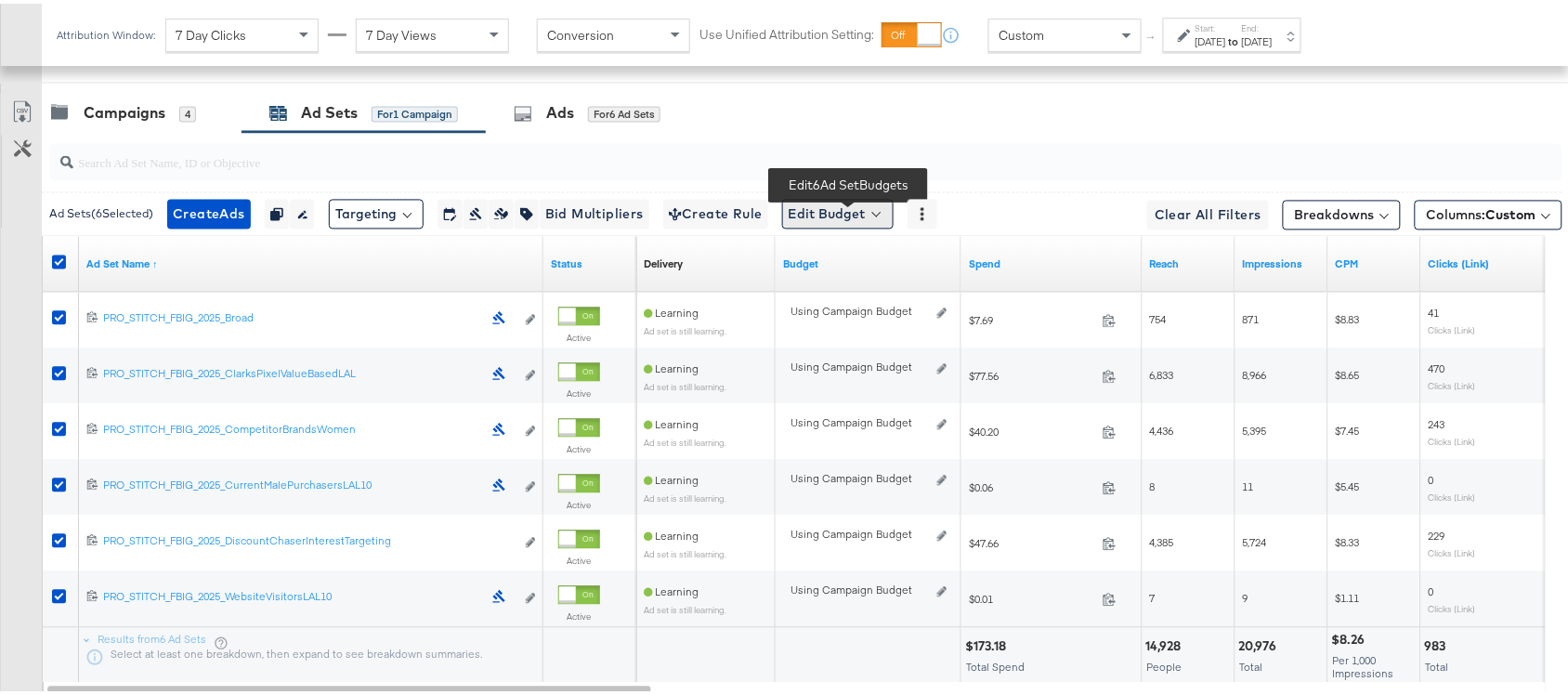
click at [894, 201] on button "Edit Budget" at bounding box center [838, 210] width 112 height 30
click at [877, 270] on span "Edit Ad Set Budget" at bounding box center [844, 258] width 106 height 24
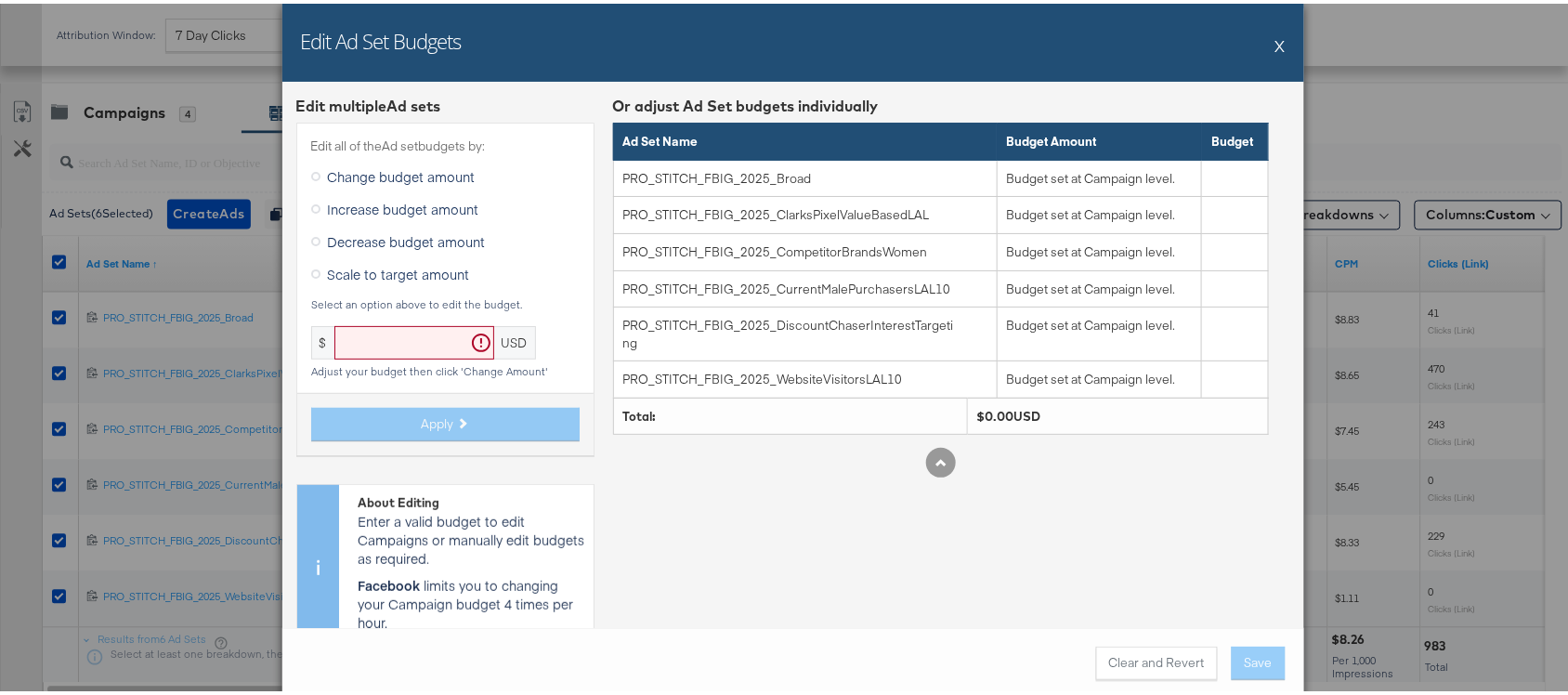
click at [439, 267] on span "Scale to target amount" at bounding box center [398, 270] width 142 height 18
click at [0, 0] on input "Scale to target amount" at bounding box center [0, 0] width 0 height 0
click at [1276, 30] on button "X" at bounding box center [1281, 41] width 11 height 38
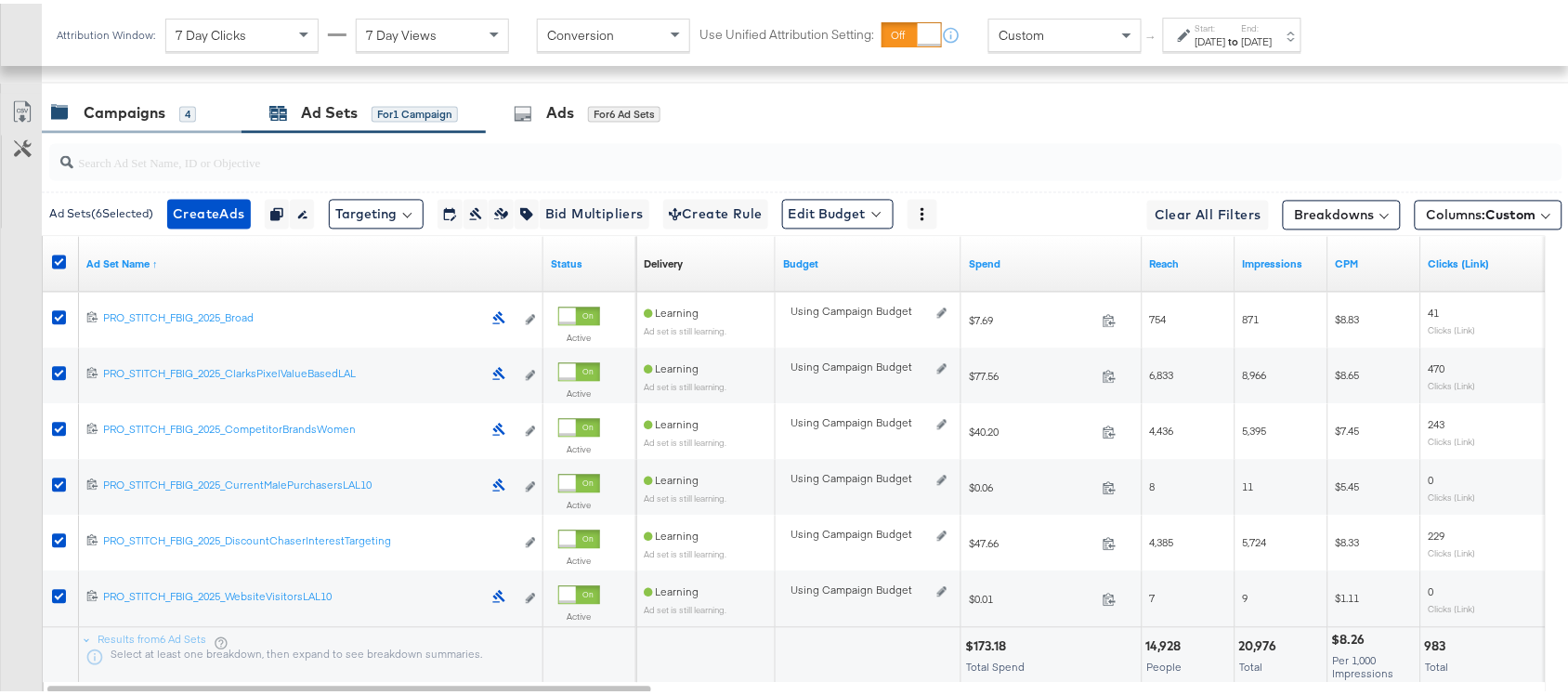
click at [122, 116] on div "Campaigns" at bounding box center [124, 110] width 82 height 21
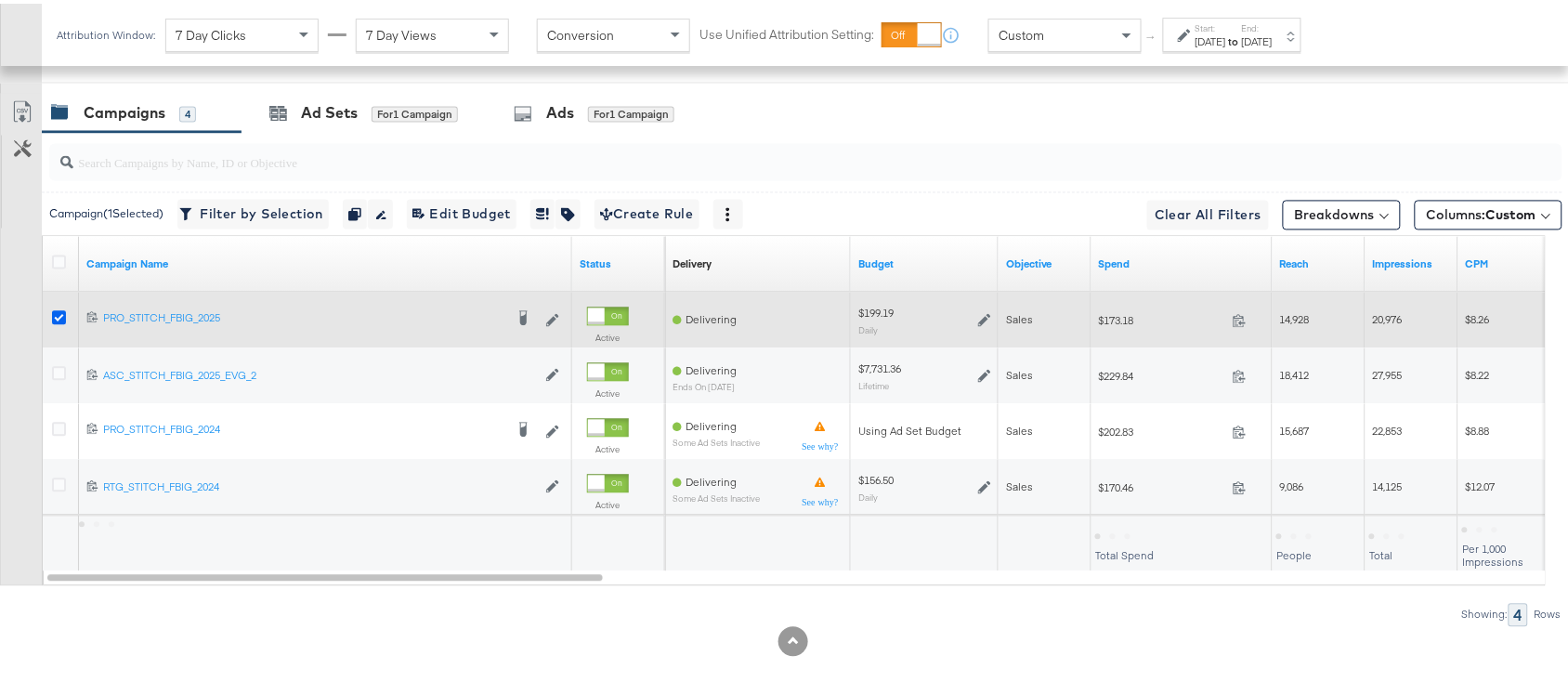
click at [57, 318] on icon at bounding box center [59, 314] width 14 height 13
click at [0, 0] on input "checkbox" at bounding box center [0, 0] width 0 height 0
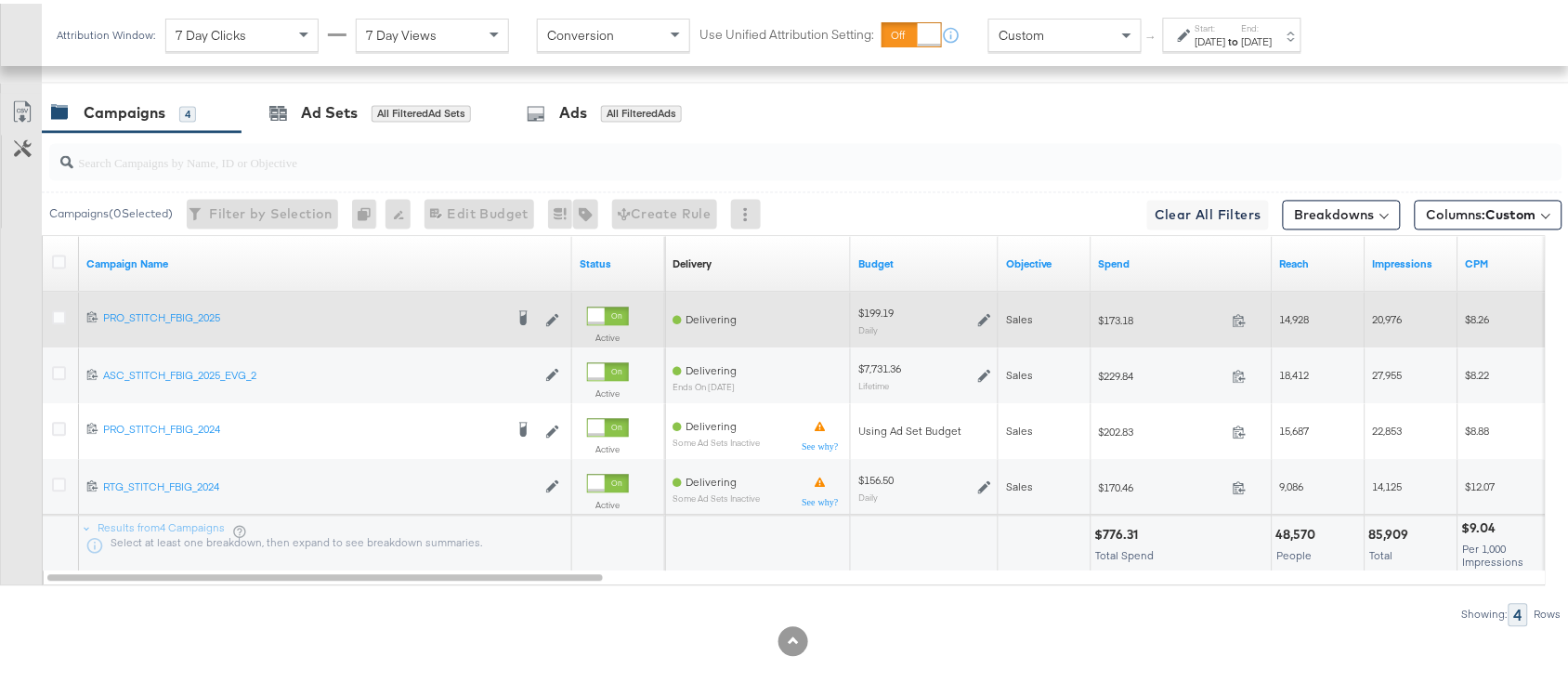
click at [985, 318] on icon at bounding box center [985, 317] width 13 height 13
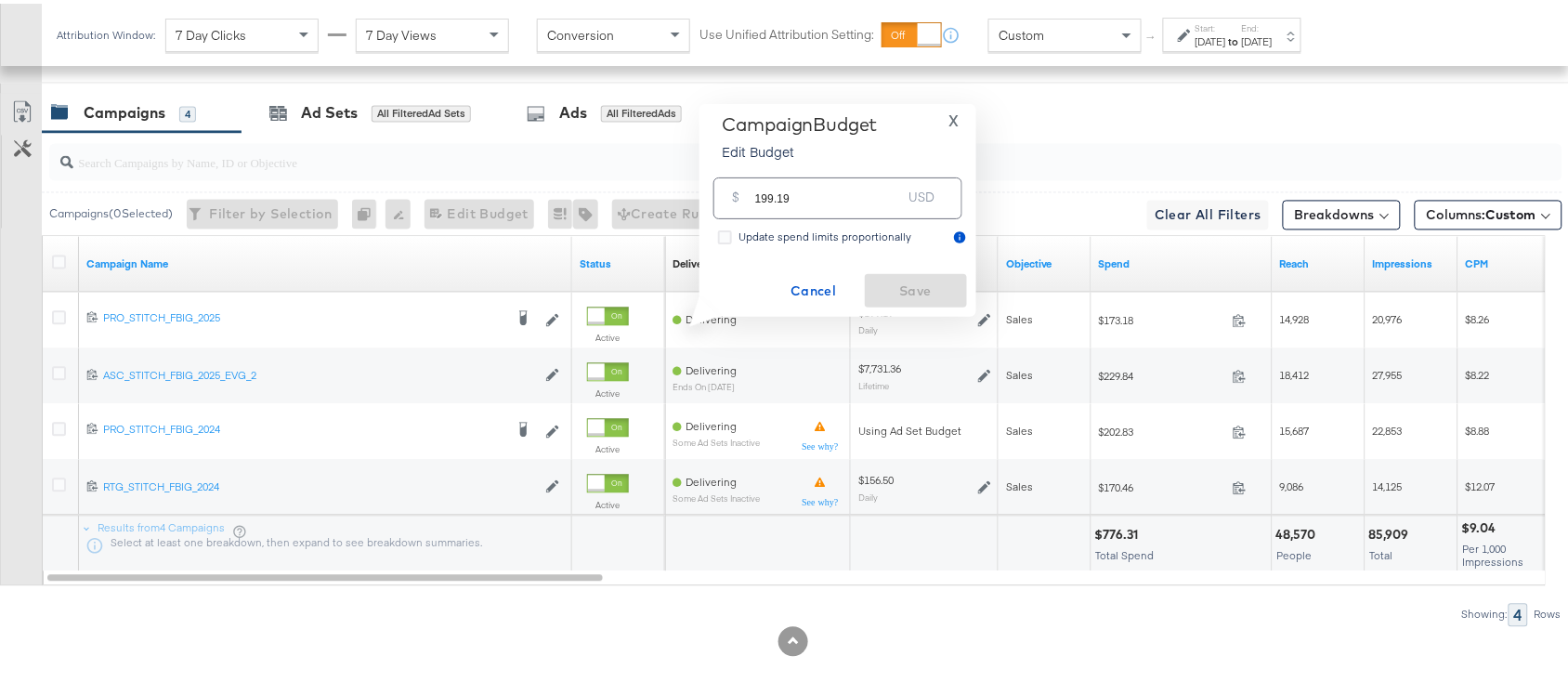
click at [820, 192] on input "199.19" at bounding box center [828, 186] width 147 height 40
paste input "$202.12"
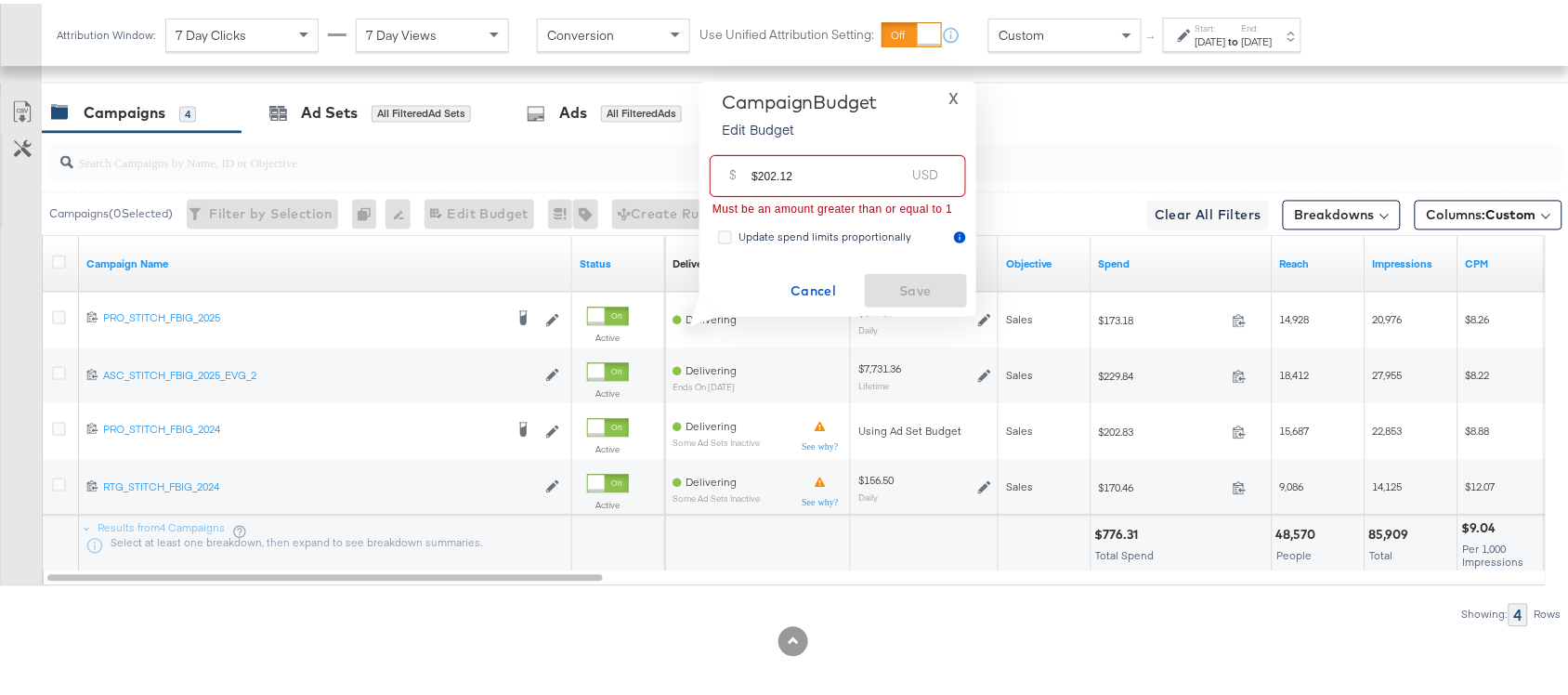
click at [760, 177] on input "$202.12" at bounding box center [827, 164] width 153 height 40
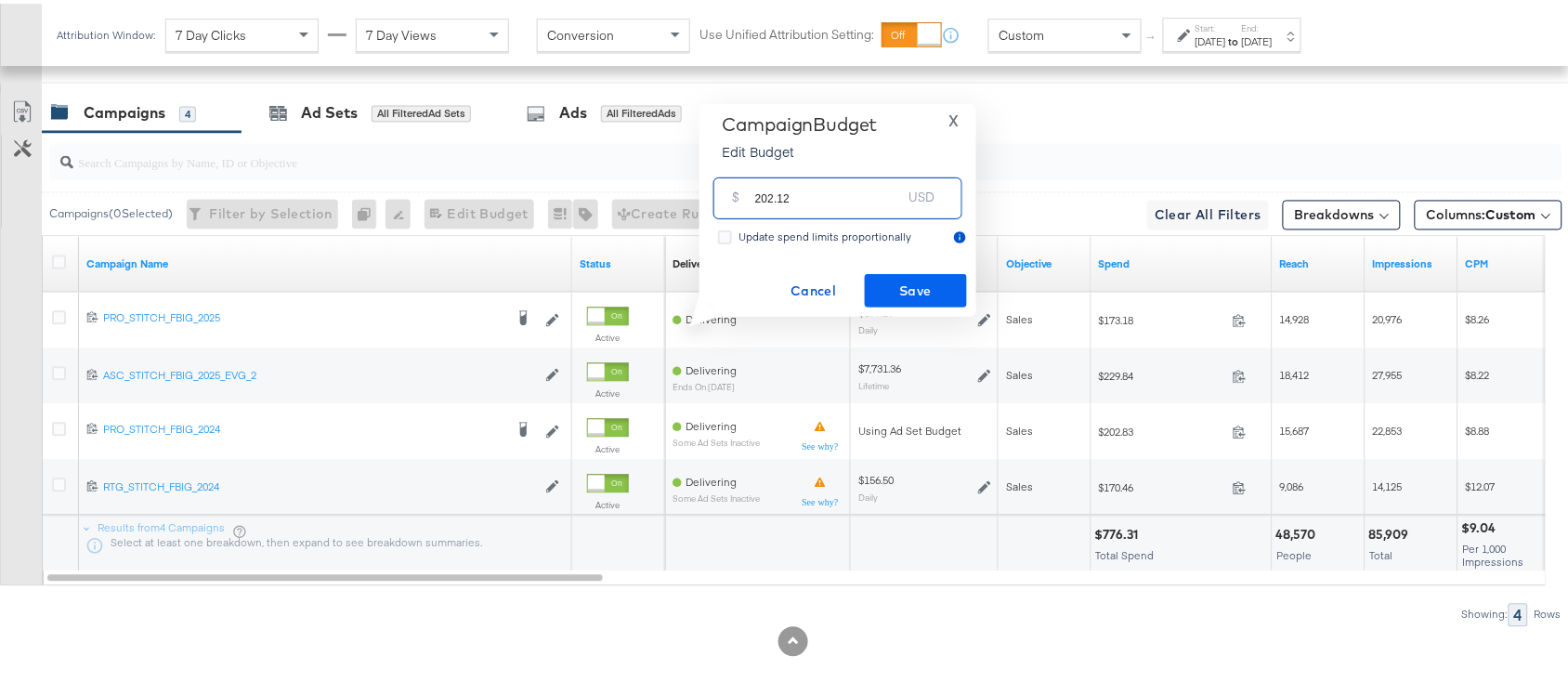
type input "202.12"
click at [897, 272] on button "Save" at bounding box center [916, 286] width 102 height 34
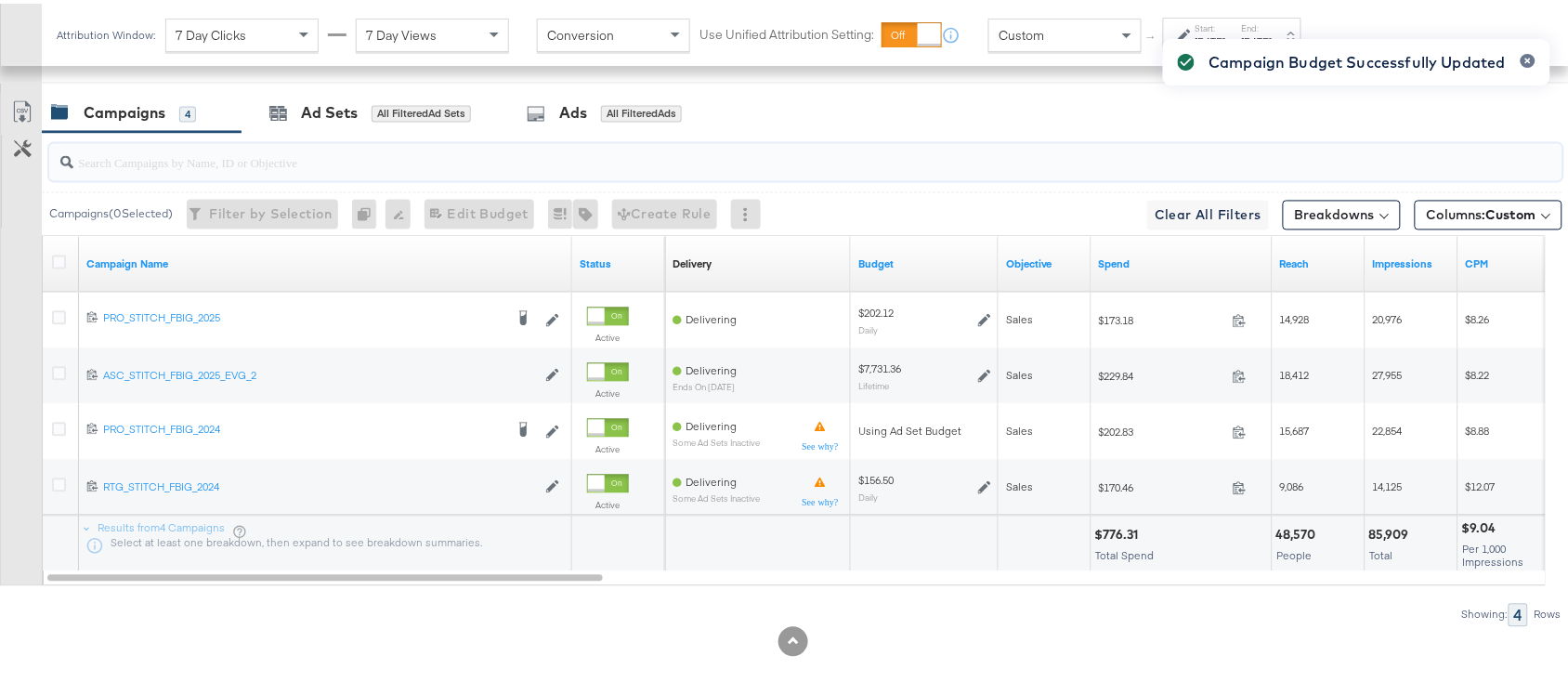
click at [1089, 161] on input "search" at bounding box center [749, 152] width 1352 height 37
click at [964, 110] on div "Campaigns 4 Ad Sets All Filtered Ad Sets Ads All Filtered Ads" at bounding box center [813, 109] width 1544 height 40
click at [1247, 57] on div "Attribution Window: 7 Day Clicks 7 Day Views Conversion Use Unified Attribution…" at bounding box center [683, 31] width 1284 height 63
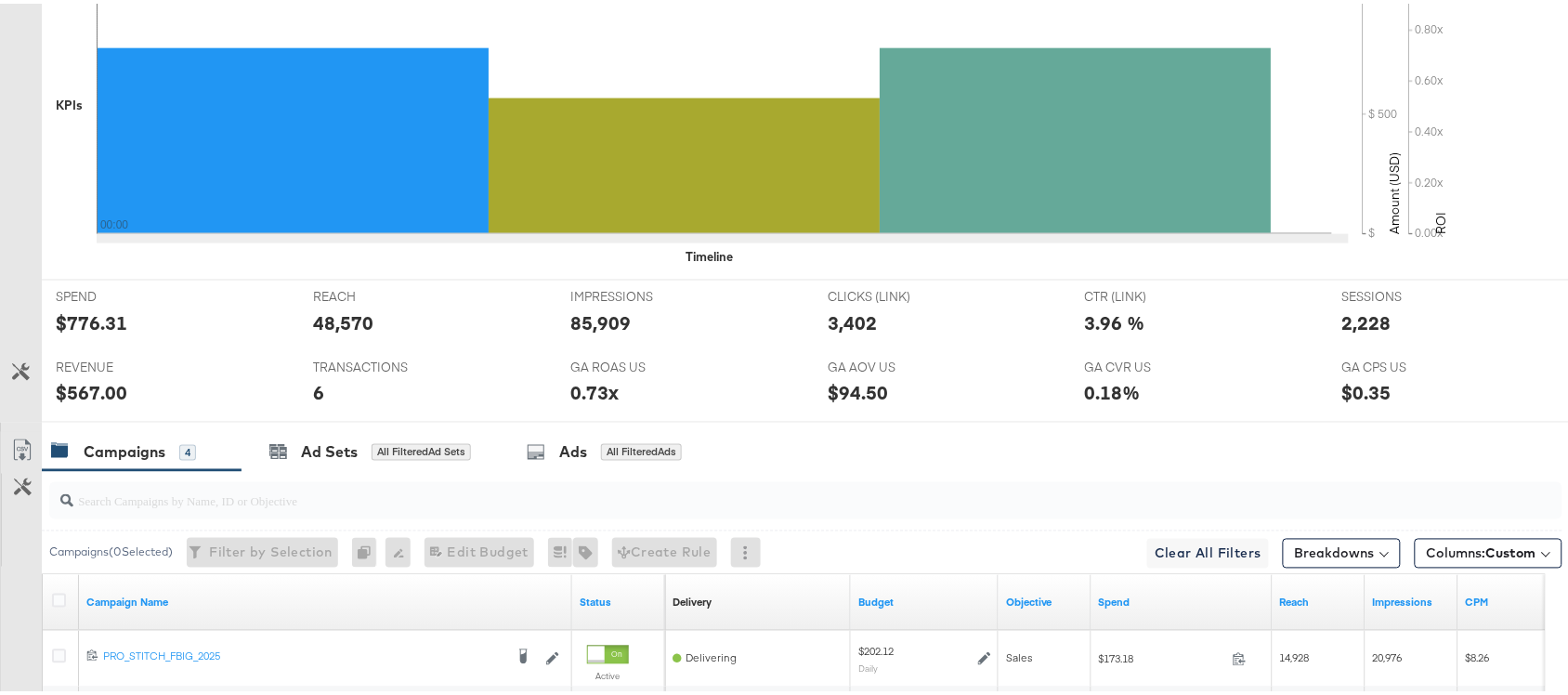
scroll to position [0, 0]
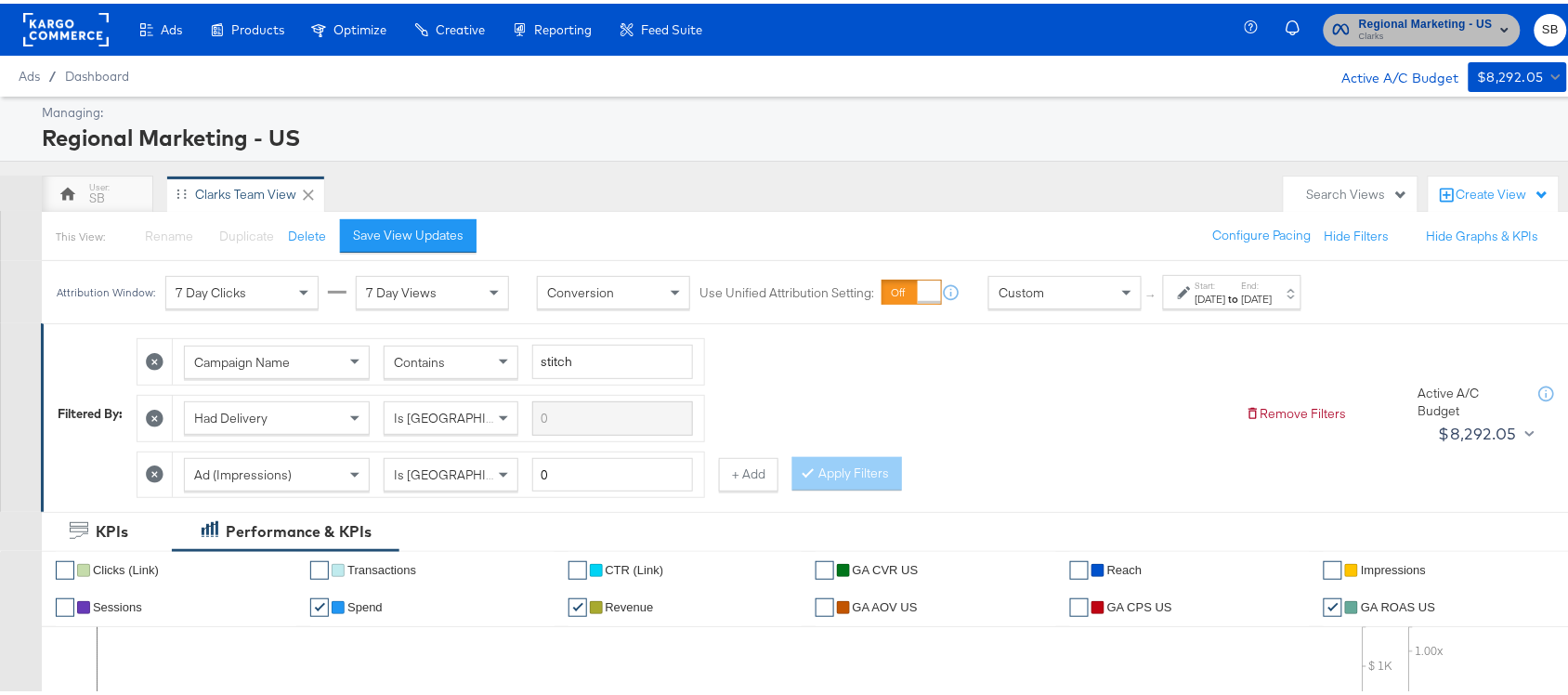
click at [1391, 35] on span "Clarks" at bounding box center [1426, 33] width 134 height 14
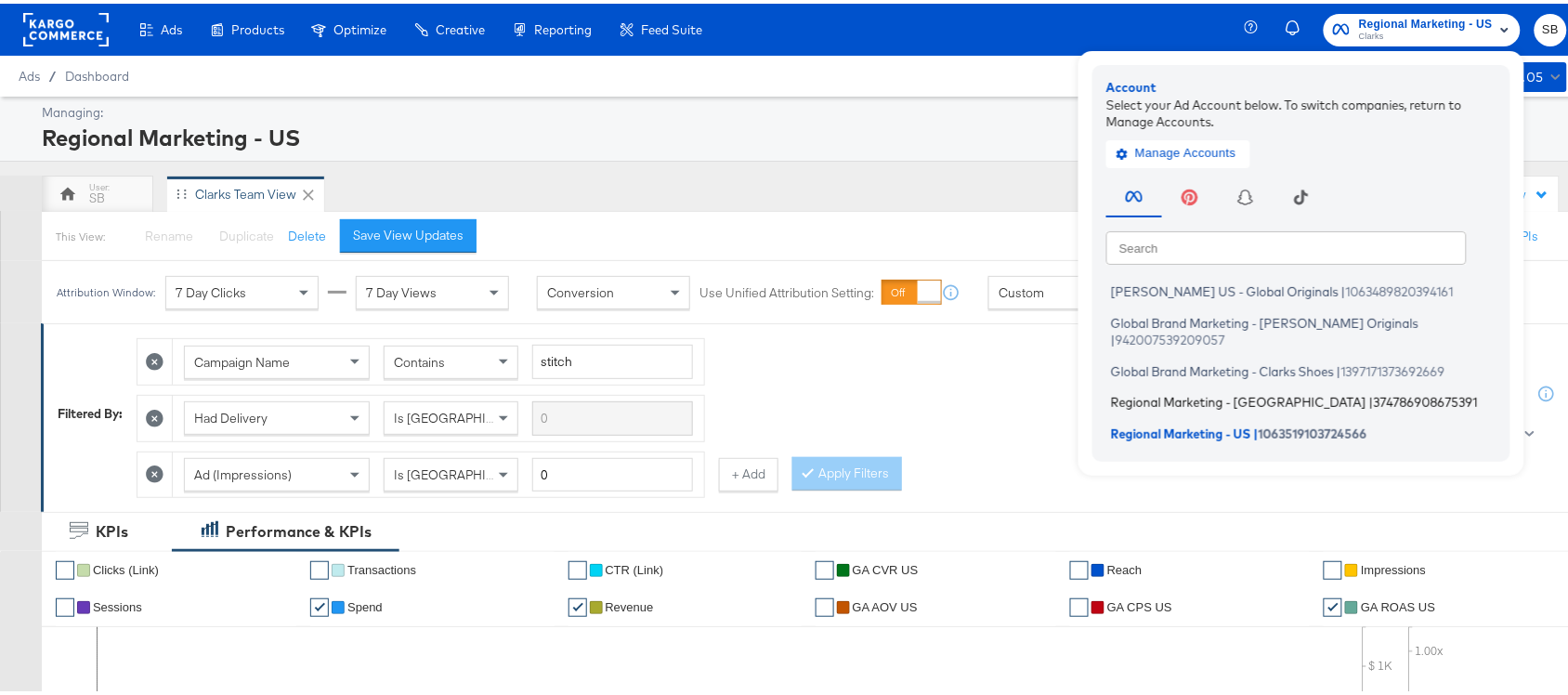
click at [1139, 391] on span "Regional Marketing - CA" at bounding box center [1238, 398] width 256 height 14
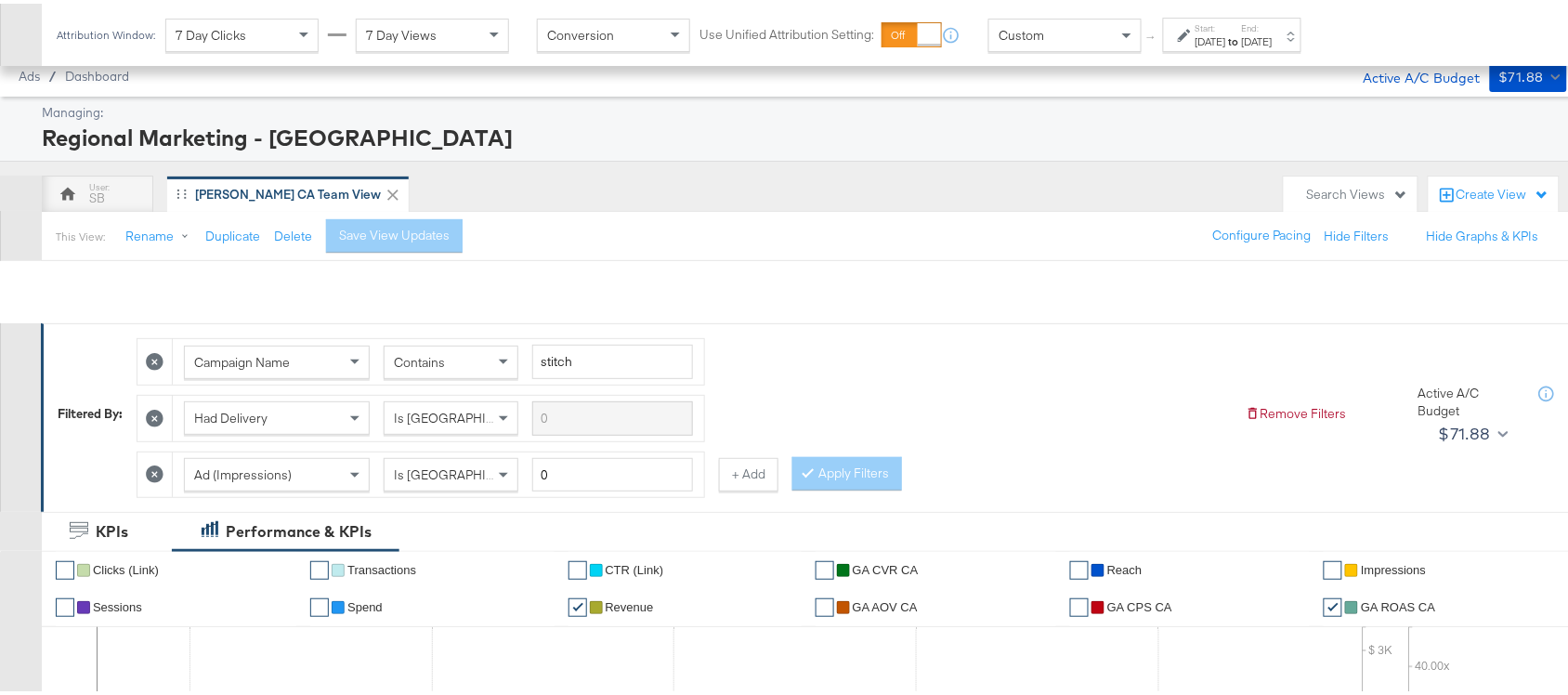
scroll to position [912, 0]
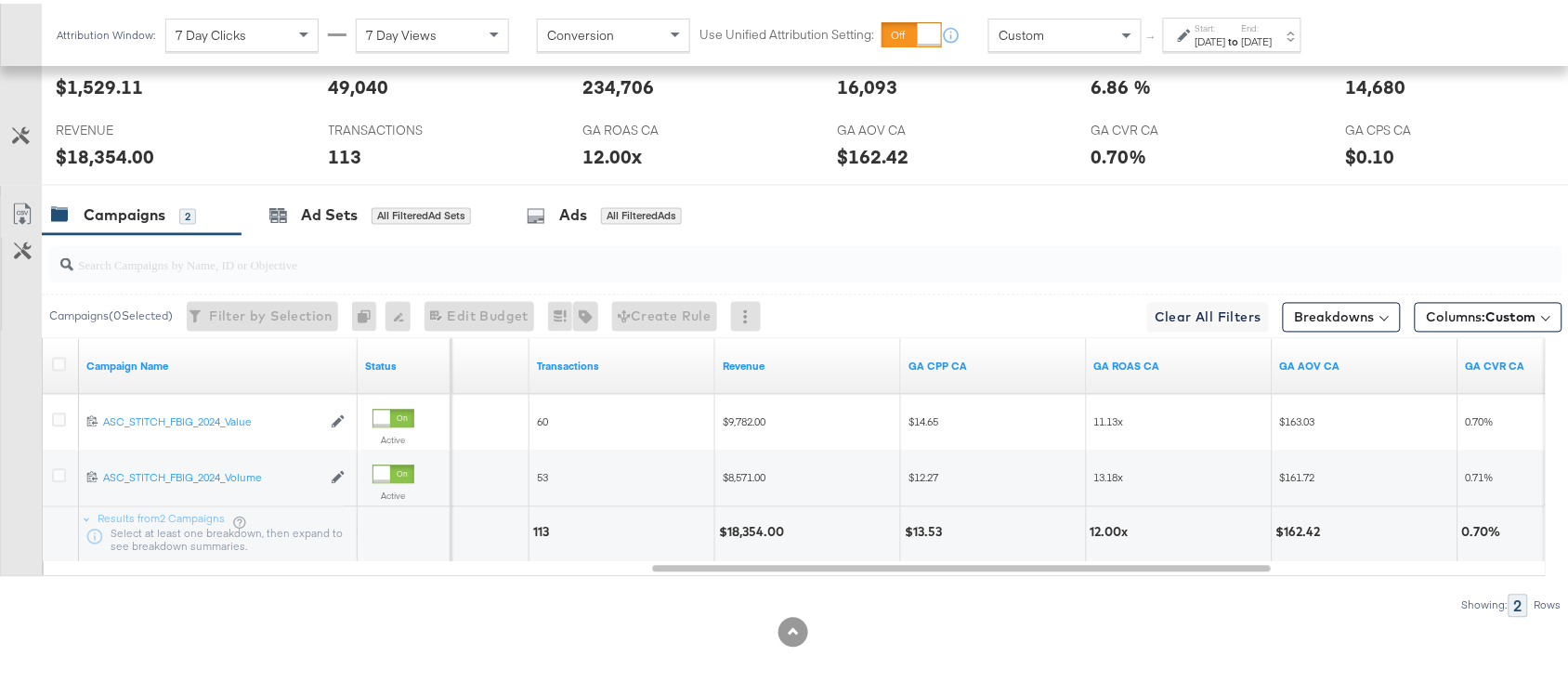
click at [1242, 31] on strong "to" at bounding box center [1234, 38] width 15 height 13
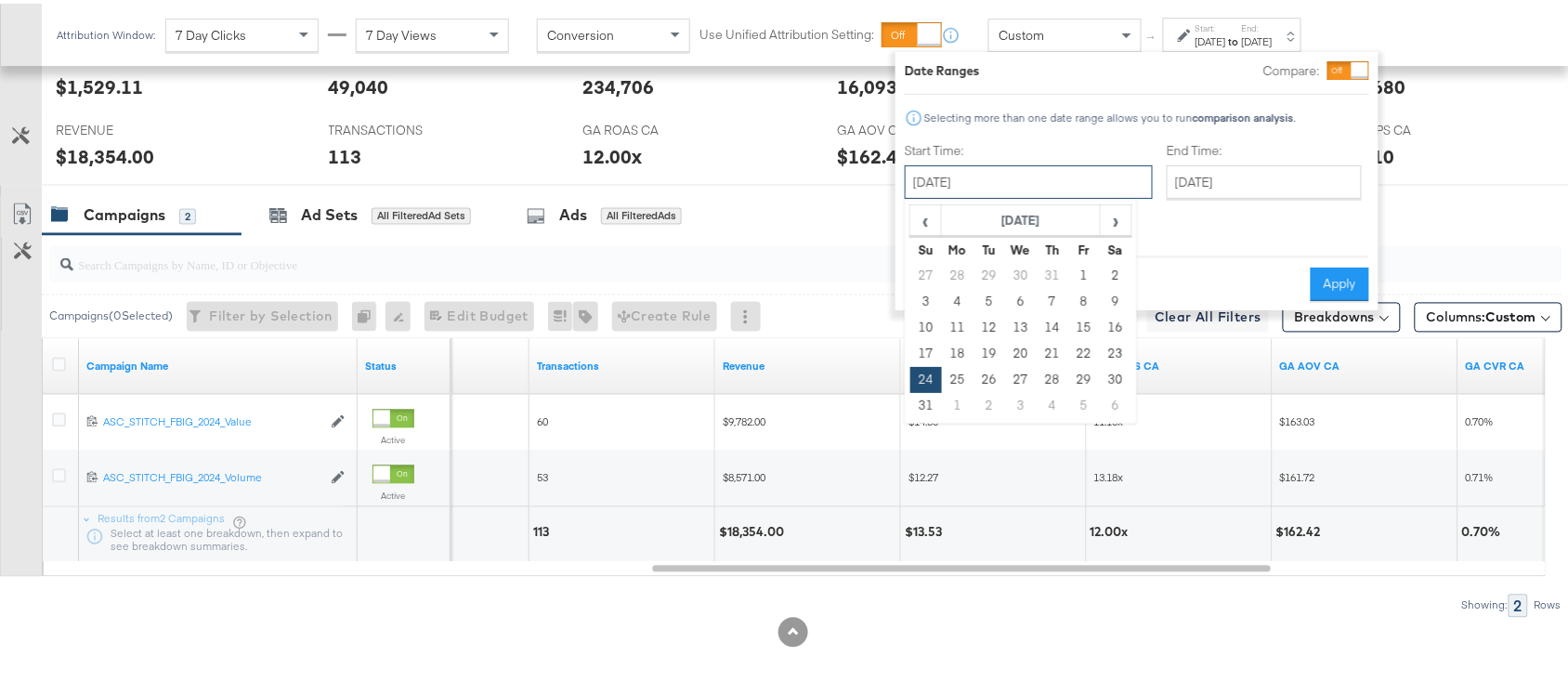
click at [1017, 177] on input "[DATE]" at bounding box center [1028, 178] width 248 height 34
click at [1113, 225] on span "›" at bounding box center [1117, 216] width 29 height 28
click at [917, 297] on td "7" at bounding box center [926, 298] width 32 height 26
type input "[DATE]"
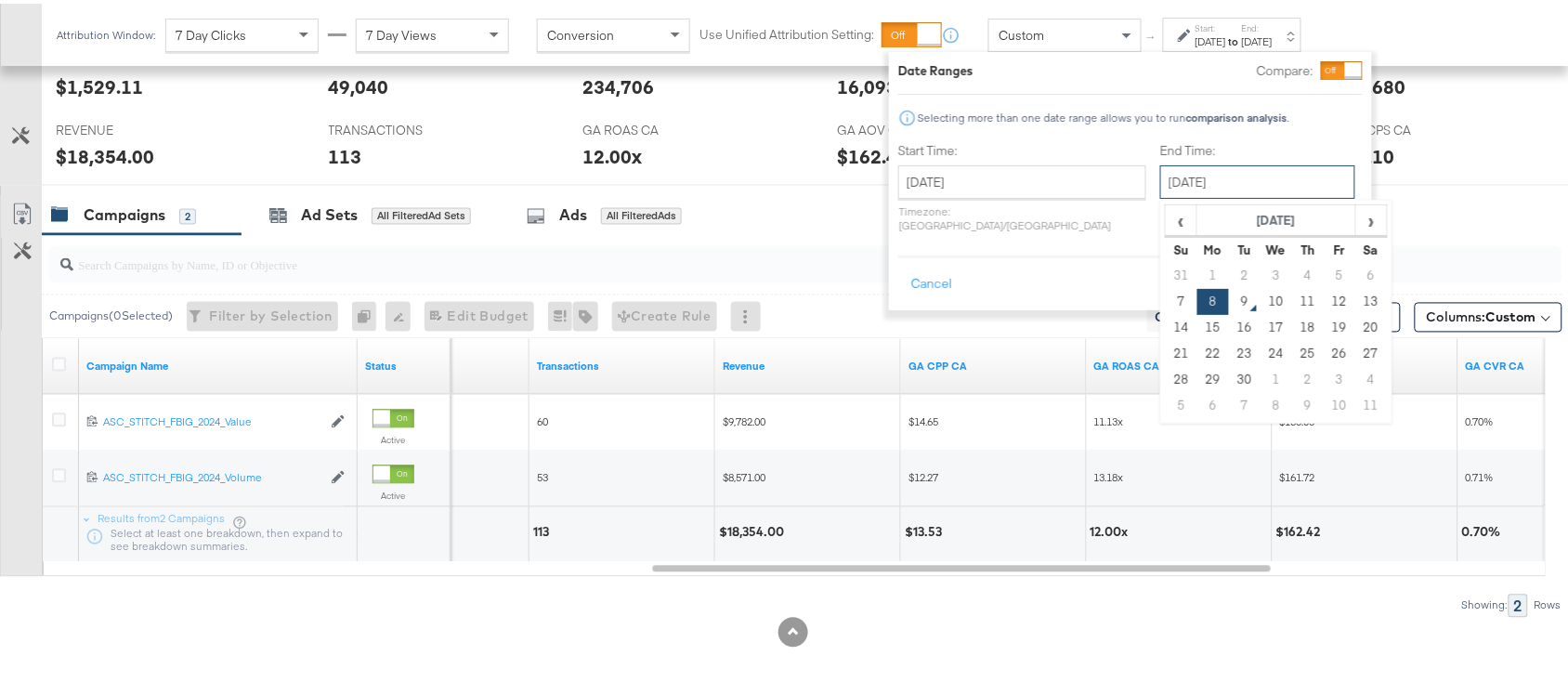
click at [1203, 177] on input "[DATE]" at bounding box center [1257, 178] width 195 height 34
click at [1166, 298] on td "7" at bounding box center [1181, 298] width 32 height 26
type input "[DATE]"
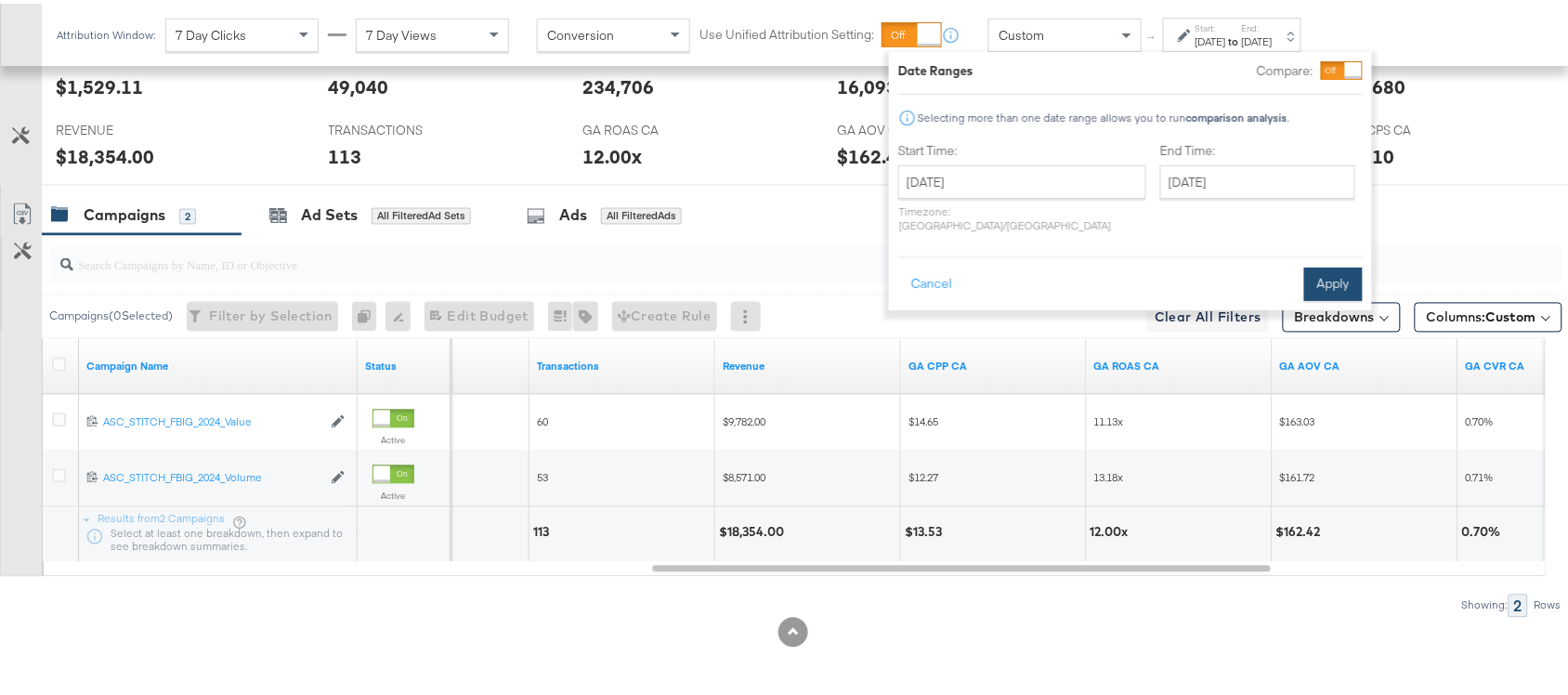
click at [1359, 264] on button "Apply" at bounding box center [1334, 281] width 59 height 34
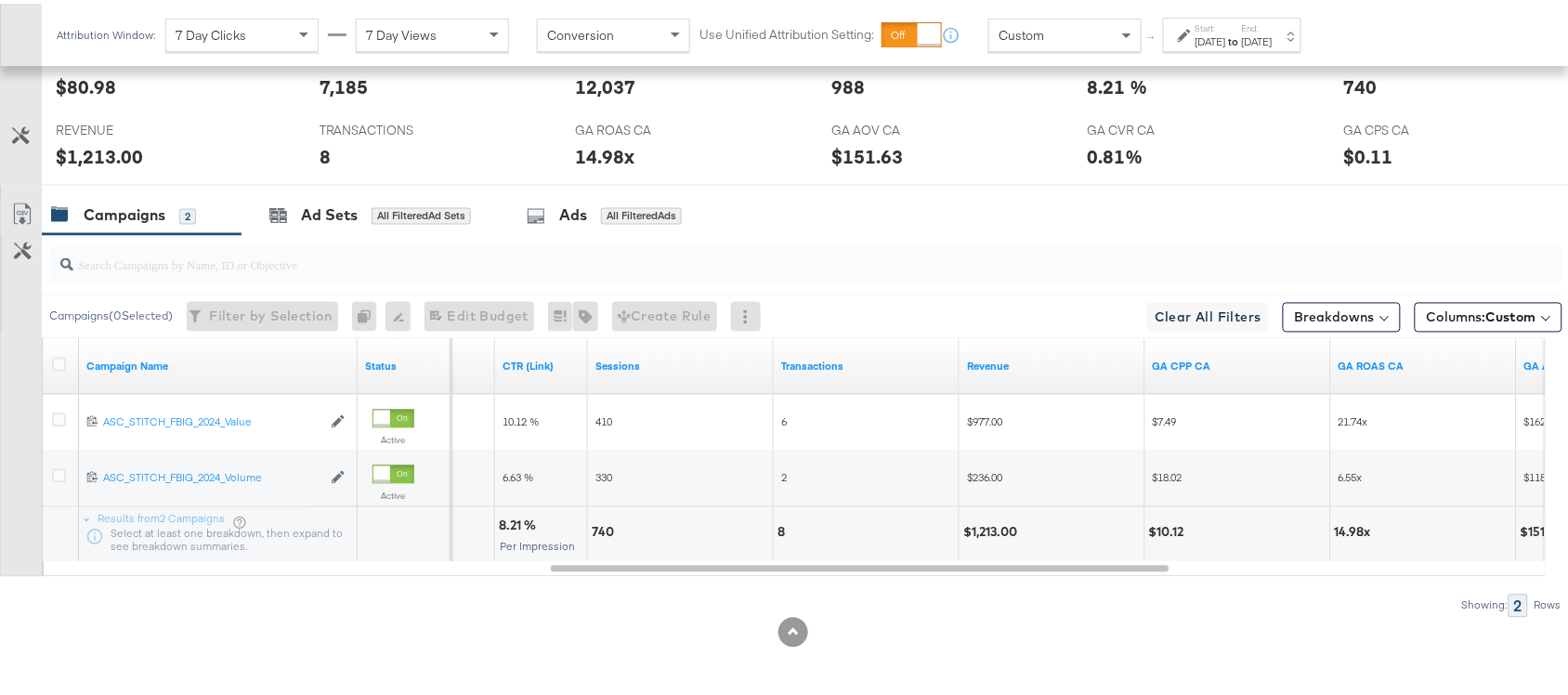
click at [1227, 36] on div "[DATE]" at bounding box center [1211, 38] width 31 height 14
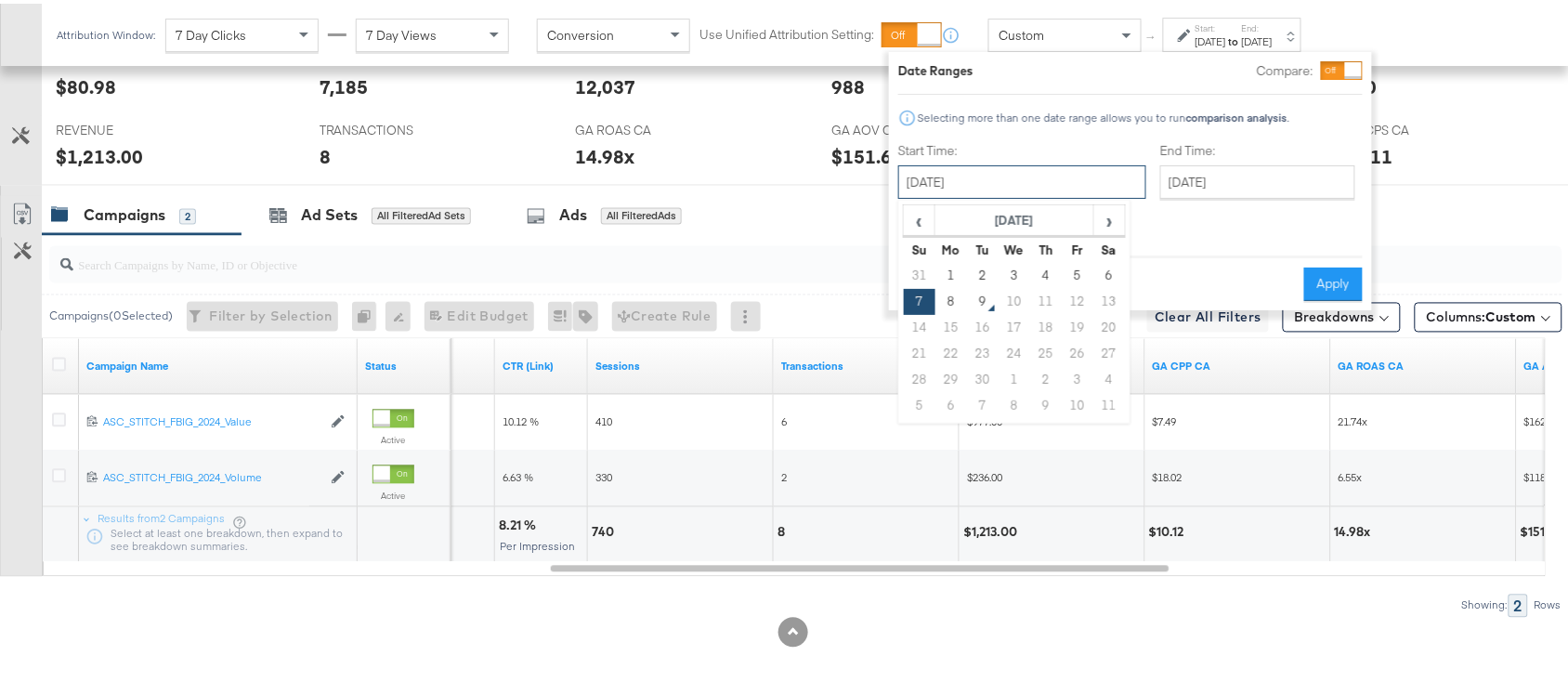
click at [989, 187] on input "[DATE]" at bounding box center [1022, 178] width 248 height 34
click at [941, 302] on td "8" at bounding box center [951, 298] width 32 height 26
type input "[DATE]"
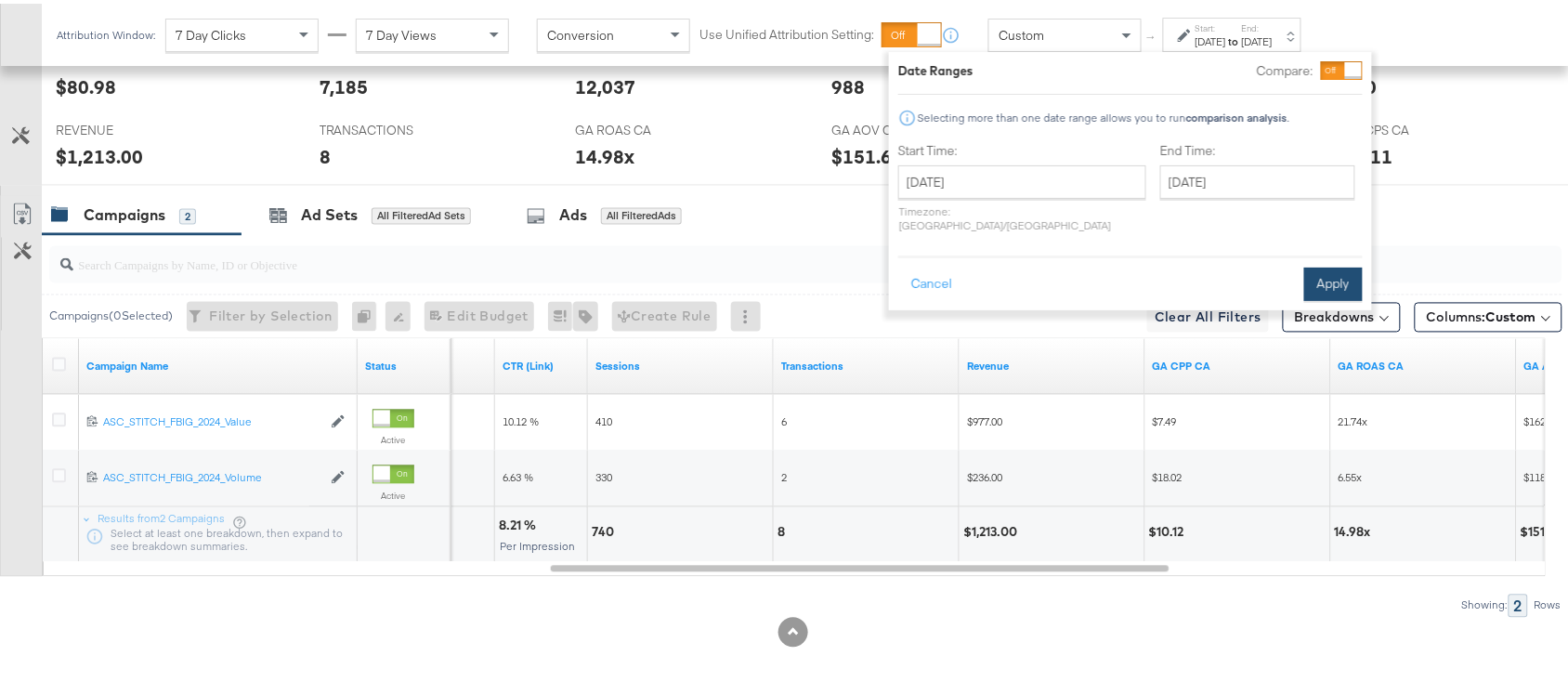
click at [1322, 264] on button "Apply" at bounding box center [1334, 281] width 59 height 34
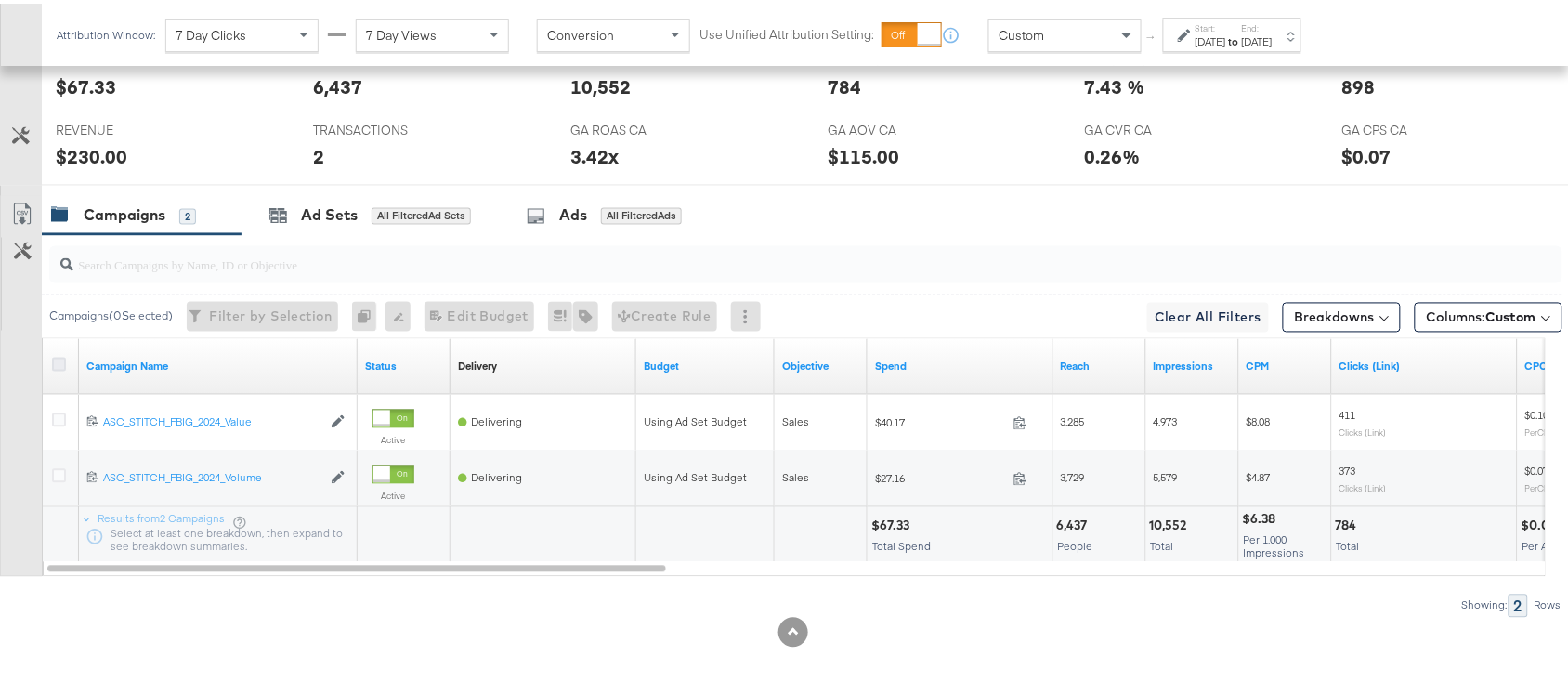
click at [59, 365] on icon at bounding box center [59, 361] width 14 height 13
click at [0, 0] on input "checkbox" at bounding box center [0, 0] width 0 height 0
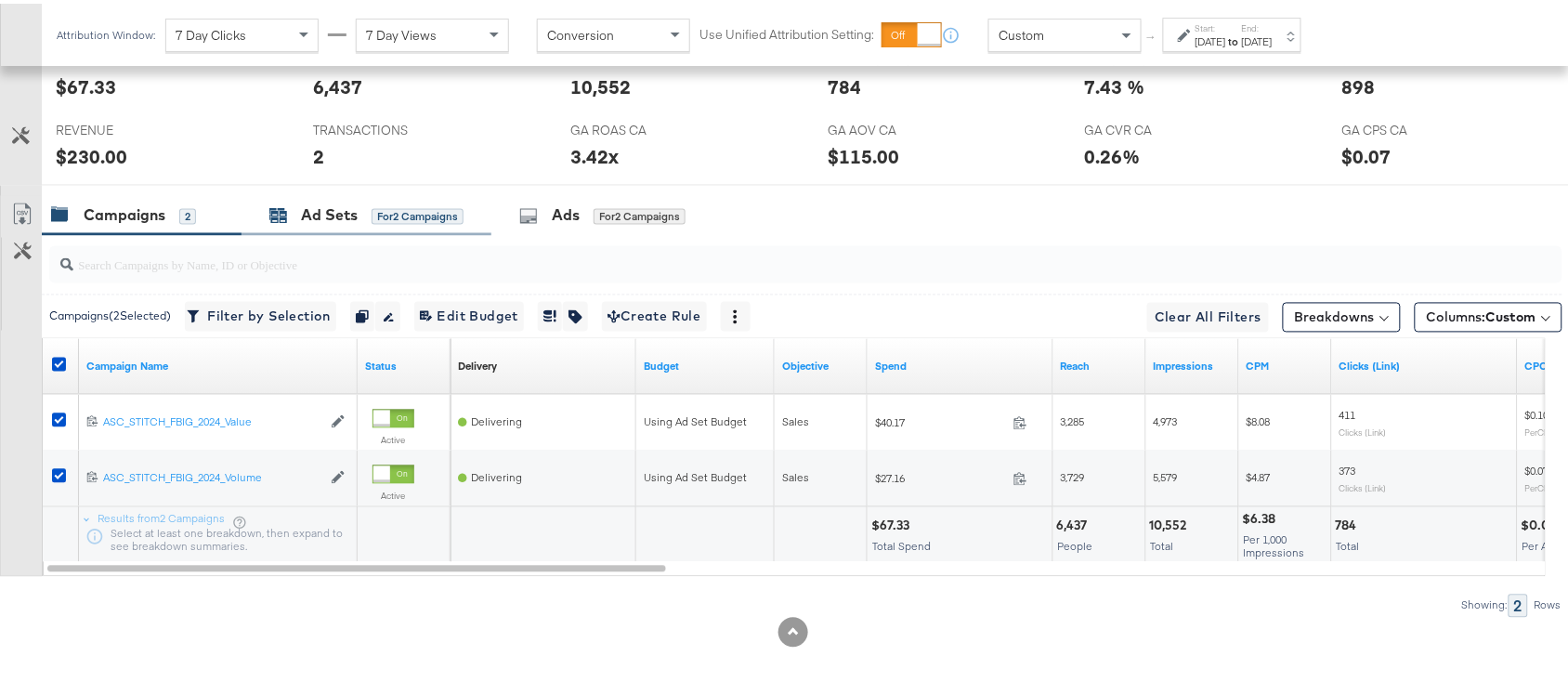
click at [328, 202] on div "Ad Sets" at bounding box center [329, 212] width 57 height 21
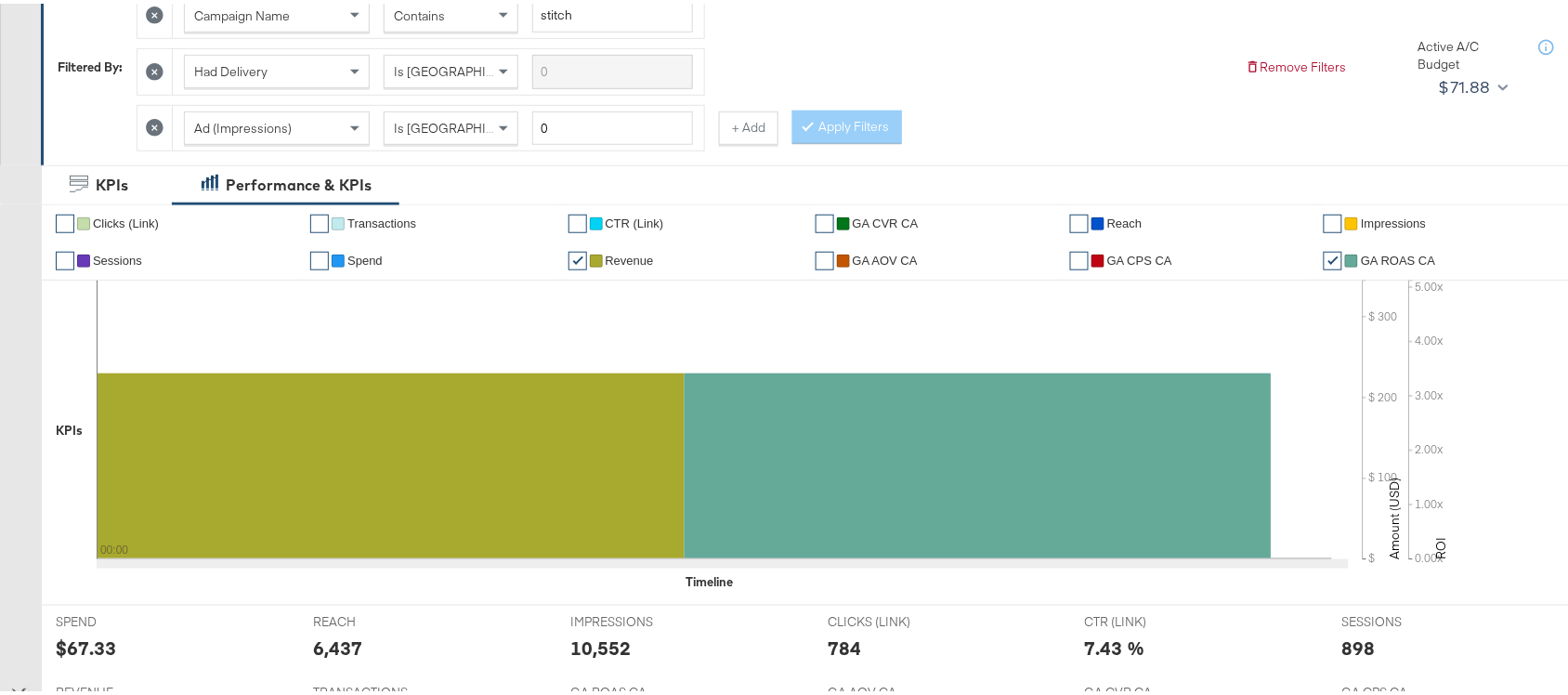
scroll to position [0, 0]
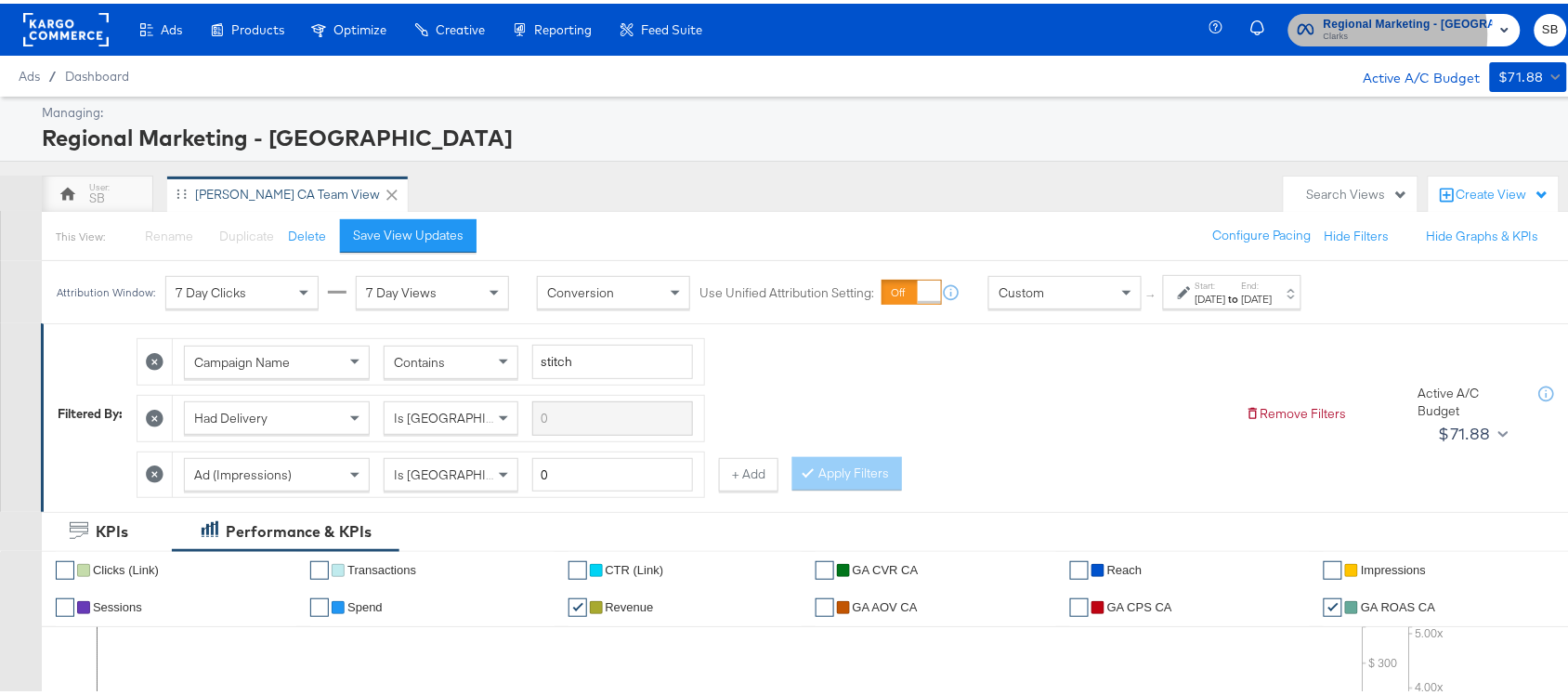
click at [1393, 30] on span "Clarks" at bounding box center [1408, 33] width 169 height 14
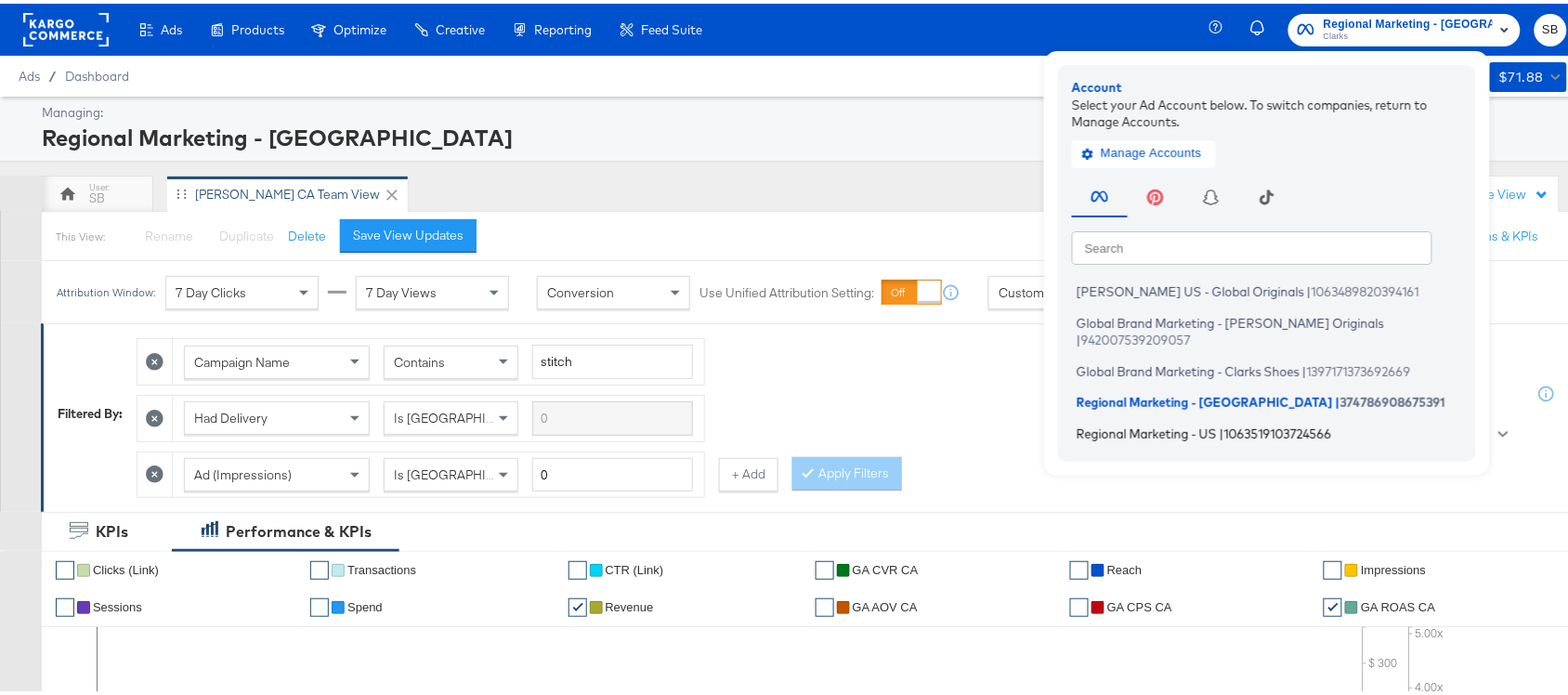
click at [1145, 421] on span "Regional Marketing - US" at bounding box center [1147, 428] width 140 height 14
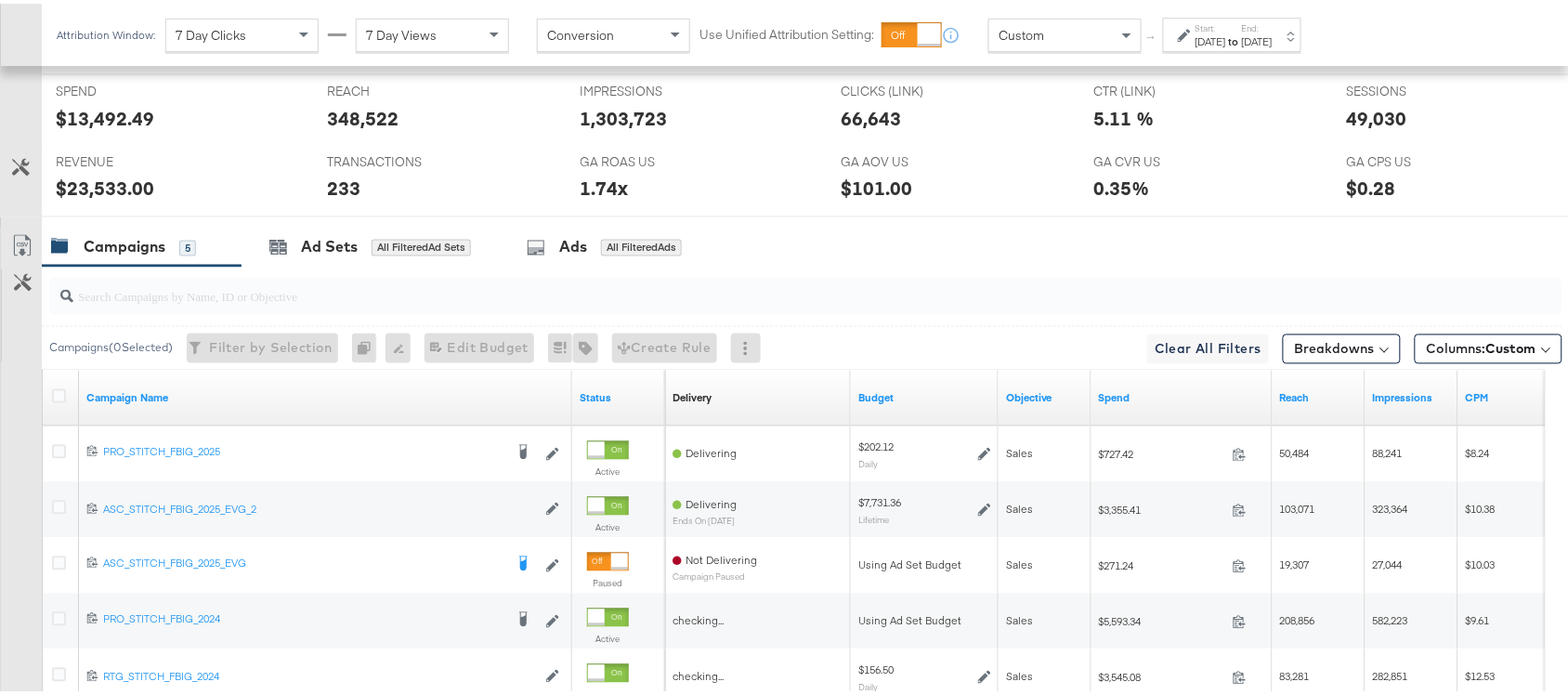
scroll to position [1080, 0]
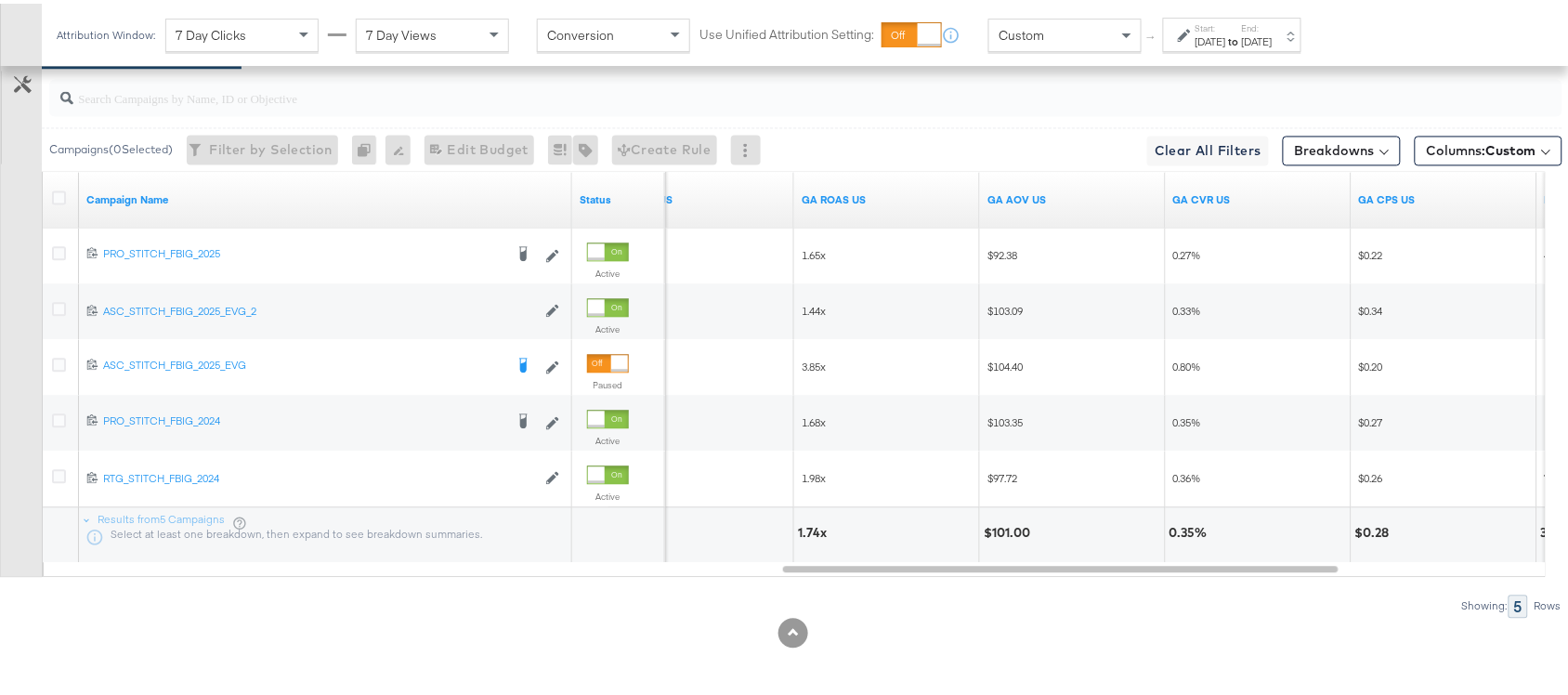
click at [1242, 34] on strong "to" at bounding box center [1234, 38] width 15 height 13
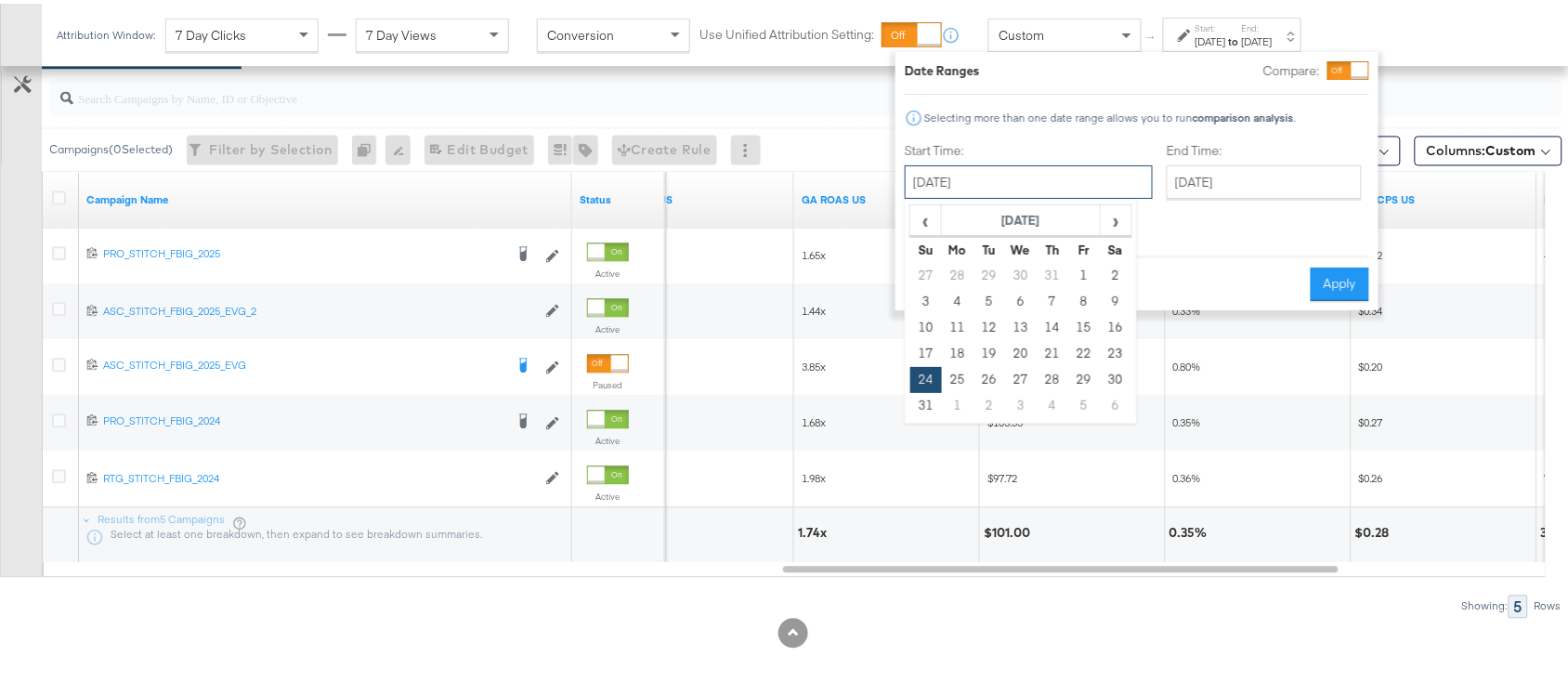
click at [1001, 183] on input "[DATE]" at bounding box center [1028, 178] width 248 height 34
click at [1107, 216] on span "›" at bounding box center [1117, 216] width 29 height 28
click at [923, 294] on td "7" at bounding box center [926, 298] width 32 height 26
type input "[DATE]"
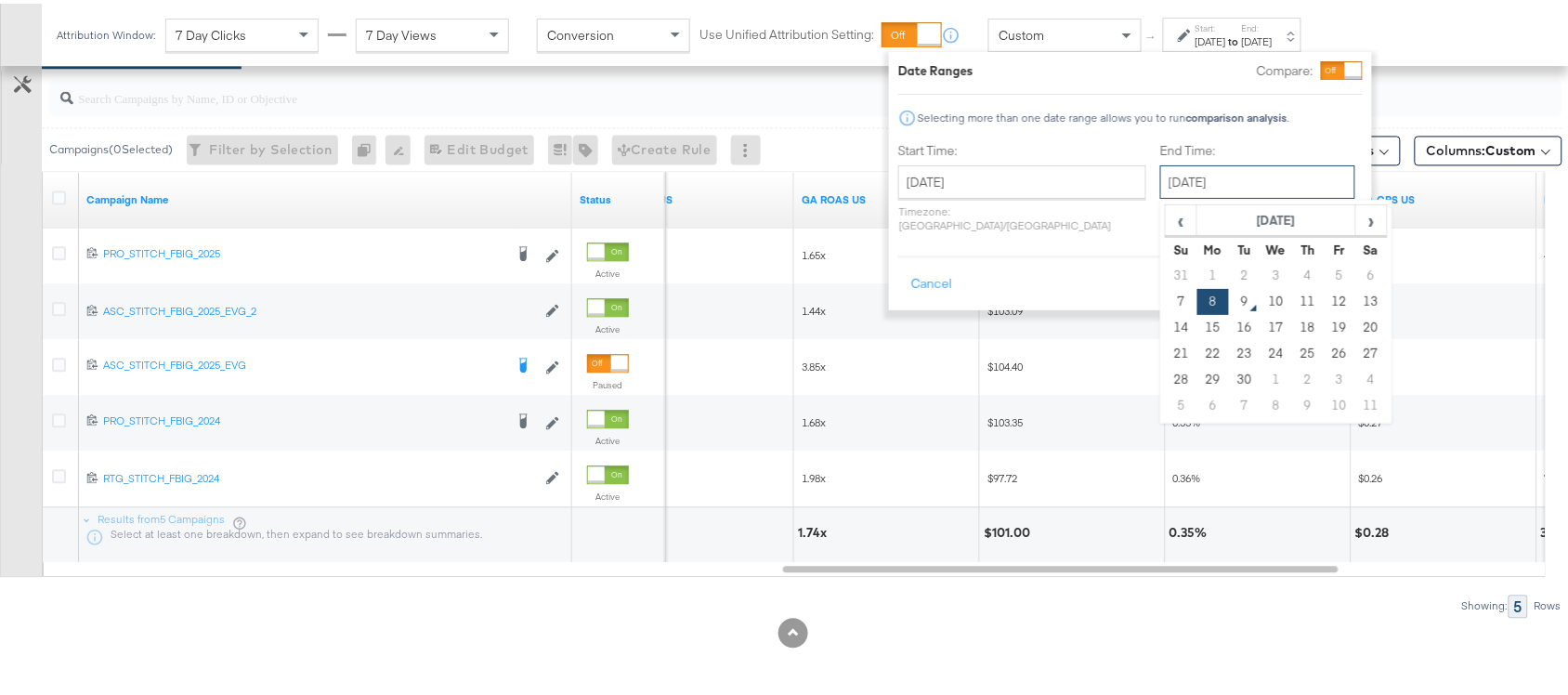
click at [1232, 178] on input "[DATE]" at bounding box center [1257, 178] width 195 height 34
click at [1166, 303] on td "7" at bounding box center [1181, 298] width 32 height 26
type input "[DATE]"
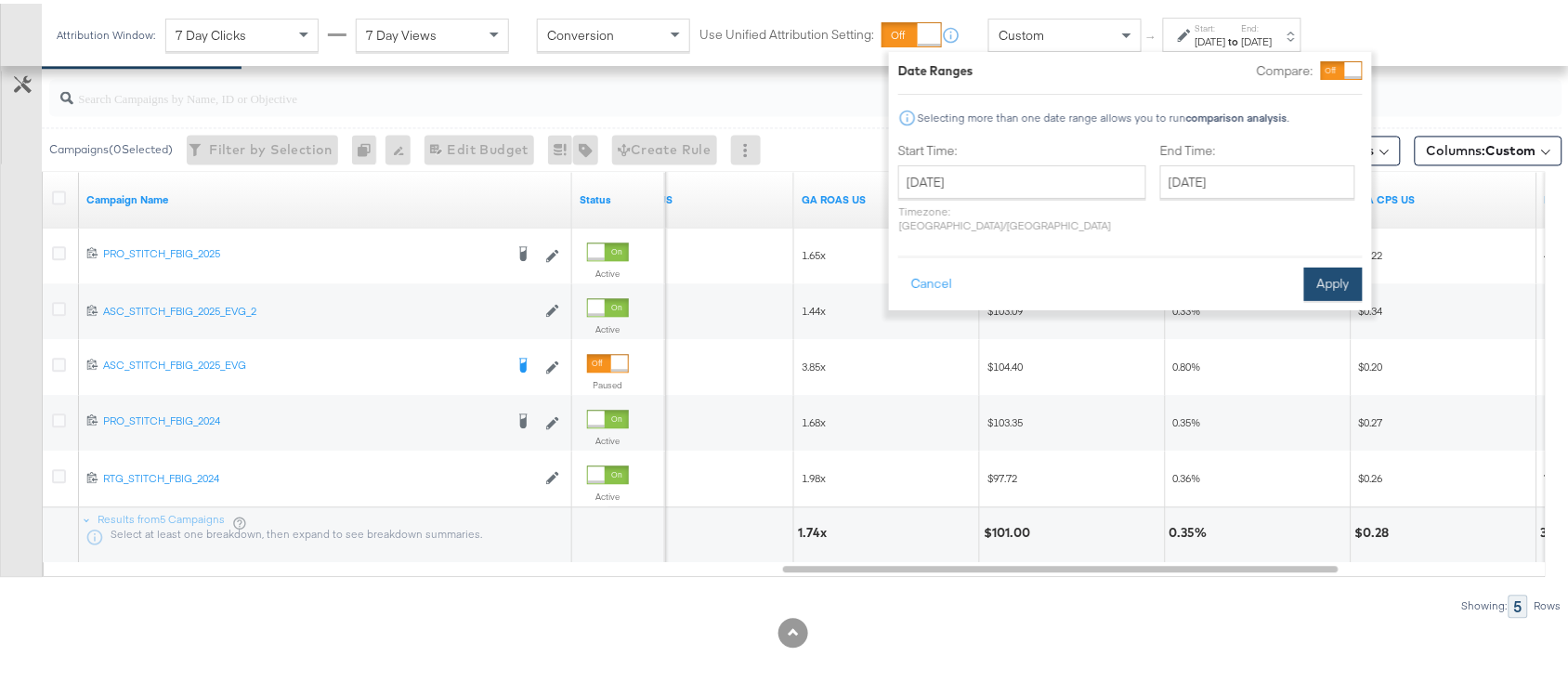
click at [1338, 265] on button "Apply" at bounding box center [1334, 281] width 59 height 34
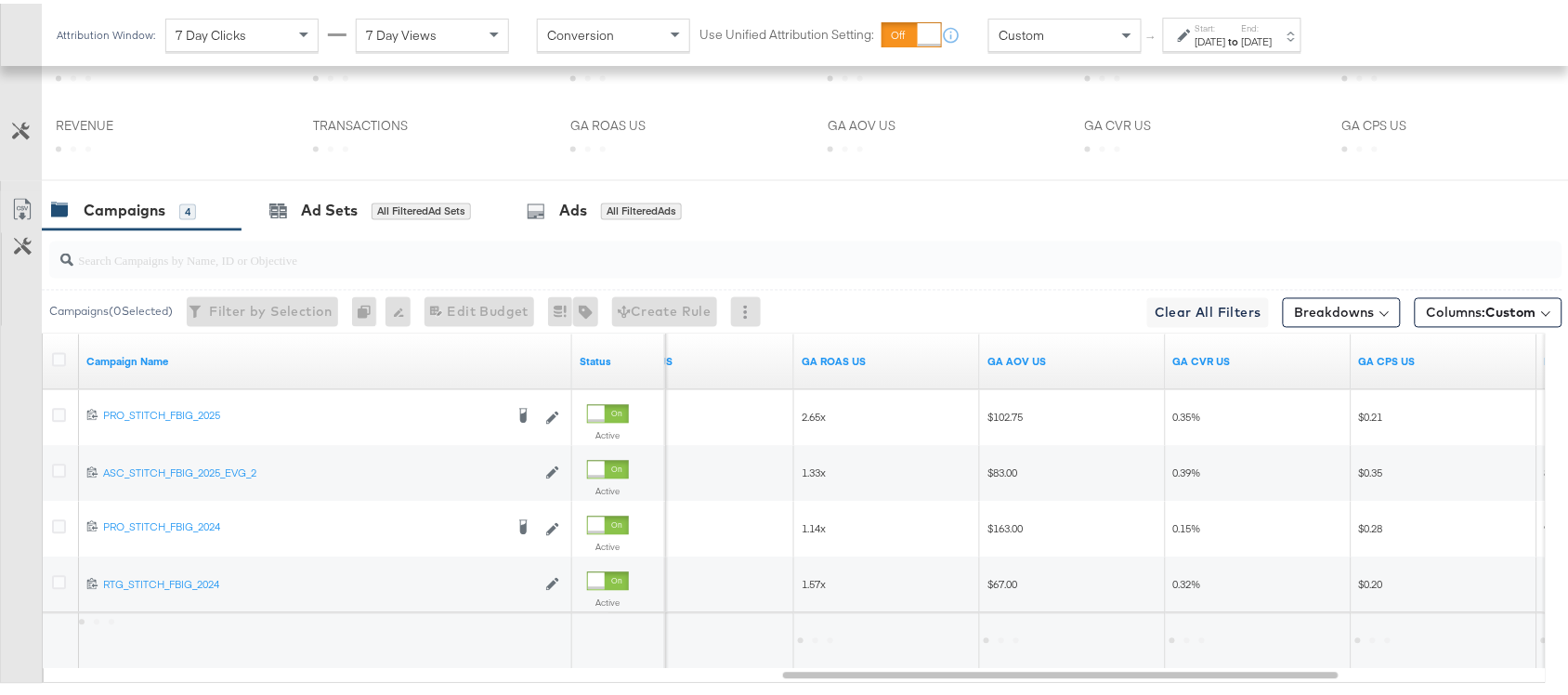
scroll to position [1024, 0]
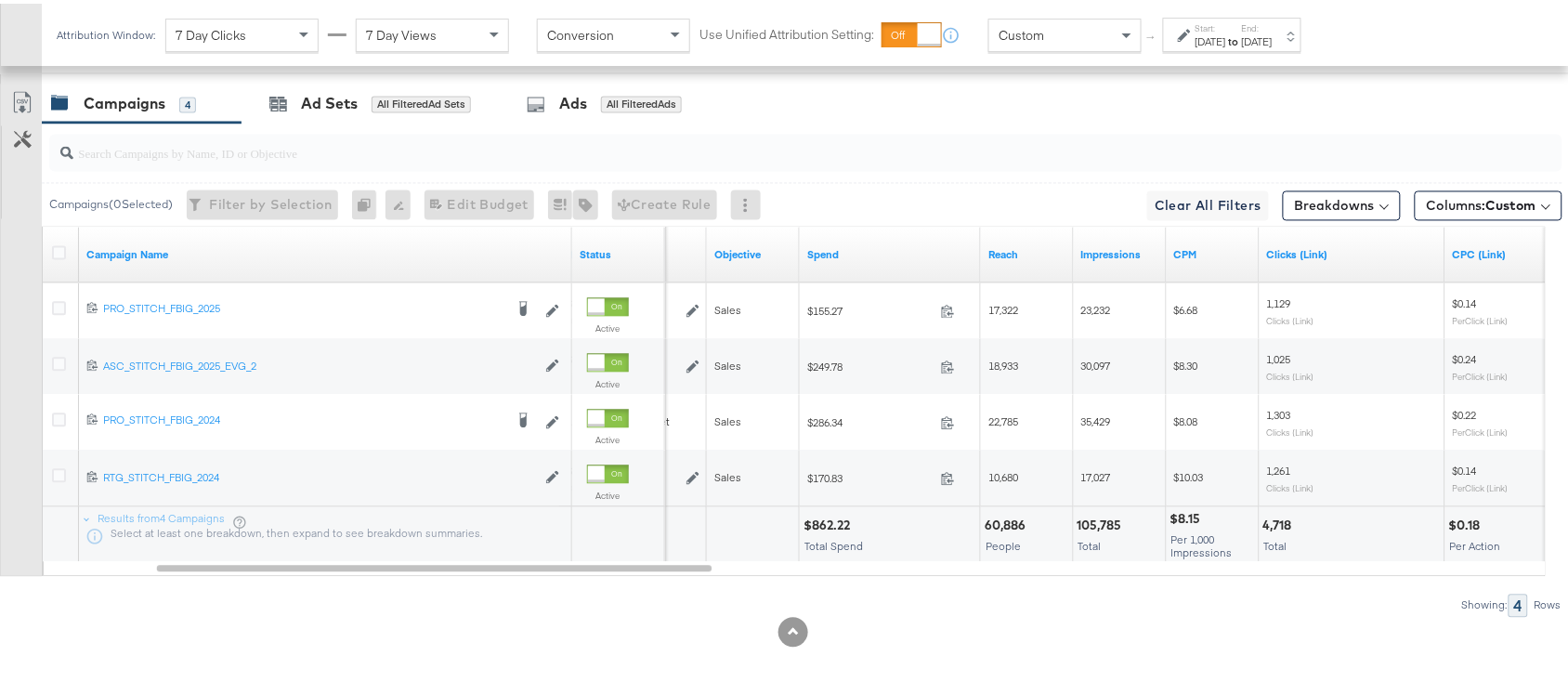
click at [577, 659] on div "KPIs Performance & KPIs Customize KPIs ✔ Clicks (Link) ✔ Transactions ✔ CTR (Li…" at bounding box center [793, 92] width 1586 height 1206
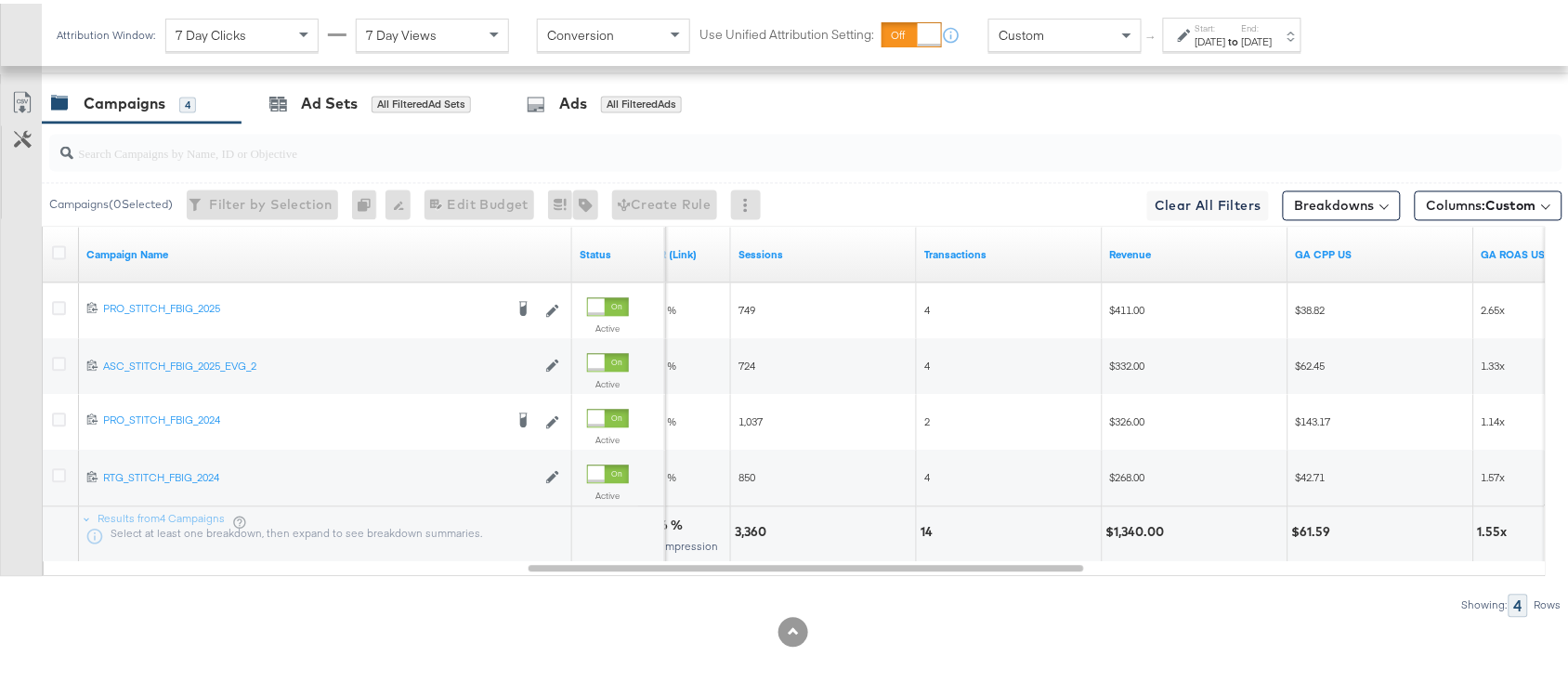
click at [1242, 33] on strong "to" at bounding box center [1234, 38] width 15 height 13
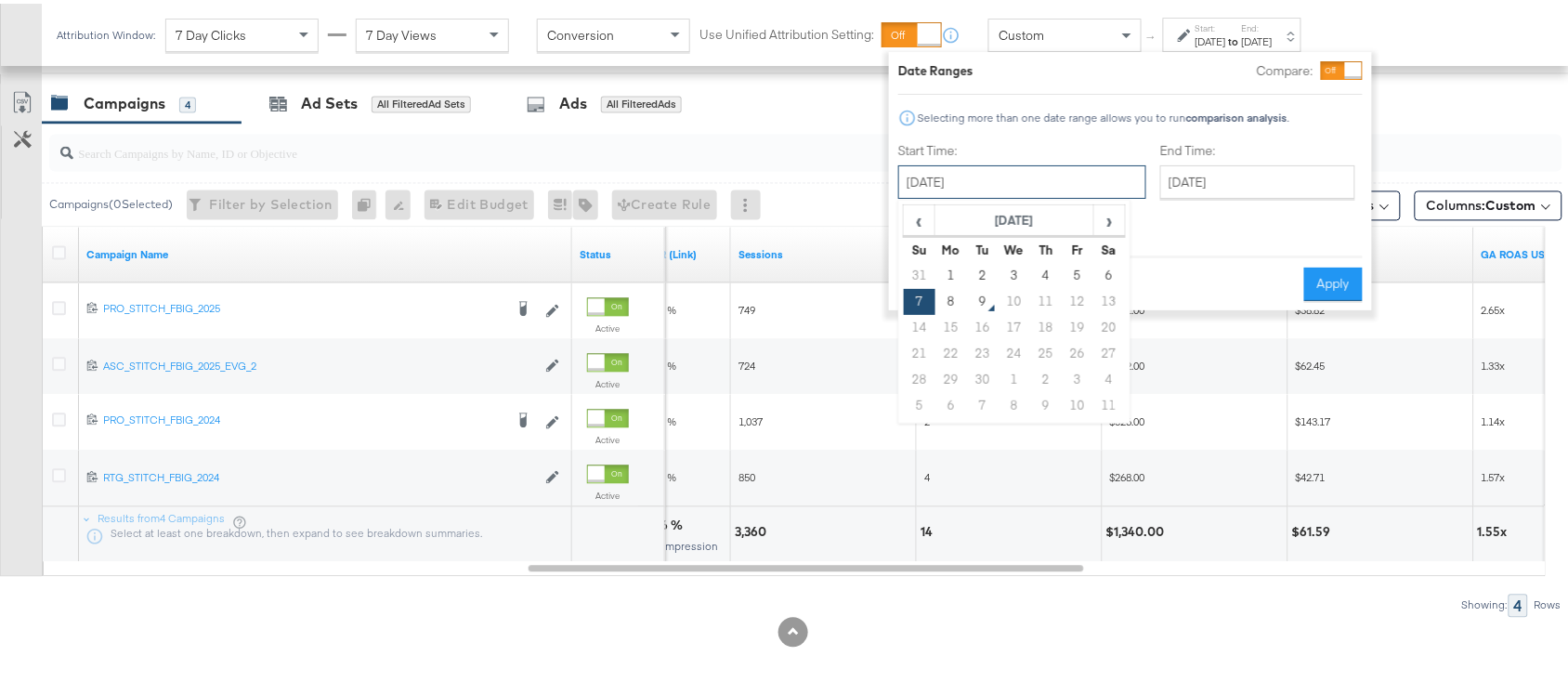
click at [1013, 173] on input "[DATE]" at bounding box center [1022, 178] width 248 height 34
click at [945, 298] on td "8" at bounding box center [951, 298] width 32 height 26
type input "[DATE]"
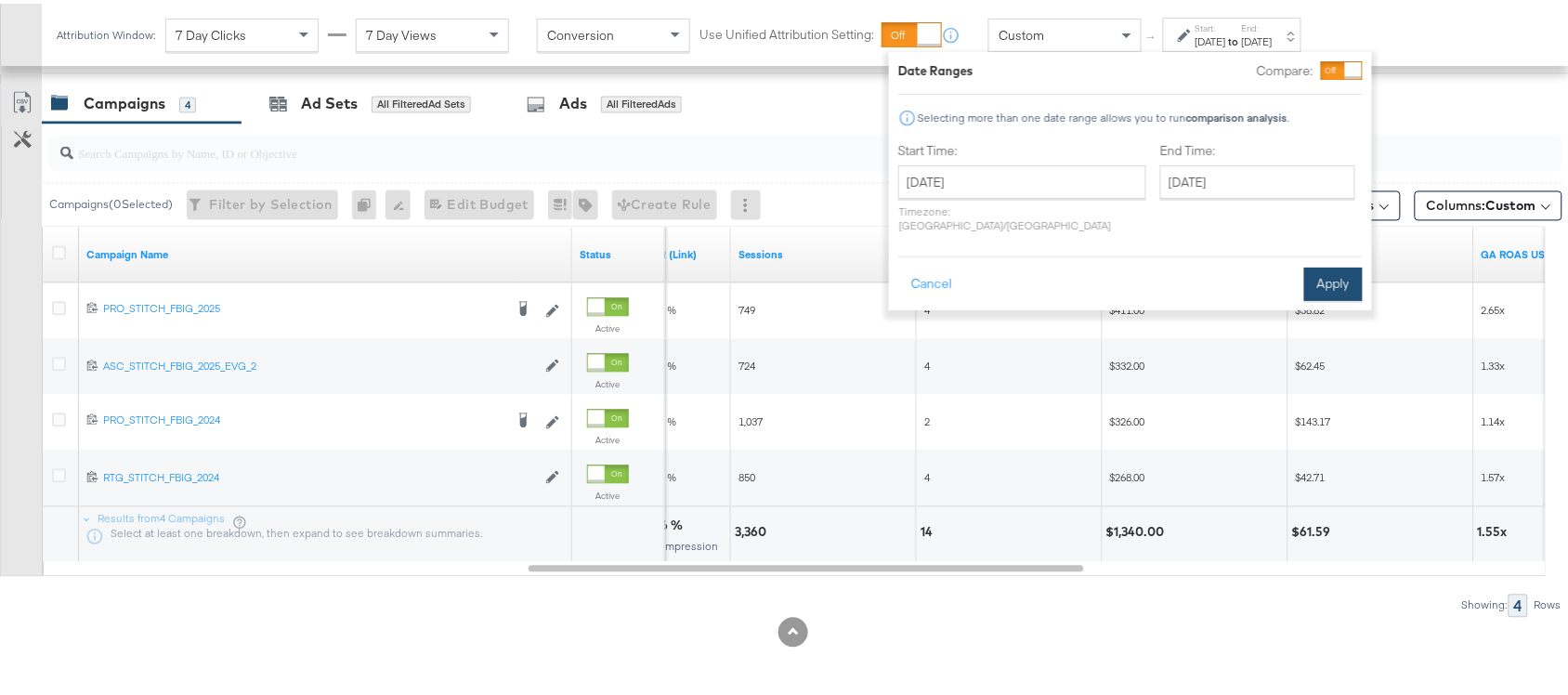
click at [1345, 264] on button "Apply" at bounding box center [1334, 281] width 59 height 34
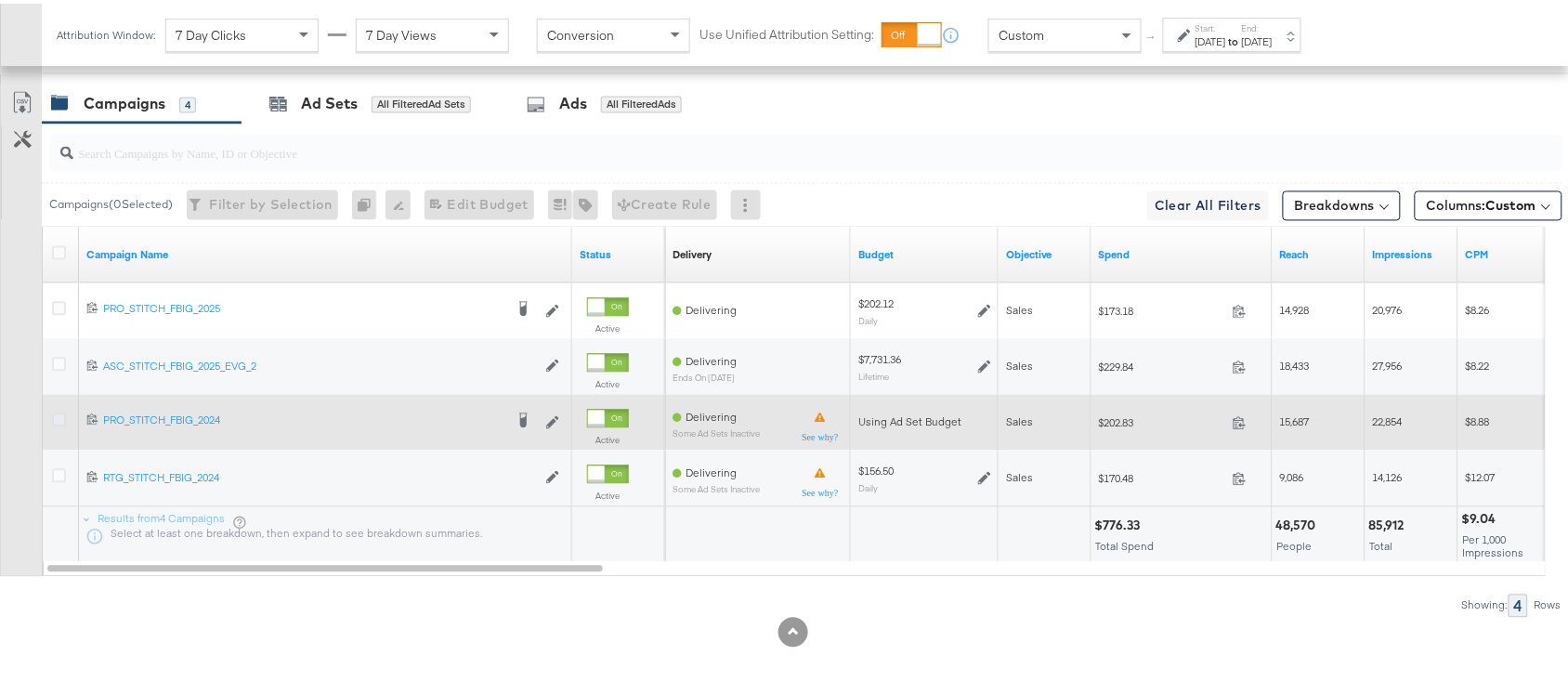
click at [56, 418] on icon at bounding box center [59, 416] width 14 height 13
click at [0, 0] on input "checkbox" at bounding box center [0, 0] width 0 height 0
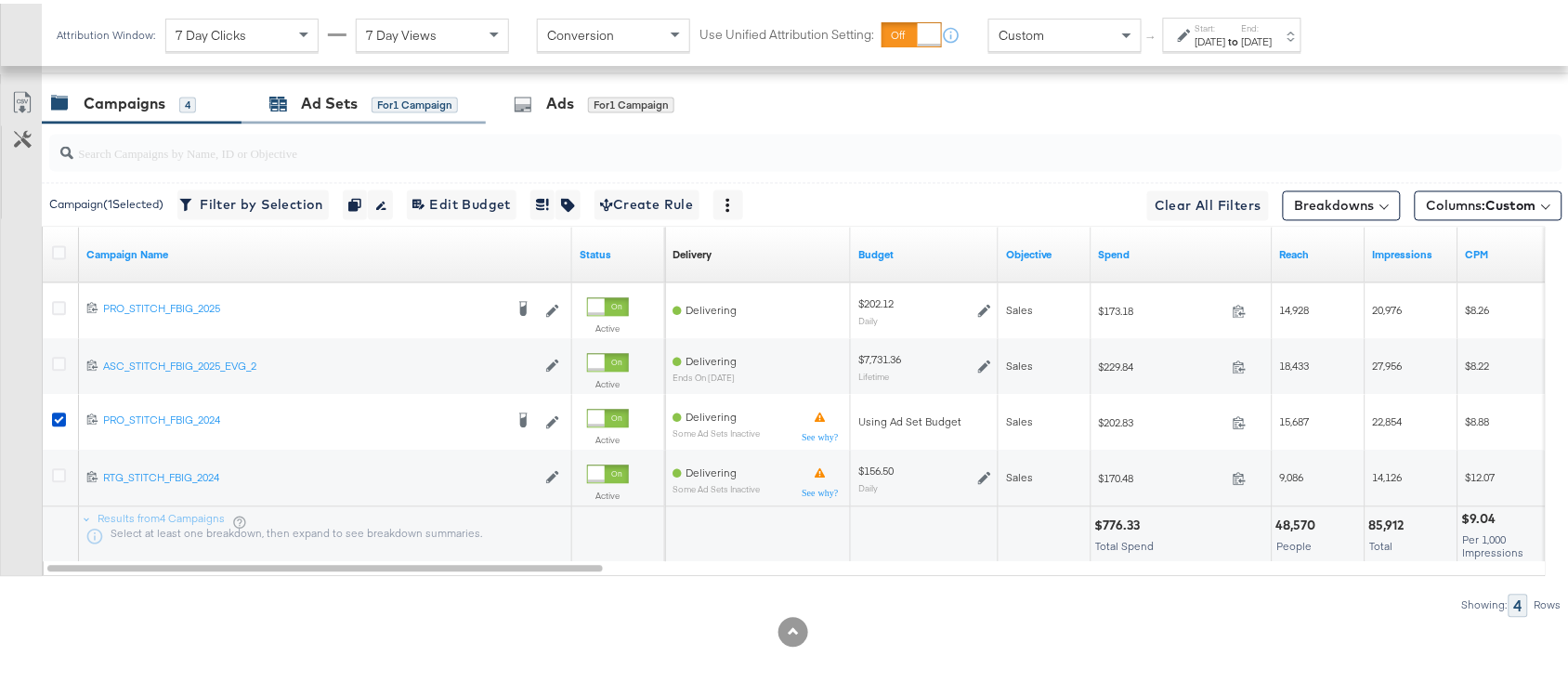
click at [313, 95] on div "Ad Sets" at bounding box center [329, 100] width 57 height 21
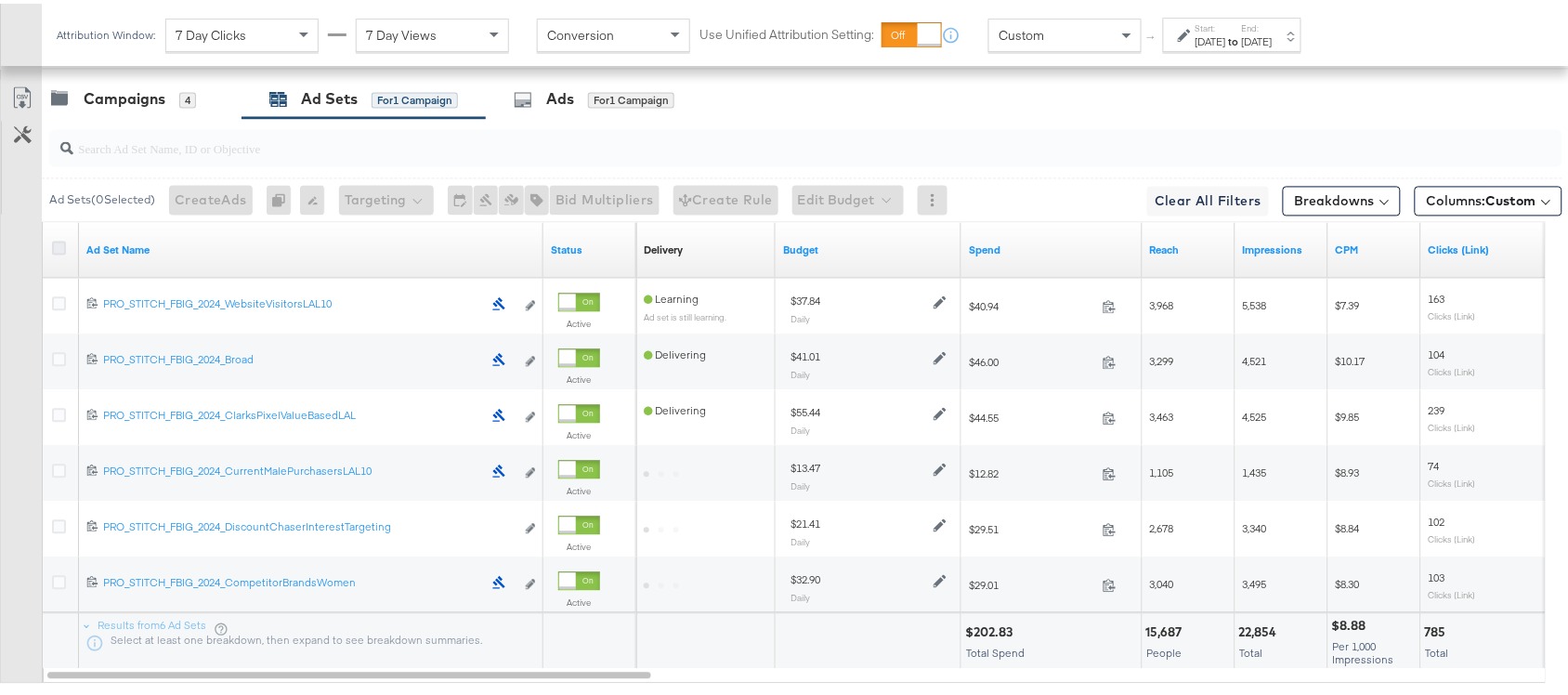
click at [57, 248] on icon at bounding box center [59, 245] width 14 height 13
click at [0, 0] on input "checkbox" at bounding box center [0, 0] width 0 height 0
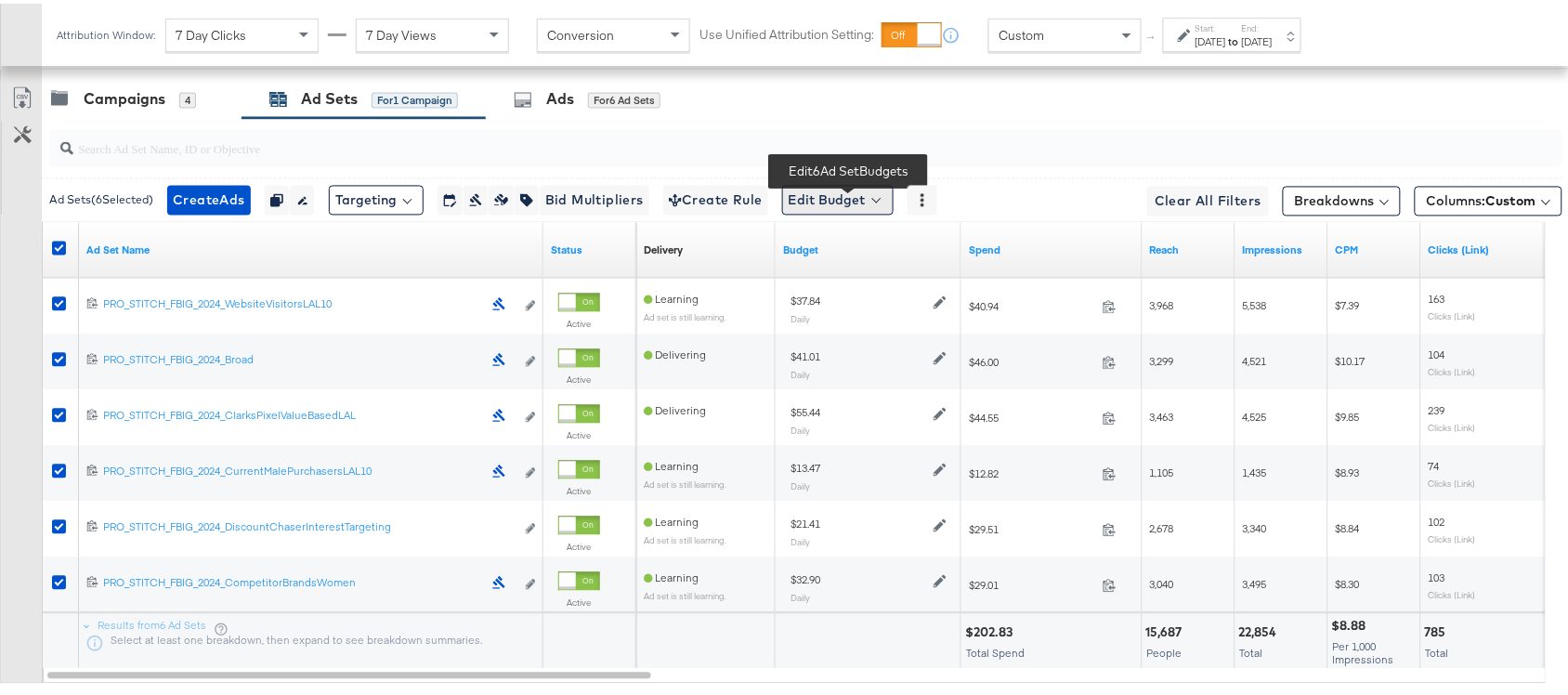
click at [852, 193] on button "Edit Budget" at bounding box center [838, 197] width 112 height 30
click at [859, 257] on span "Edit Ad Set Budget" at bounding box center [844, 245] width 106 height 24
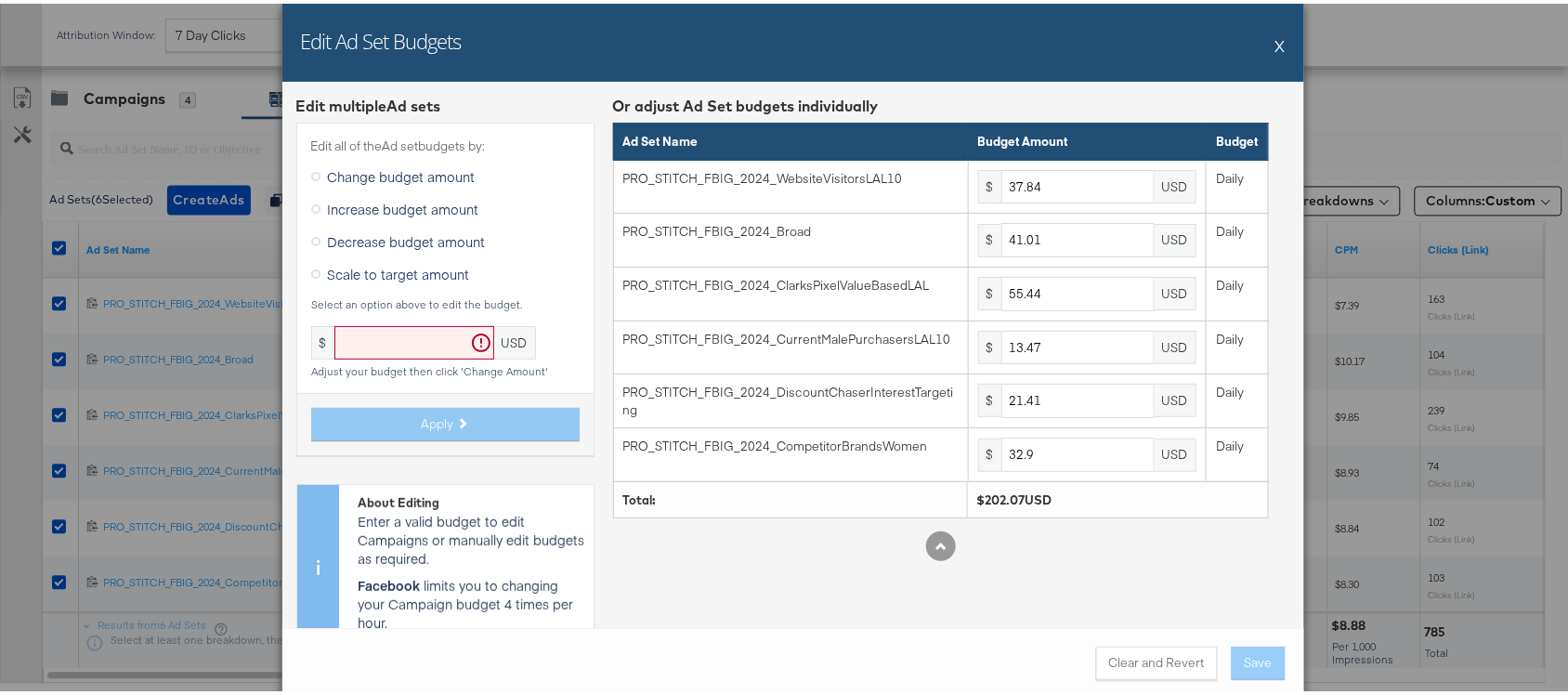
click at [1276, 41] on button "X" at bounding box center [1281, 41] width 11 height 38
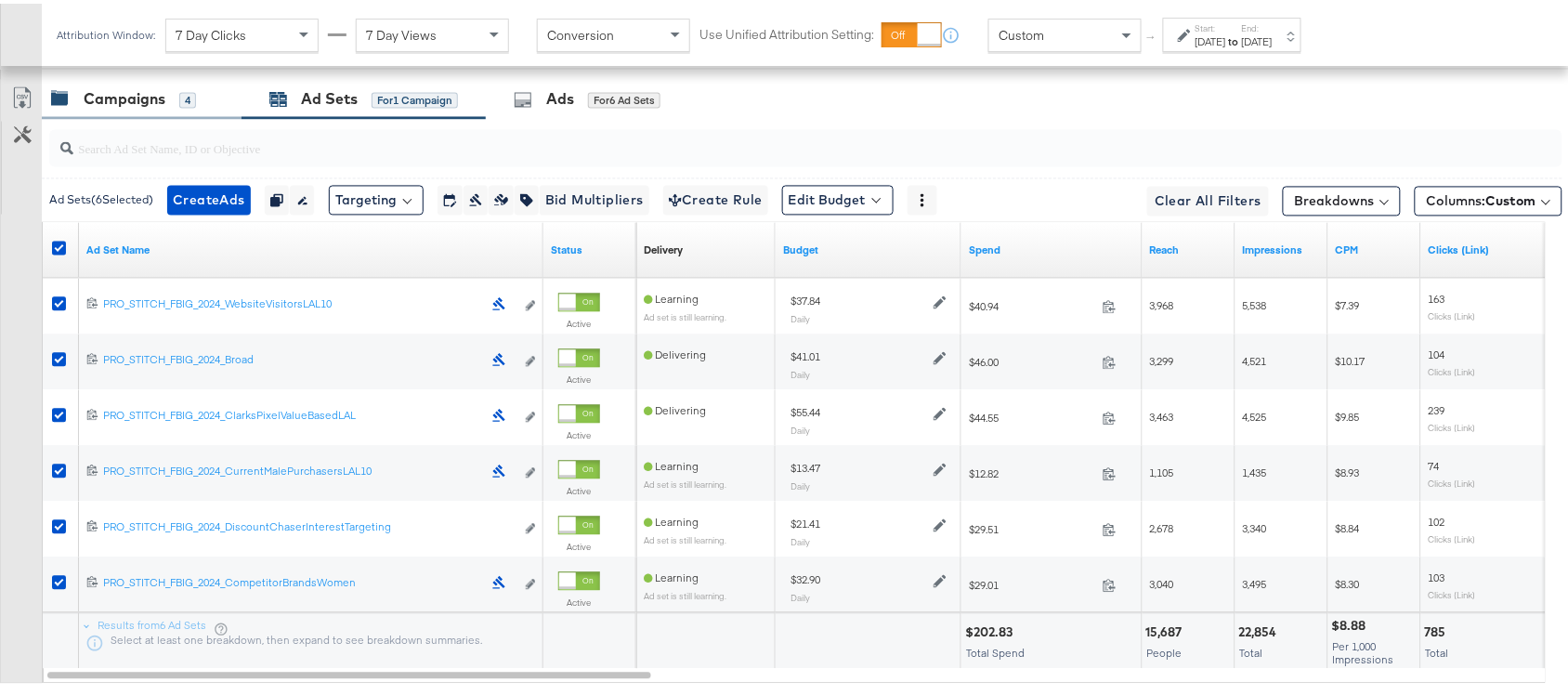
click at [118, 90] on div "Campaigns" at bounding box center [124, 96] width 82 height 21
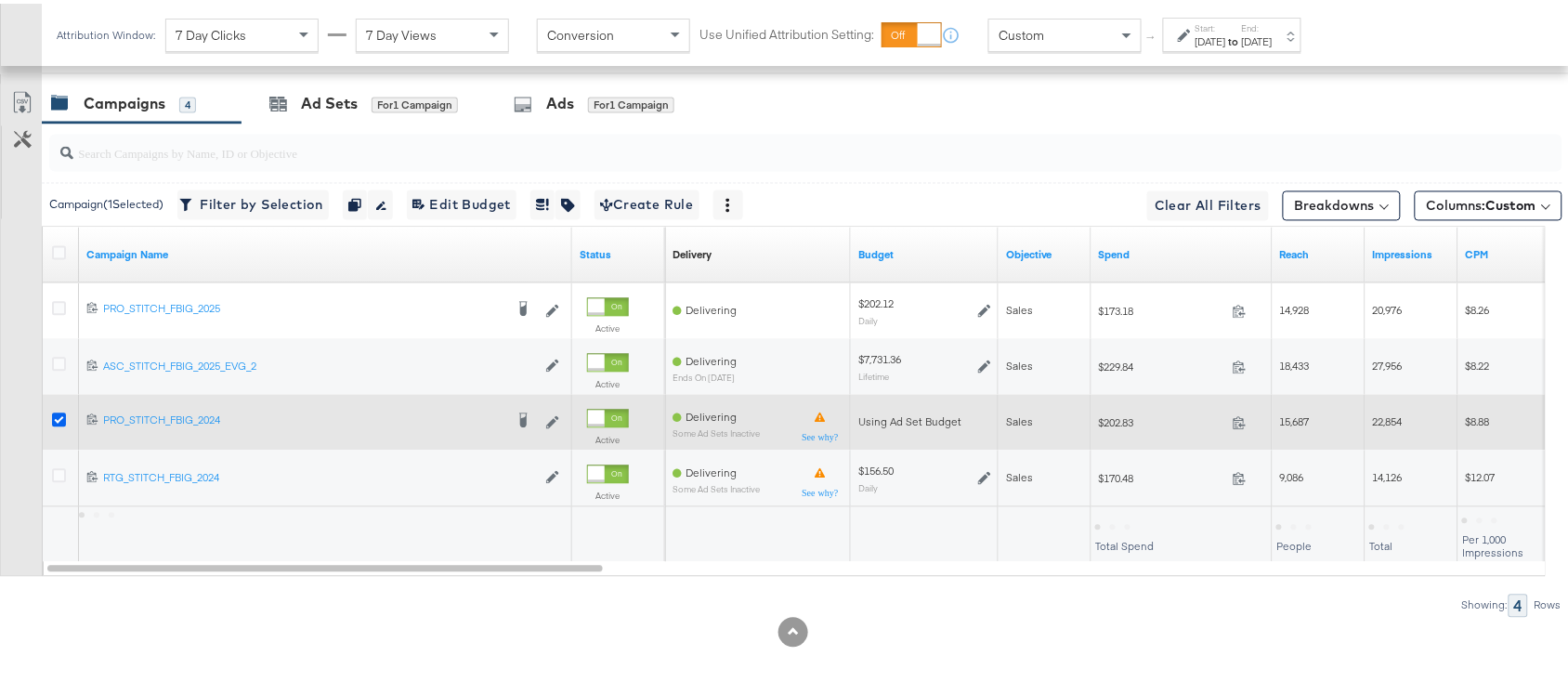
click at [57, 414] on icon at bounding box center [59, 416] width 14 height 13
click at [0, 0] on input "checkbox" at bounding box center [0, 0] width 0 height 0
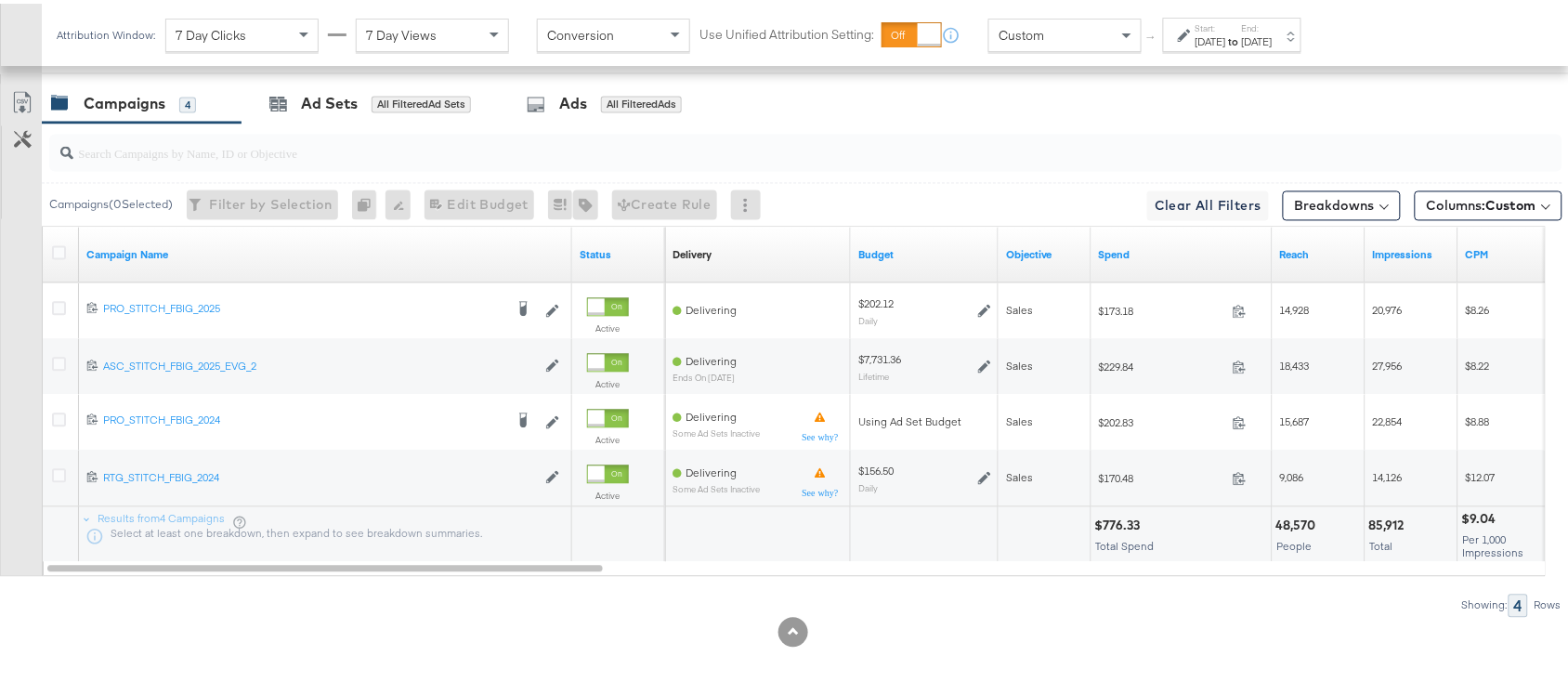
click at [1084, 127] on input "search" at bounding box center [749, 143] width 1352 height 37
click at [1032, 125] on input "search" at bounding box center [749, 143] width 1352 height 37
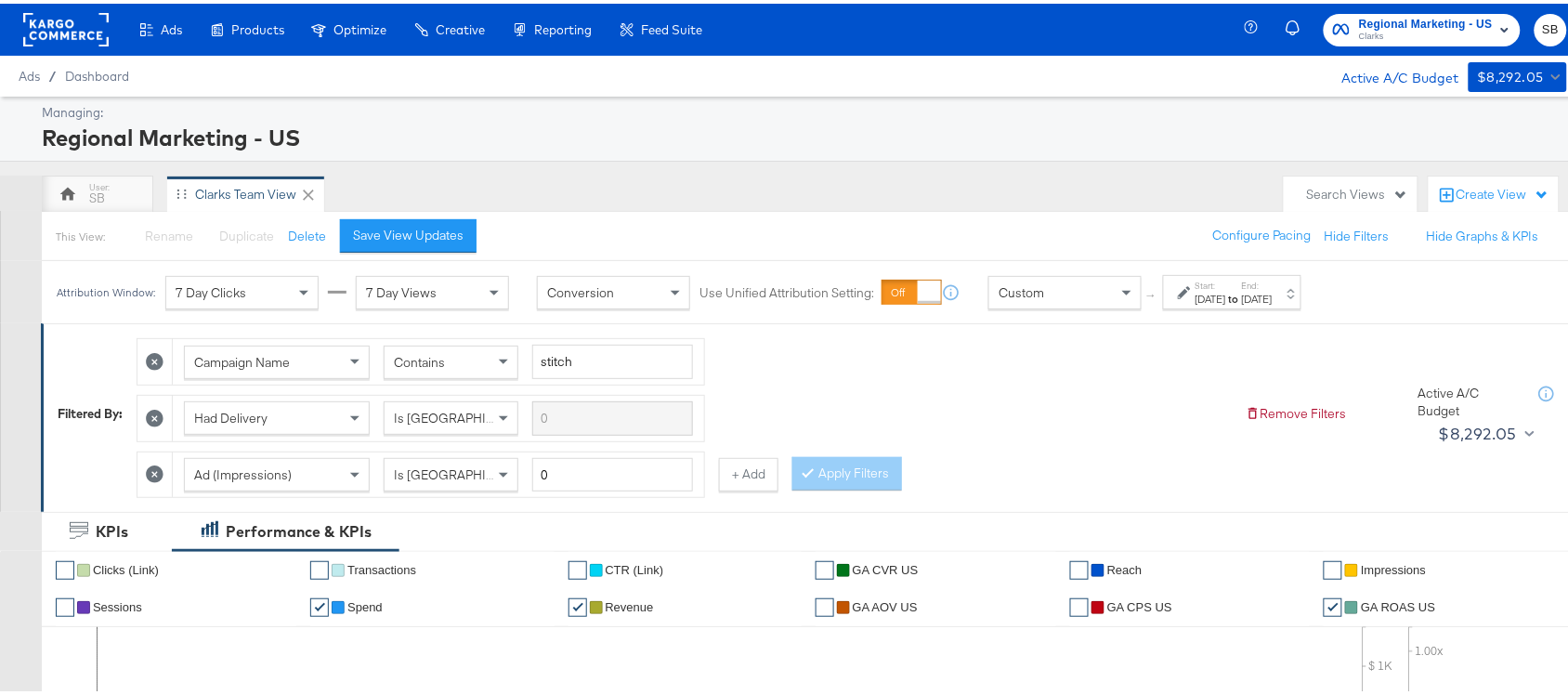
click at [44, 11] on rect at bounding box center [66, 26] width 86 height 34
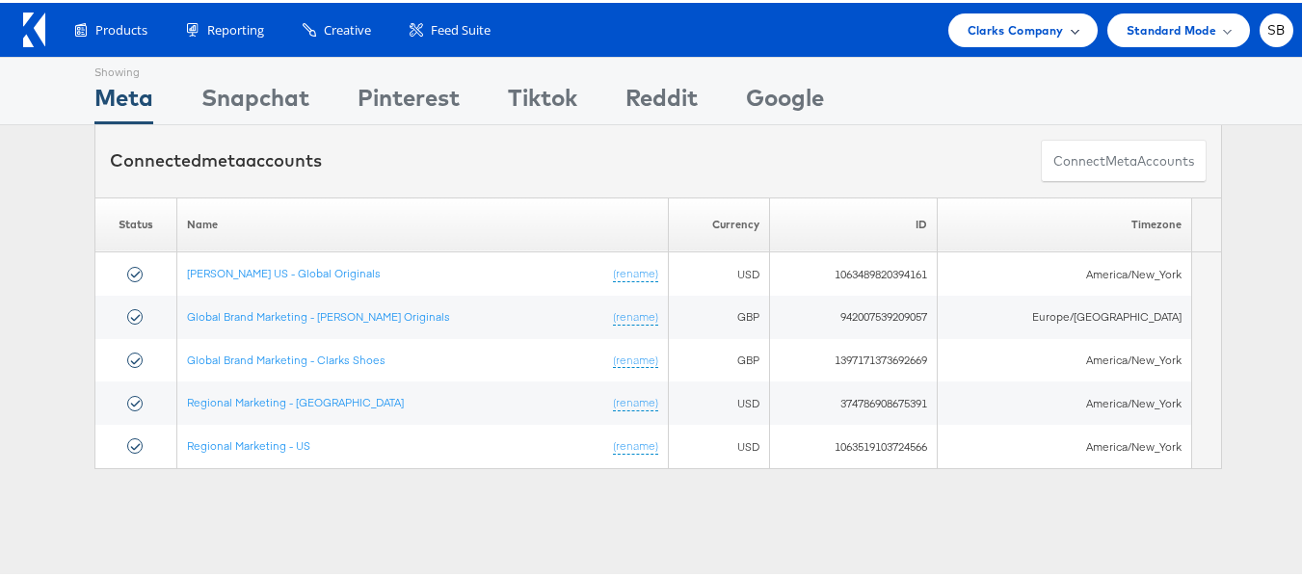
click at [992, 17] on span "Clarks Company" at bounding box center [1015, 27] width 96 height 20
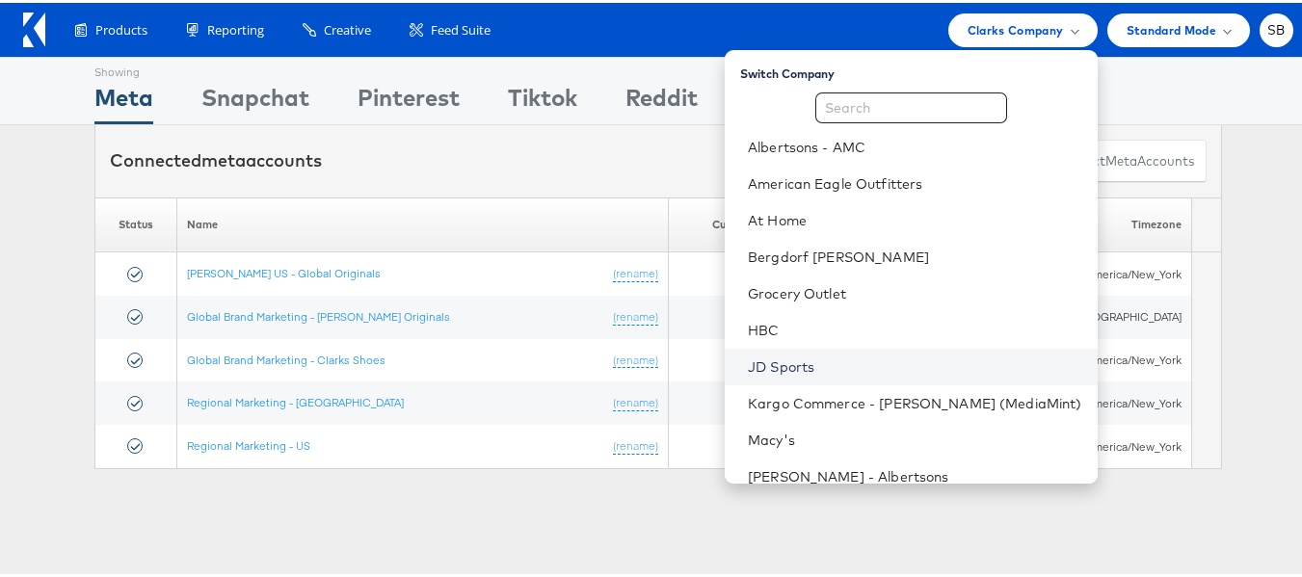
scroll to position [202, 0]
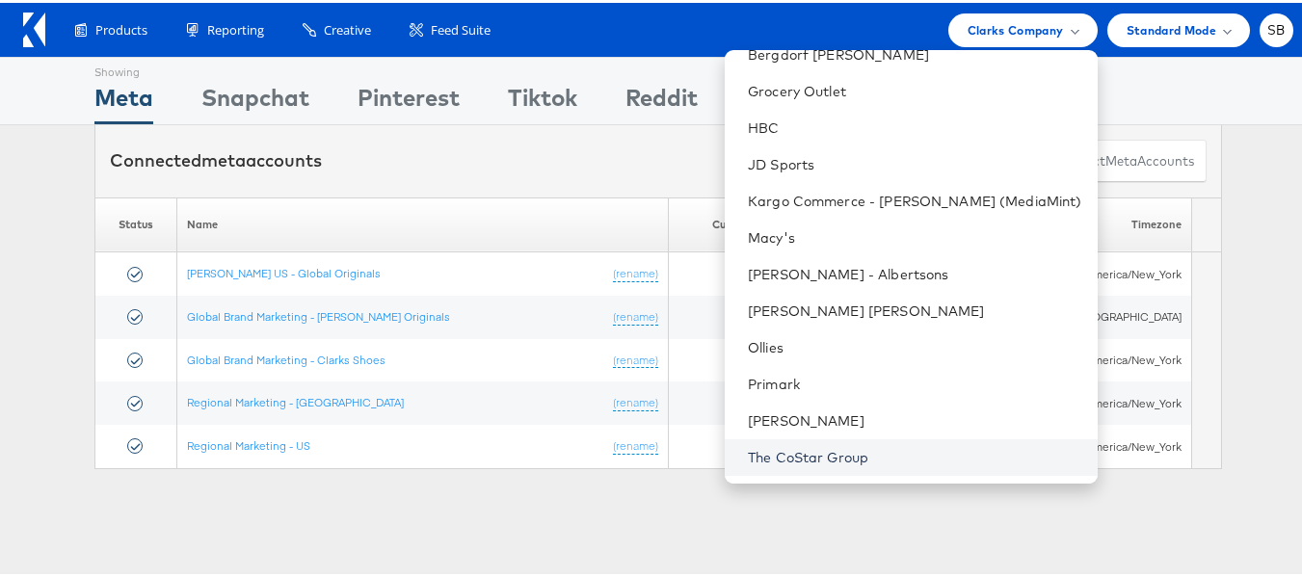
click at [820, 455] on link "The CoStar Group" at bounding box center [915, 454] width 334 height 19
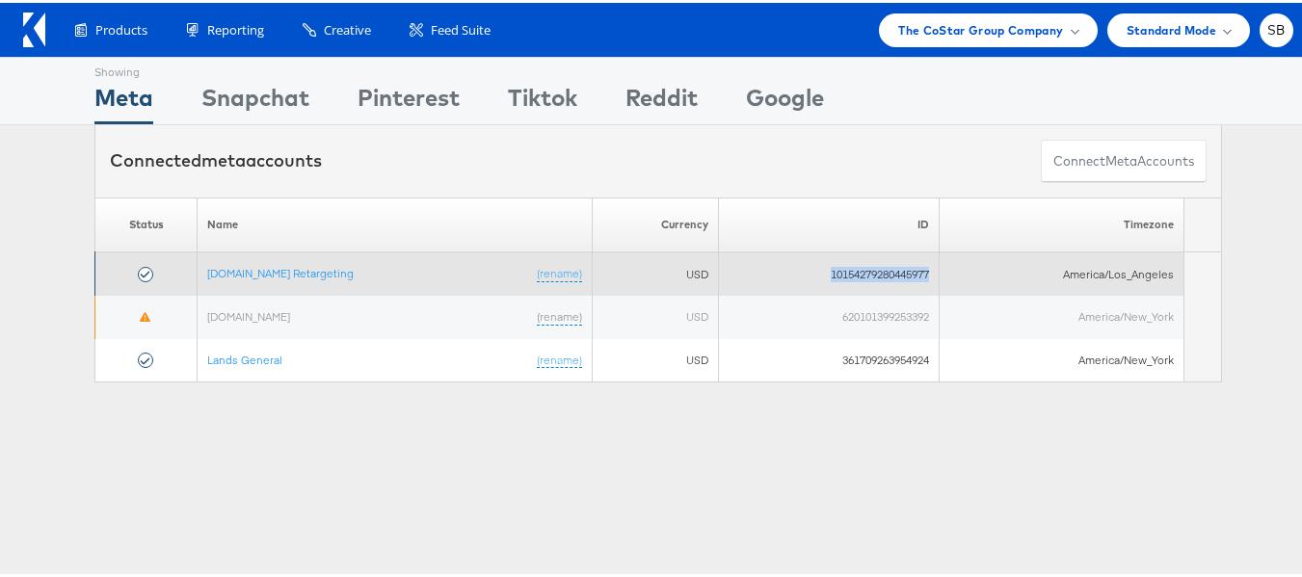
drag, startPoint x: 805, startPoint y: 277, endPoint x: 929, endPoint y: 278, distance: 123.3
click at [929, 278] on td "10154279280445977" at bounding box center [828, 271] width 221 height 43
copy td "10154279280445977"
drag, startPoint x: 354, startPoint y: 277, endPoint x: 192, endPoint y: 281, distance: 161.9
click at [198, 281] on td "[DOMAIN_NAME] Retargeting (rename)" at bounding box center [395, 271] width 395 height 43
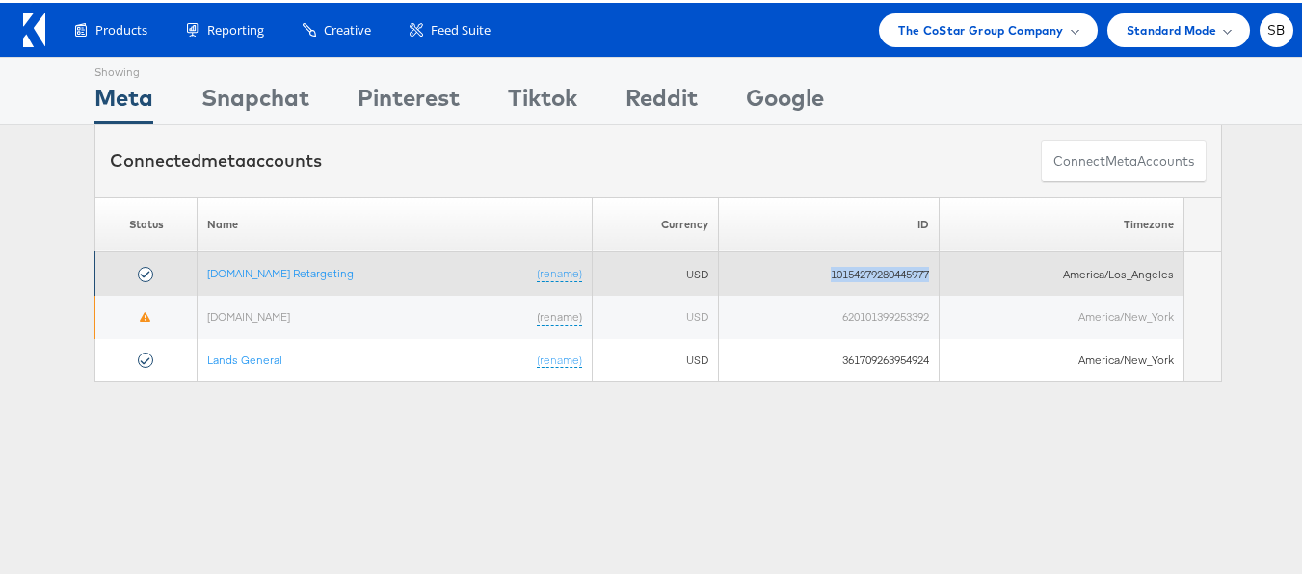
copy link "[DOMAIN_NAME] Retargeting"
drag, startPoint x: 798, startPoint y: 272, endPoint x: 931, endPoint y: 279, distance: 133.2
click at [931, 279] on td "10154279280445977" at bounding box center [828, 271] width 221 height 43
copy td "10154279280445977"
